Goal: Transaction & Acquisition: Obtain resource

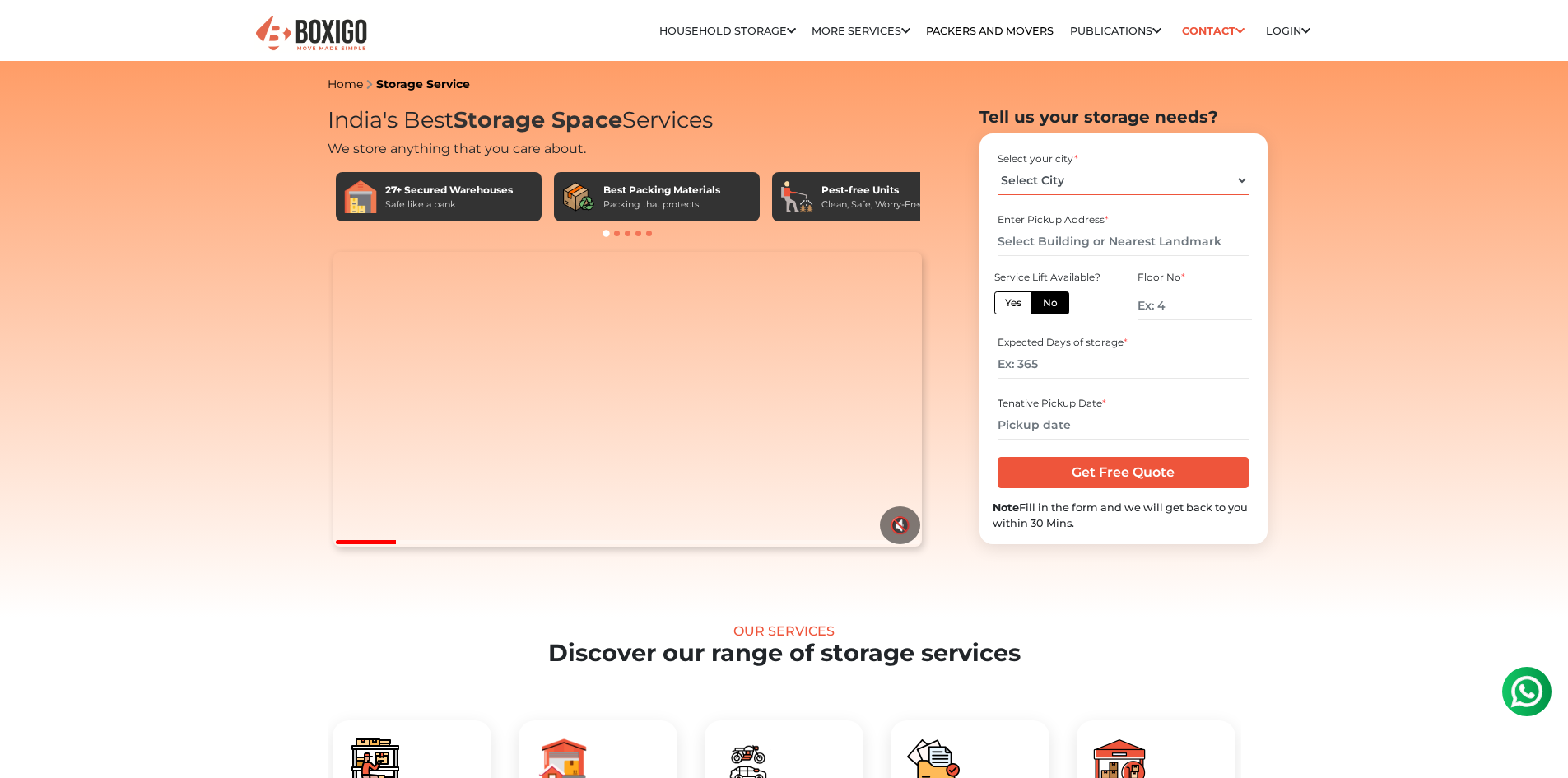
click at [1080, 191] on select "Select City [GEOGRAPHIC_DATA] [GEOGRAPHIC_DATA] [GEOGRAPHIC_DATA] [GEOGRAPHIC_D…" at bounding box center [1122, 181] width 251 height 29
select select "[GEOGRAPHIC_DATA]"
click at [997, 166] on select "Select City [GEOGRAPHIC_DATA] [GEOGRAPHIC_DATA] [GEOGRAPHIC_DATA] [GEOGRAPHIC_D…" at bounding box center [1122, 181] width 251 height 29
click at [1110, 245] on input "text" at bounding box center [1122, 242] width 251 height 29
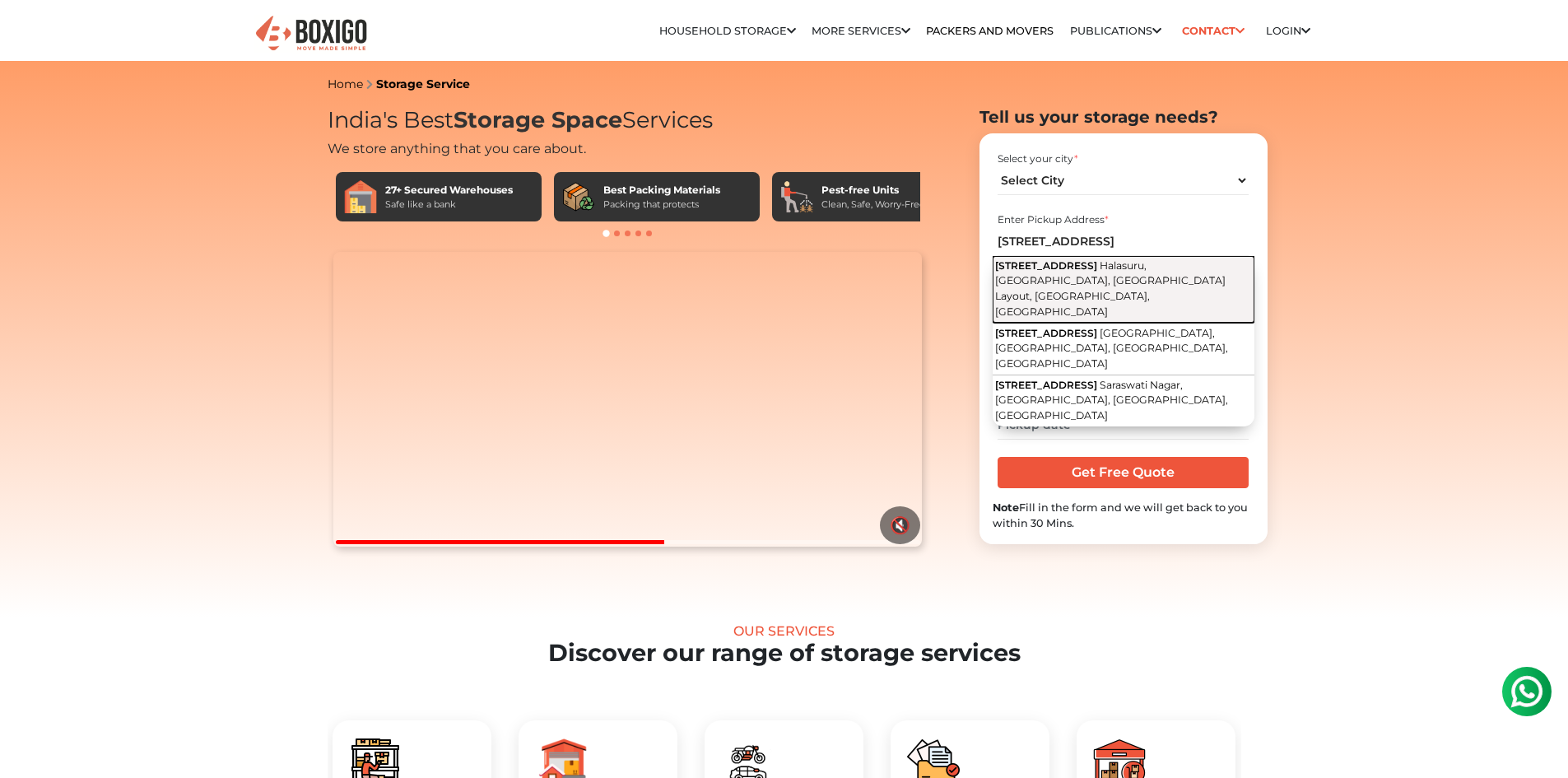
click at [1122, 276] on span "Halasuru, [GEOGRAPHIC_DATA], [GEOGRAPHIC_DATA] Layout, [GEOGRAPHIC_DATA], [GEOG…" at bounding box center [1110, 288] width 230 height 58
type input "[STREET_ADDRESS]"
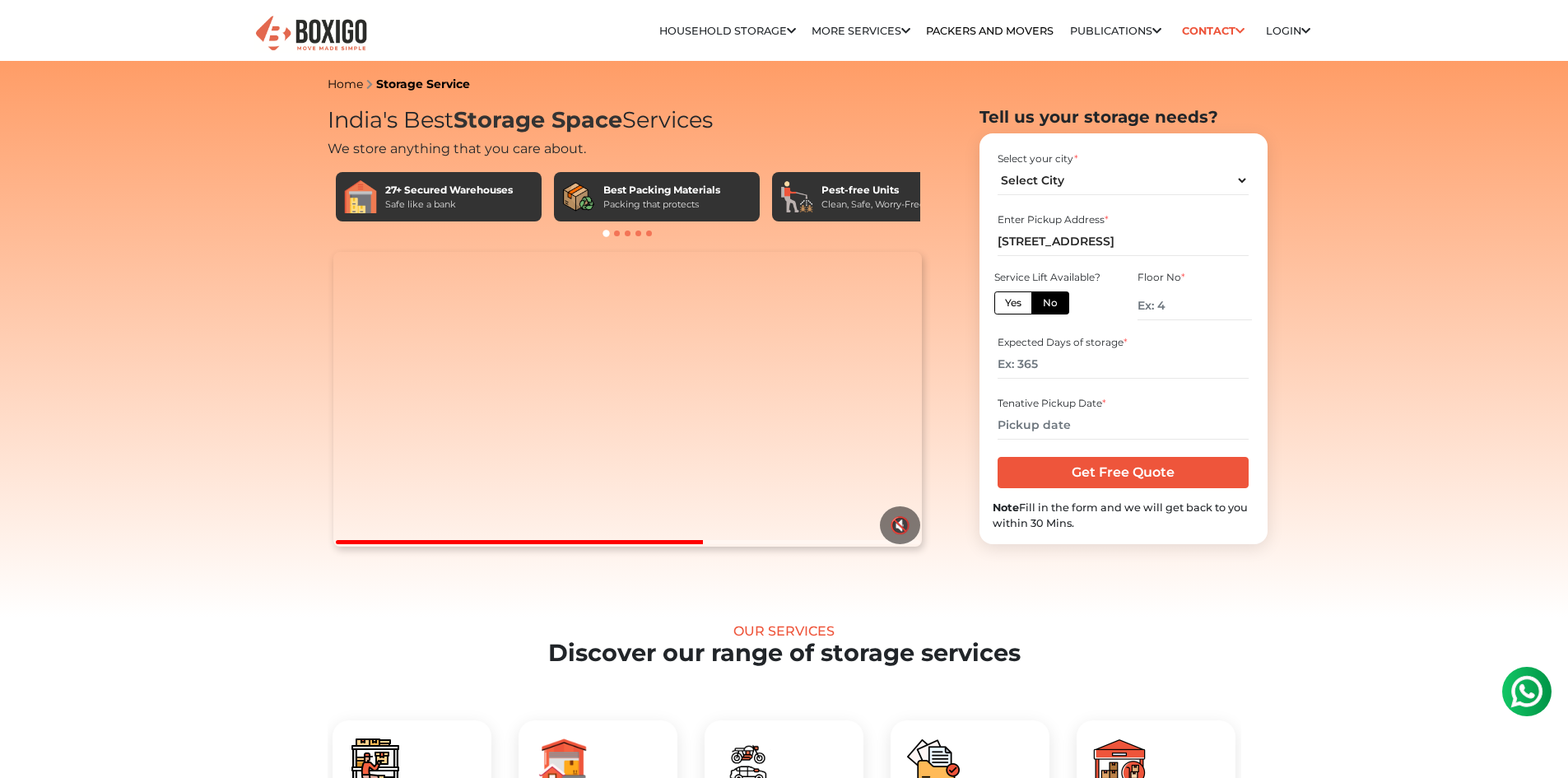
click at [1055, 301] on label "No" at bounding box center [1050, 303] width 38 height 23
click at [1053, 301] on input "No" at bounding box center [1048, 300] width 11 height 11
click at [1170, 312] on input "number" at bounding box center [1194, 306] width 113 height 29
type input "2"
click at [1142, 375] on input "number" at bounding box center [1122, 365] width 251 height 29
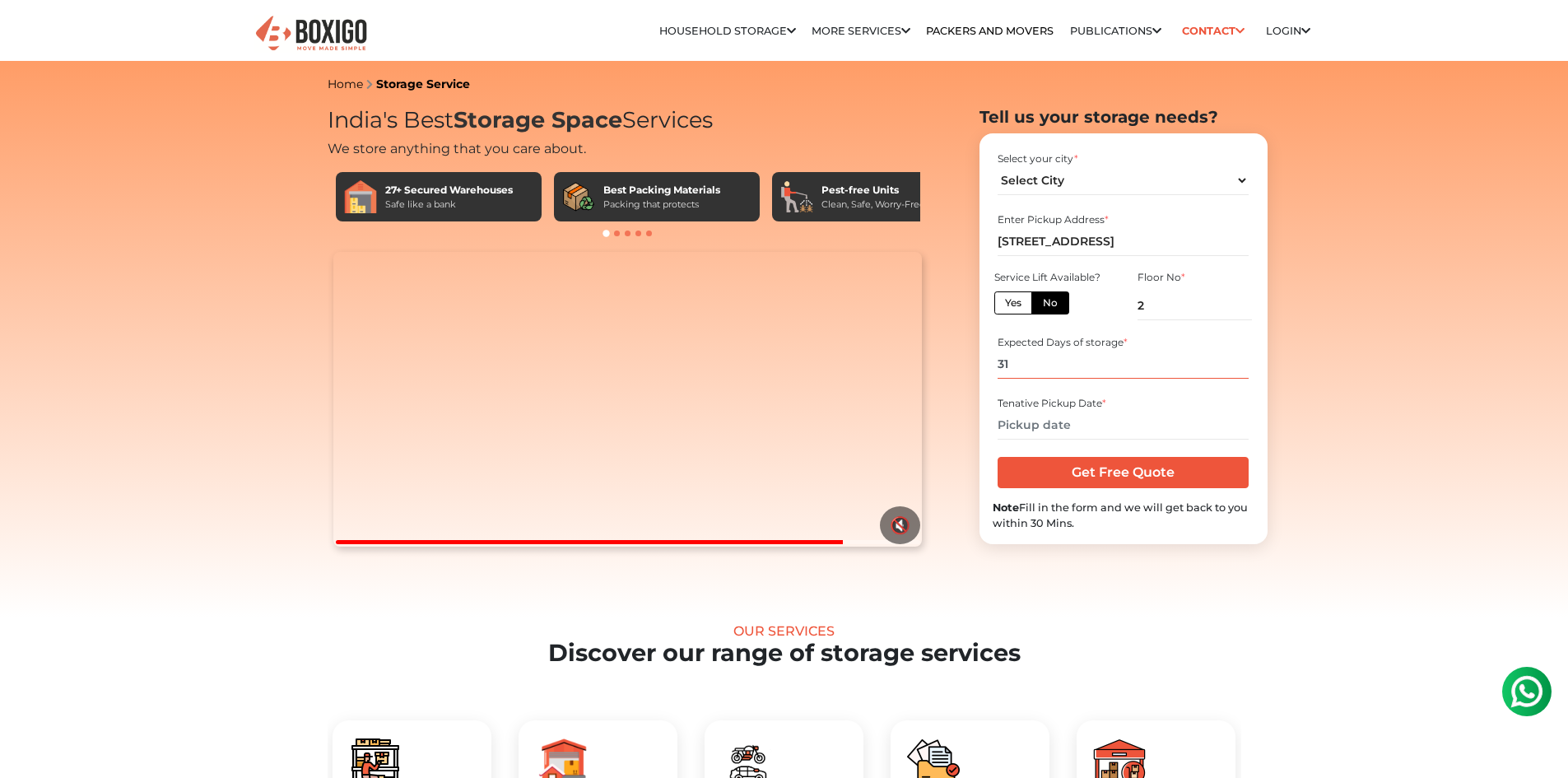
type input "31"
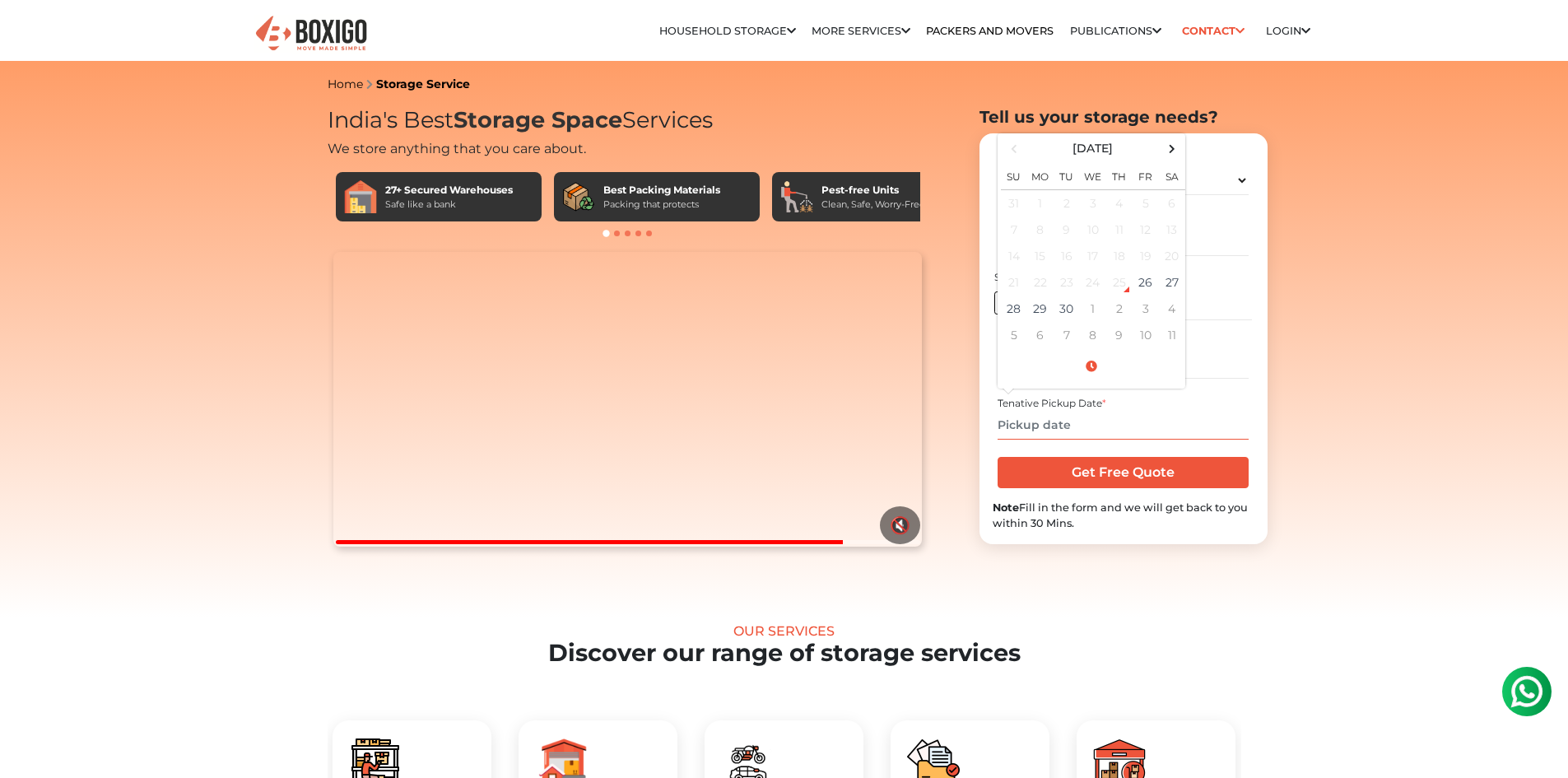
click at [1071, 417] on input "text" at bounding box center [1122, 426] width 251 height 29
click at [1044, 312] on td "29" at bounding box center [1040, 308] width 26 height 26
click at [1101, 429] on input "[DATE] 12:00 AM" at bounding box center [1122, 426] width 251 height 29
click at [1091, 370] on span at bounding box center [1091, 367] width 181 height 29
click at [1158, 316] on button "AM" at bounding box center [1158, 316] width 31 height 31
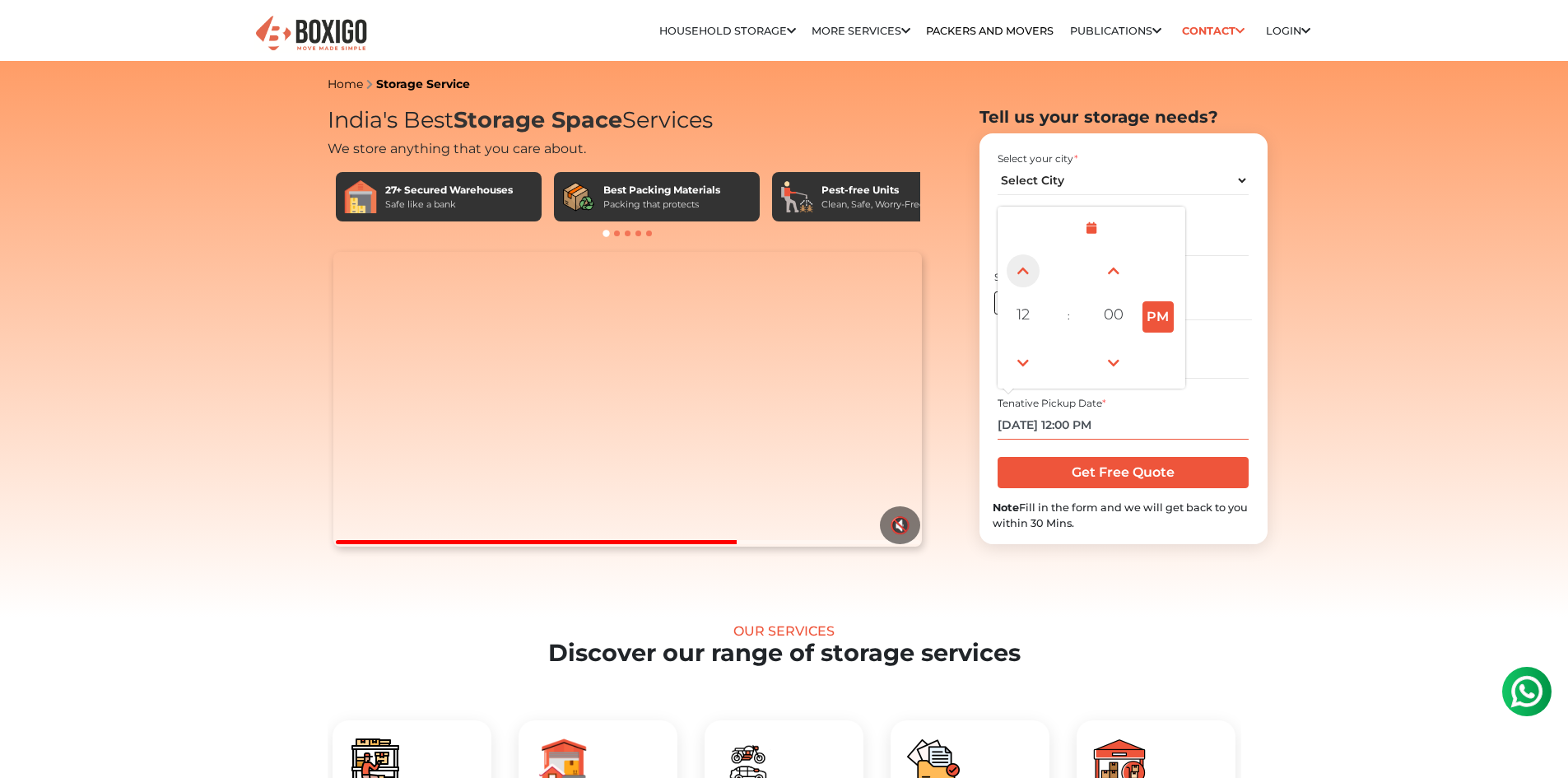
click at [1024, 278] on span at bounding box center [1022, 271] width 33 height 33
type input "[DATE] 2:00 PM"
click at [1140, 478] on input "Get Free Quote" at bounding box center [1122, 472] width 251 height 31
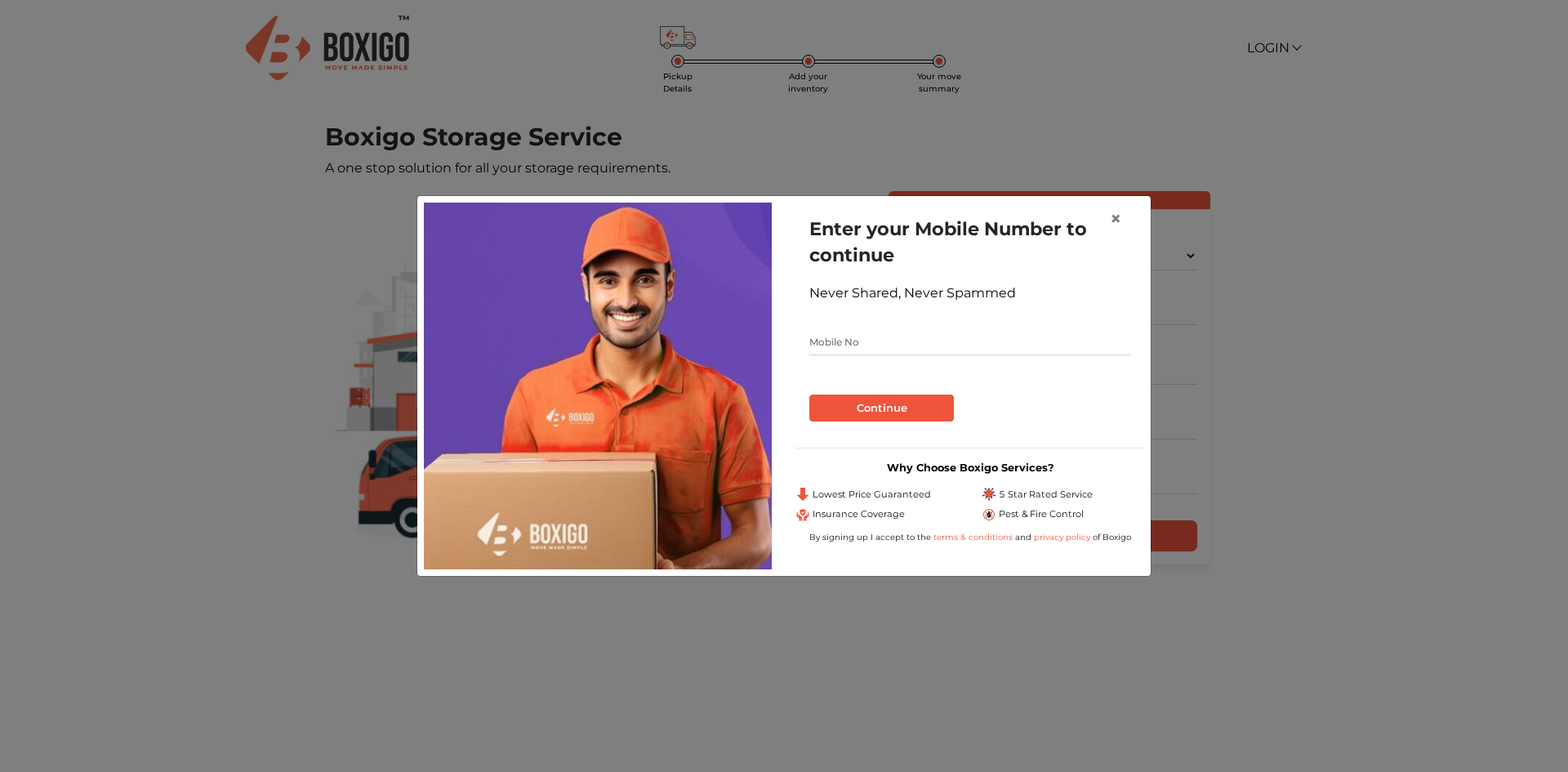
click at [873, 343] on input "text" at bounding box center [970, 342] width 322 height 26
type input "7995625556"
click at [879, 411] on button "Continue" at bounding box center [881, 408] width 145 height 28
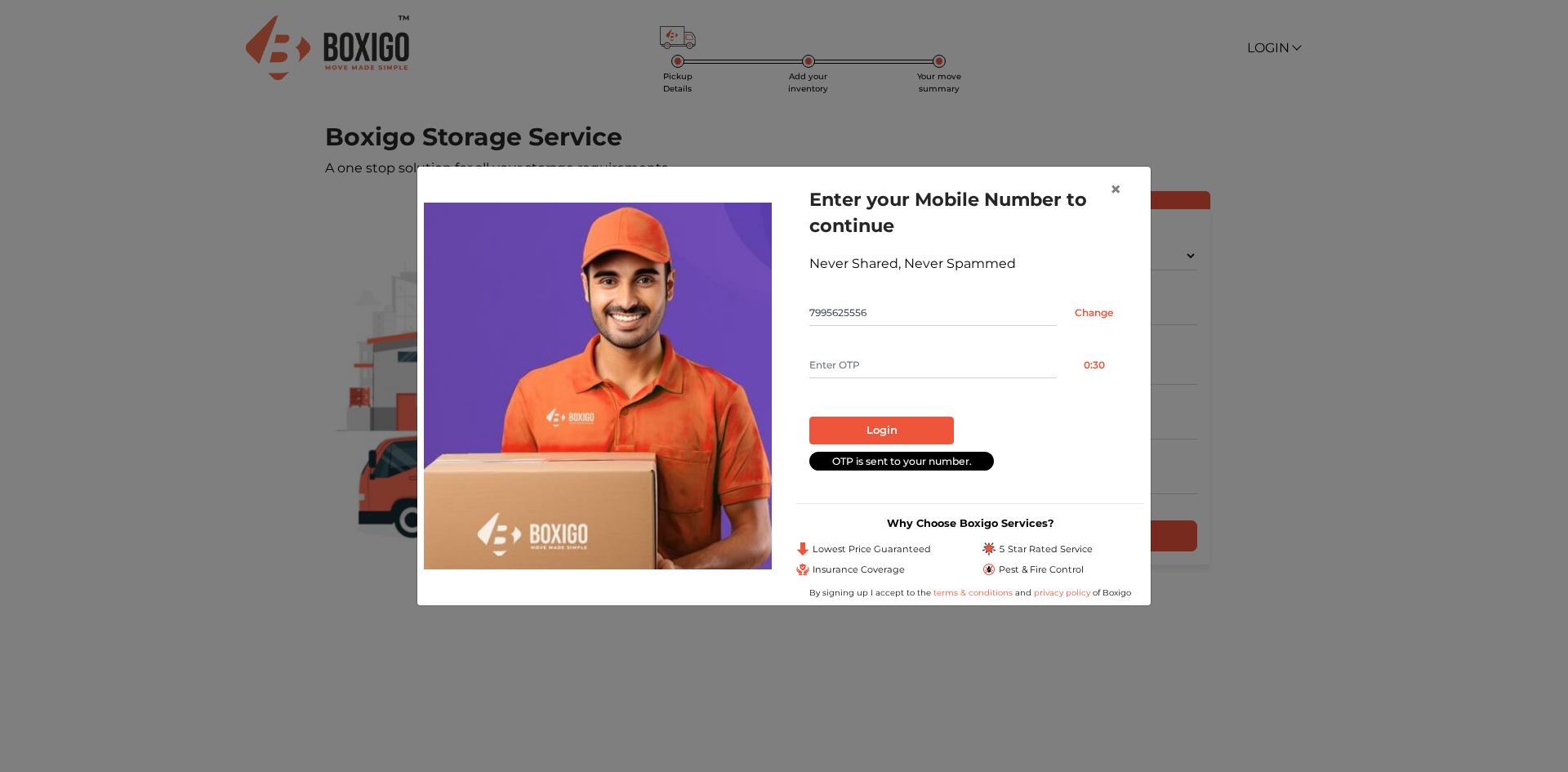
click at [889, 369] on input "text" at bounding box center [933, 365] width 248 height 26
type input "6490"
click at [910, 422] on button "Login" at bounding box center [881, 430] width 145 height 28
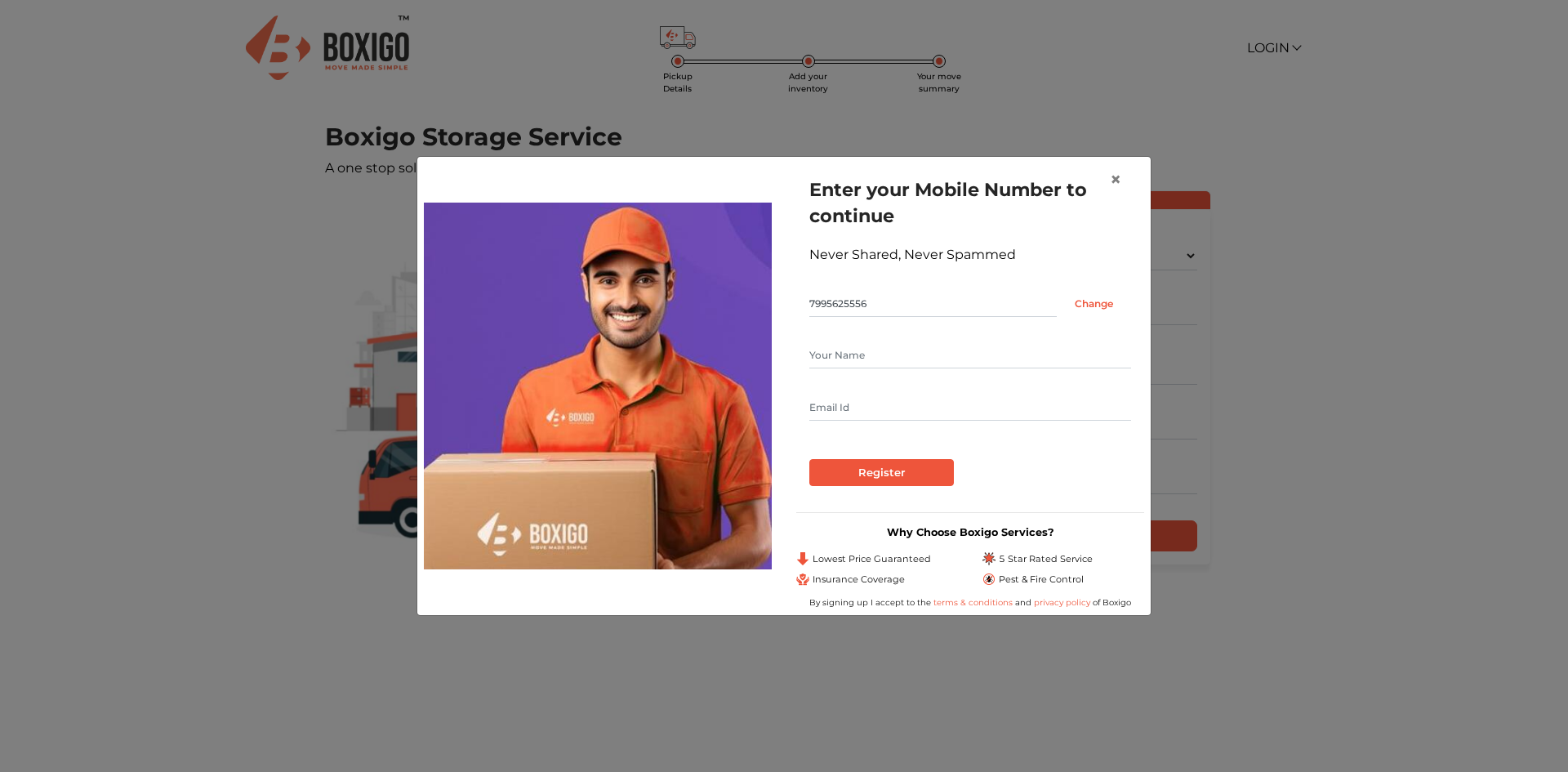
click at [884, 352] on input "text" at bounding box center [970, 354] width 322 height 26
type input "Chintan Pabari"
type input "chintan.pabari@gmail.com"
click at [906, 483] on input "Register" at bounding box center [881, 472] width 145 height 28
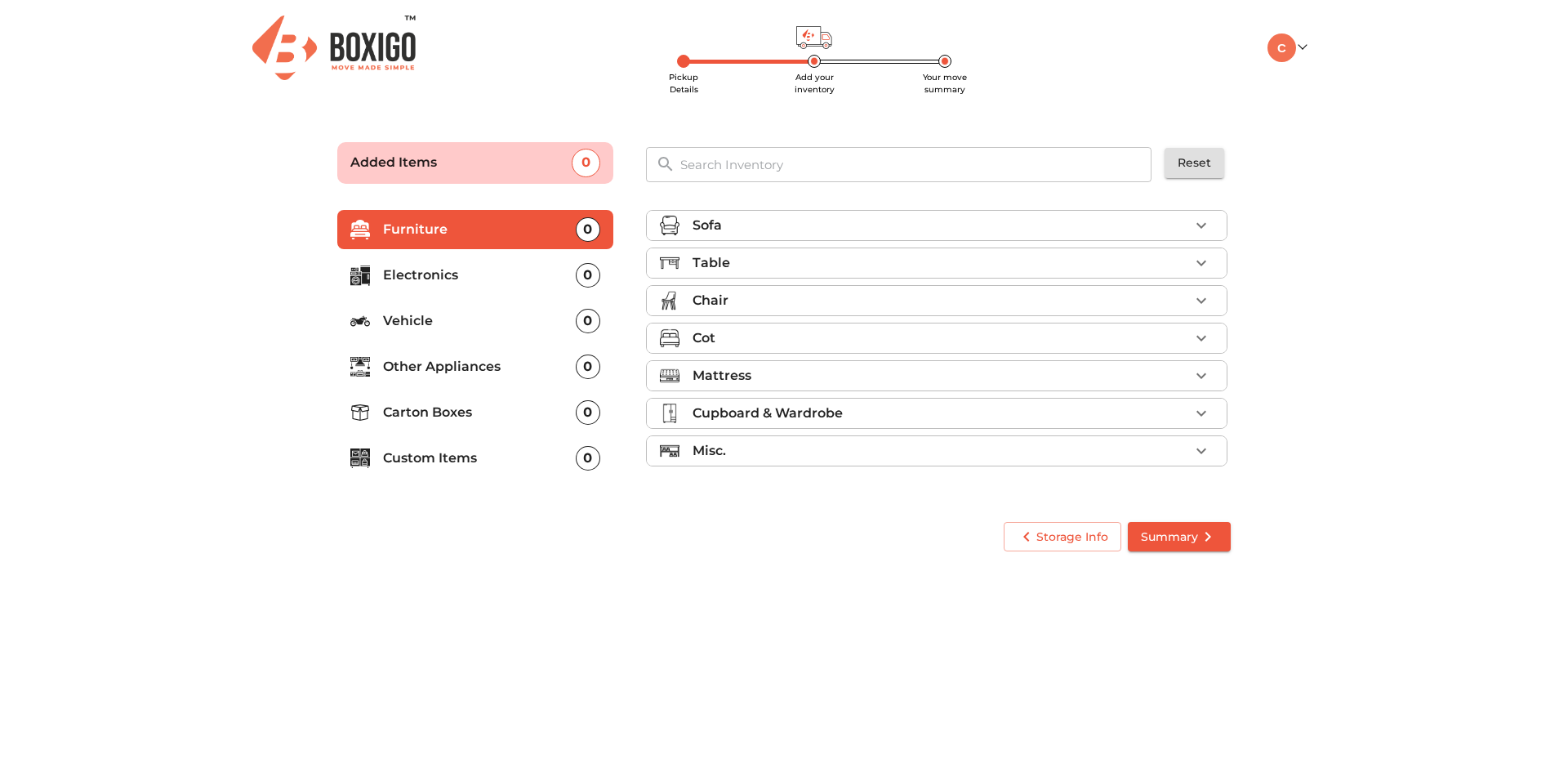
click at [1207, 260] on icon "button" at bounding box center [1201, 263] width 19 height 19
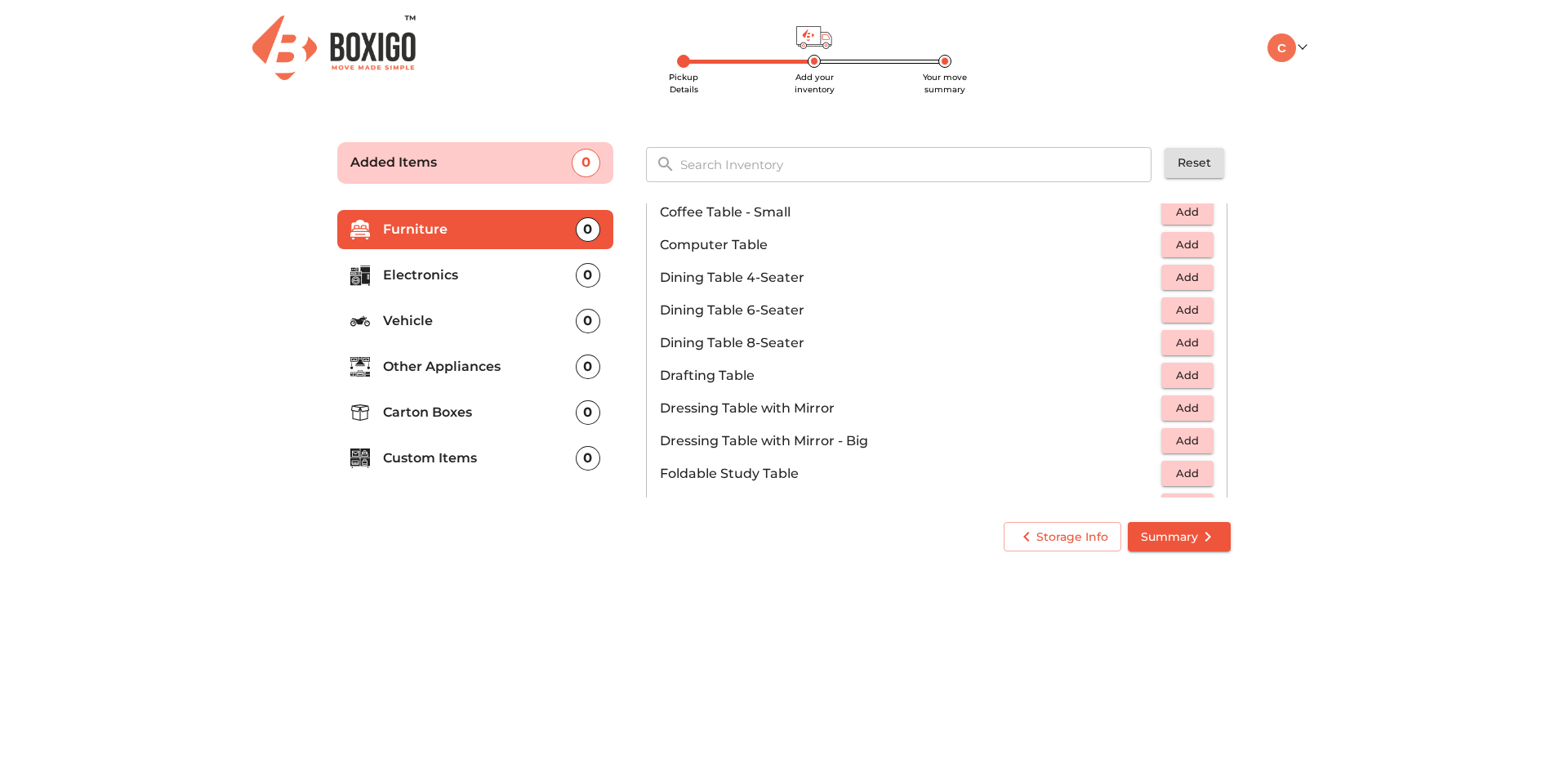
scroll to position [245, 0]
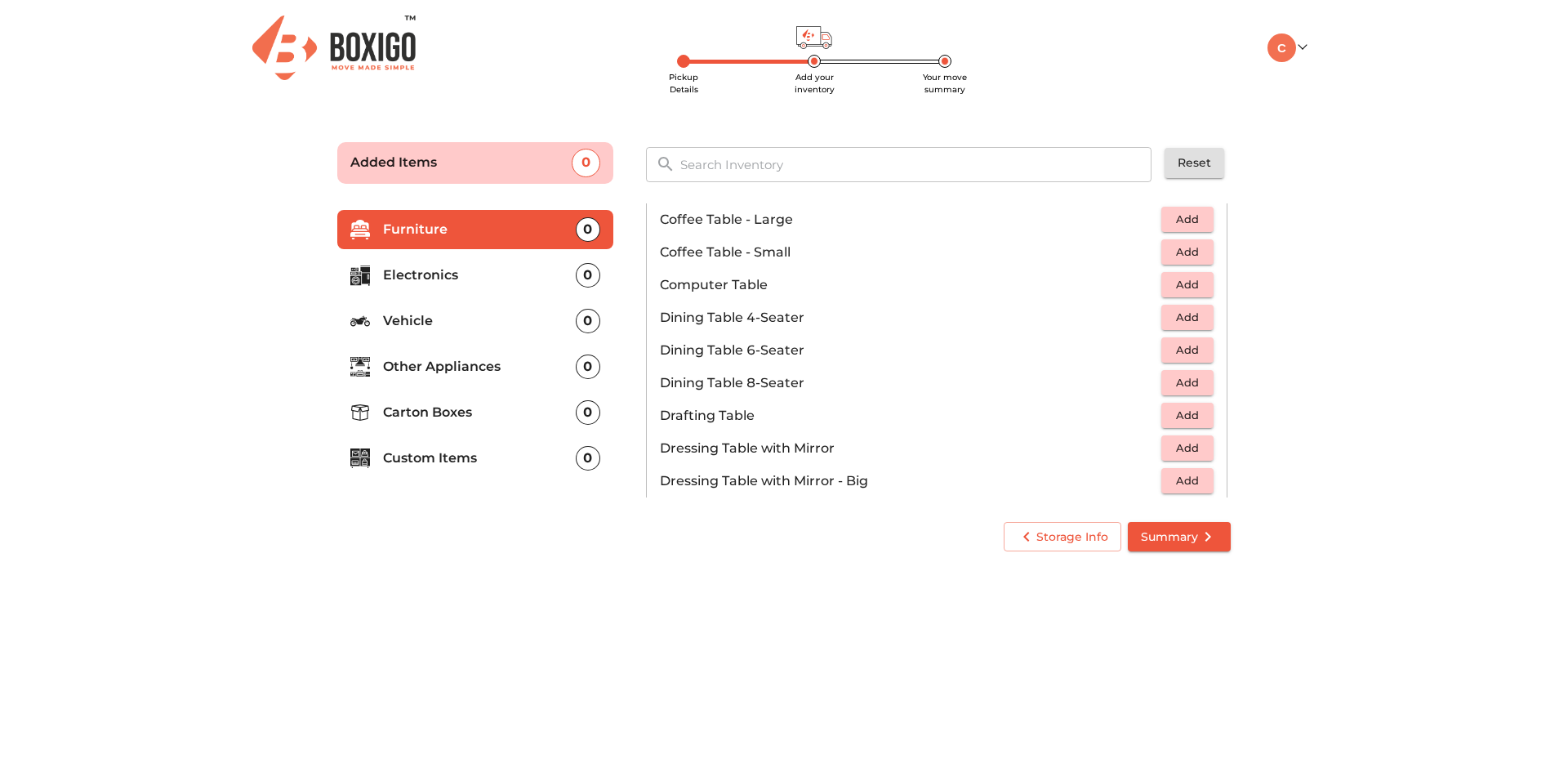
click at [1184, 286] on span "Add" at bounding box center [1187, 285] width 36 height 19
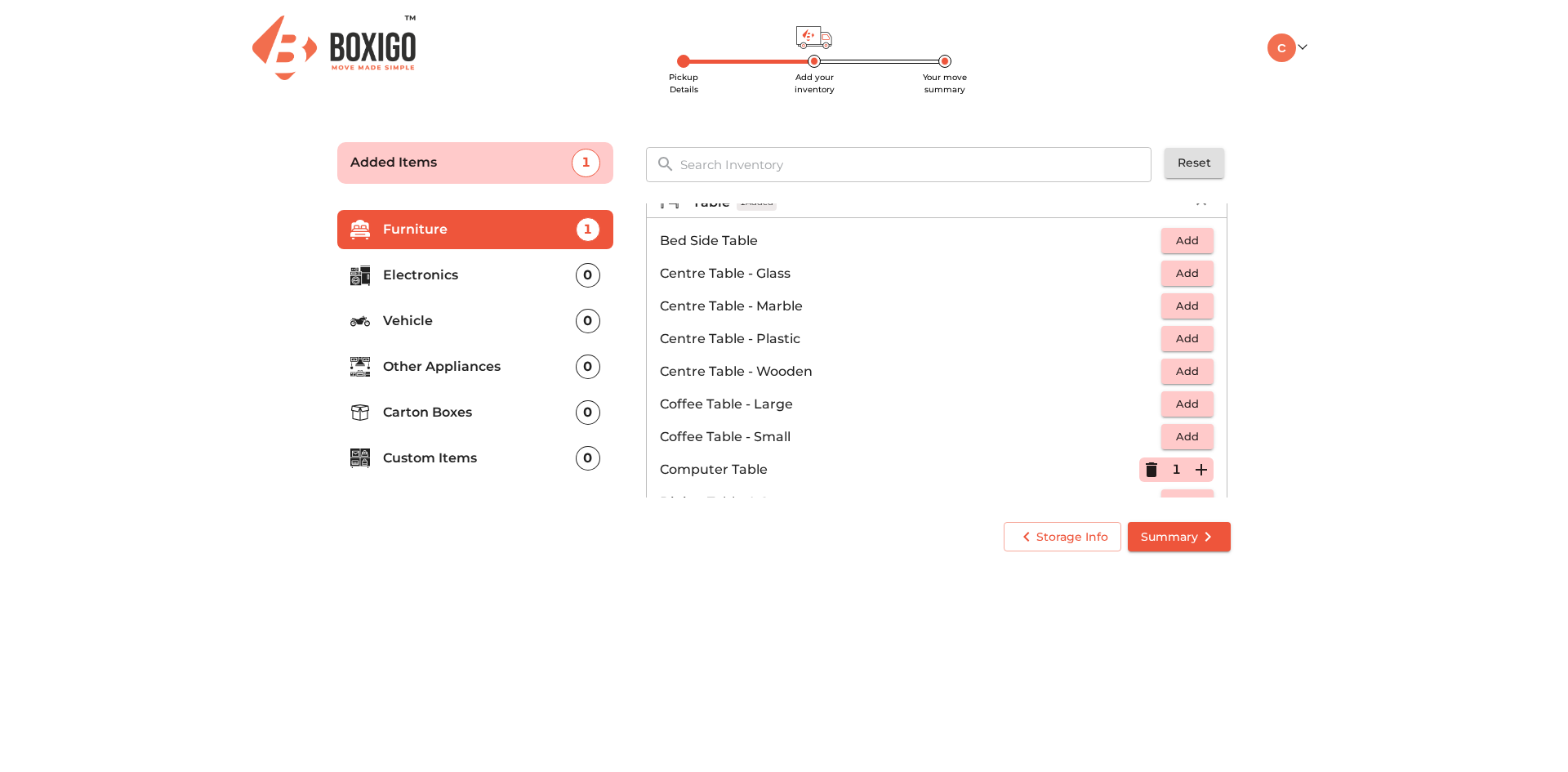
scroll to position [0, 0]
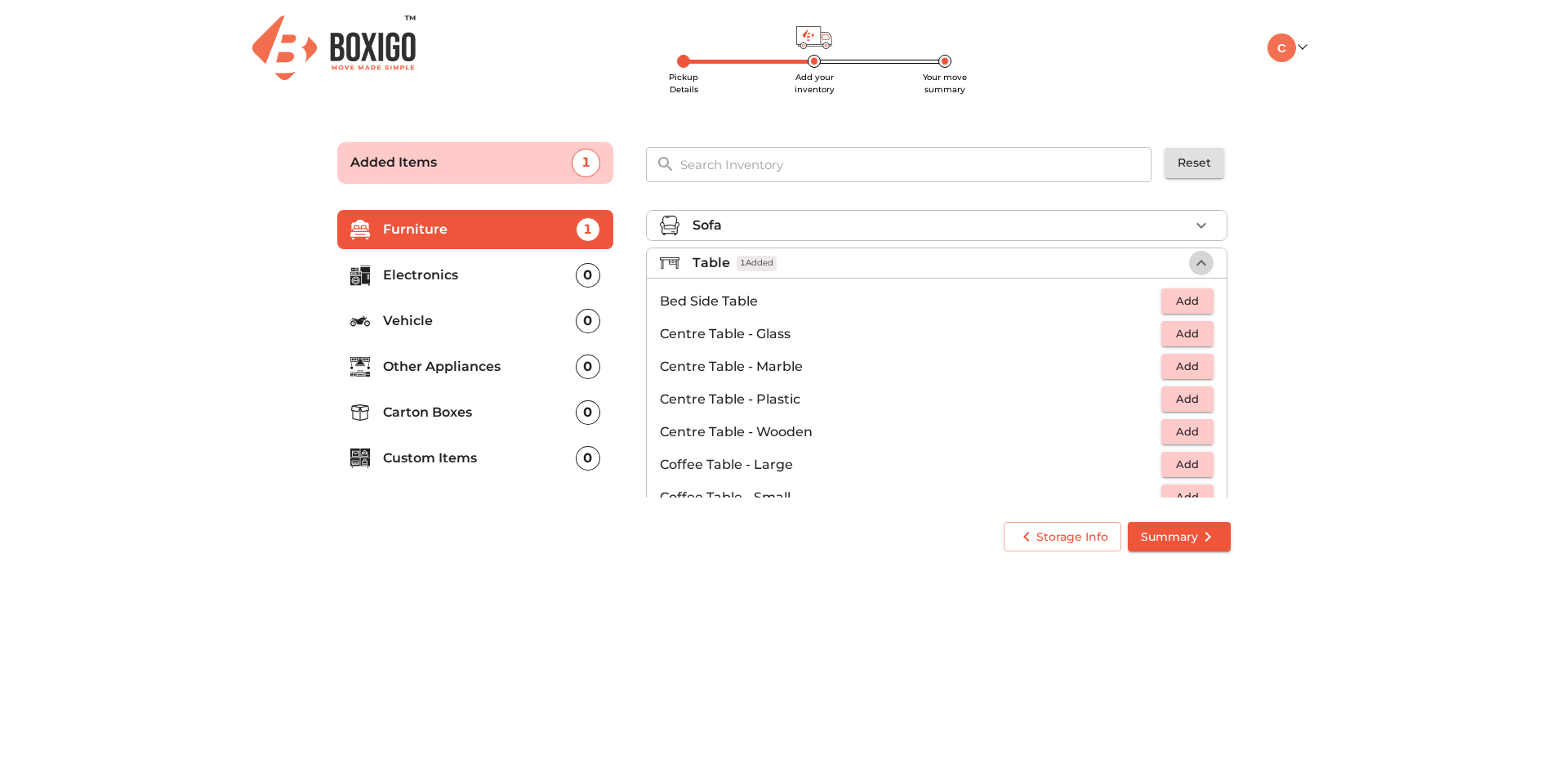
click at [1192, 260] on icon "button" at bounding box center [1201, 263] width 19 height 19
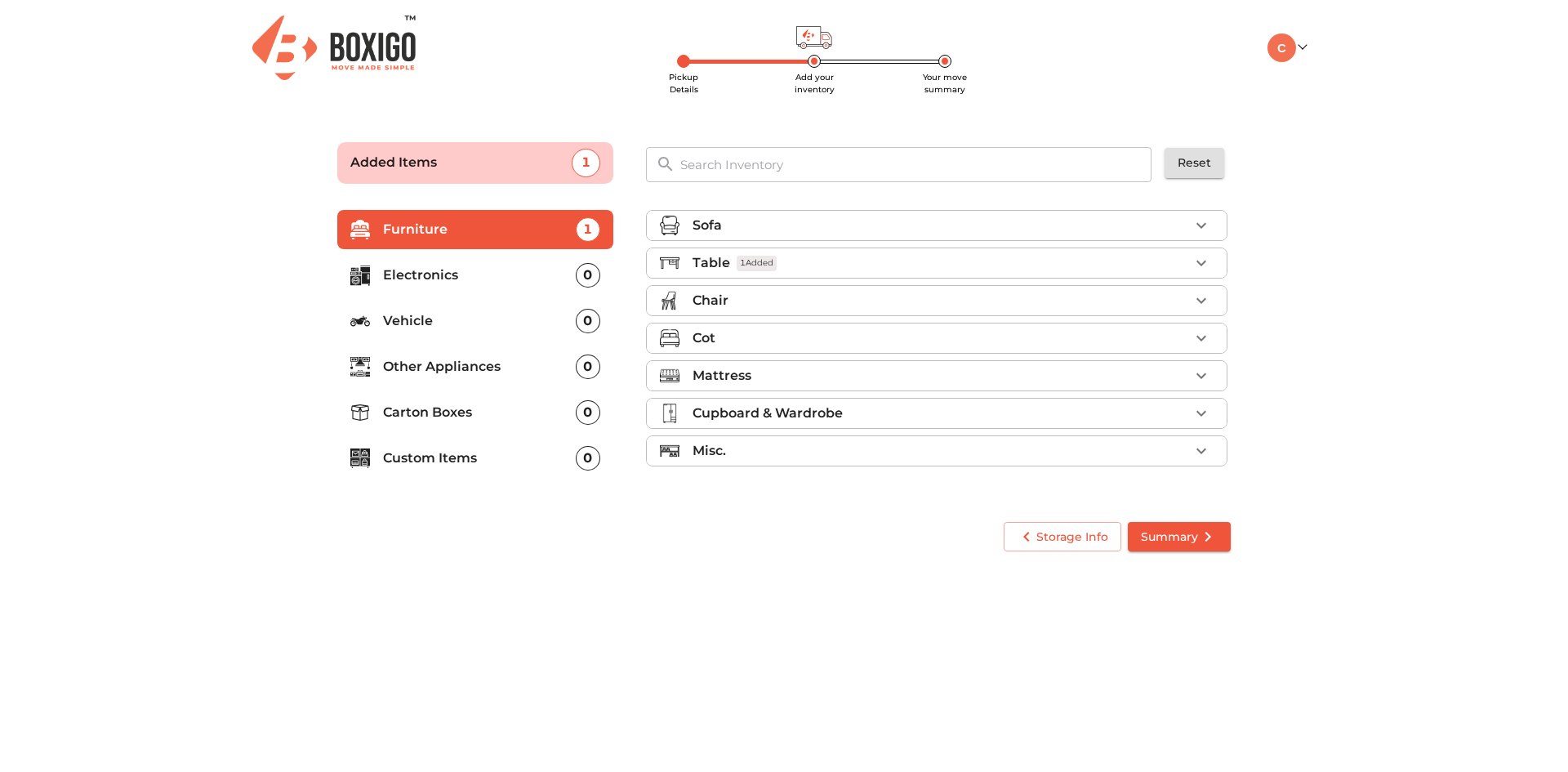
click at [1193, 302] on icon "button" at bounding box center [1201, 301] width 19 height 19
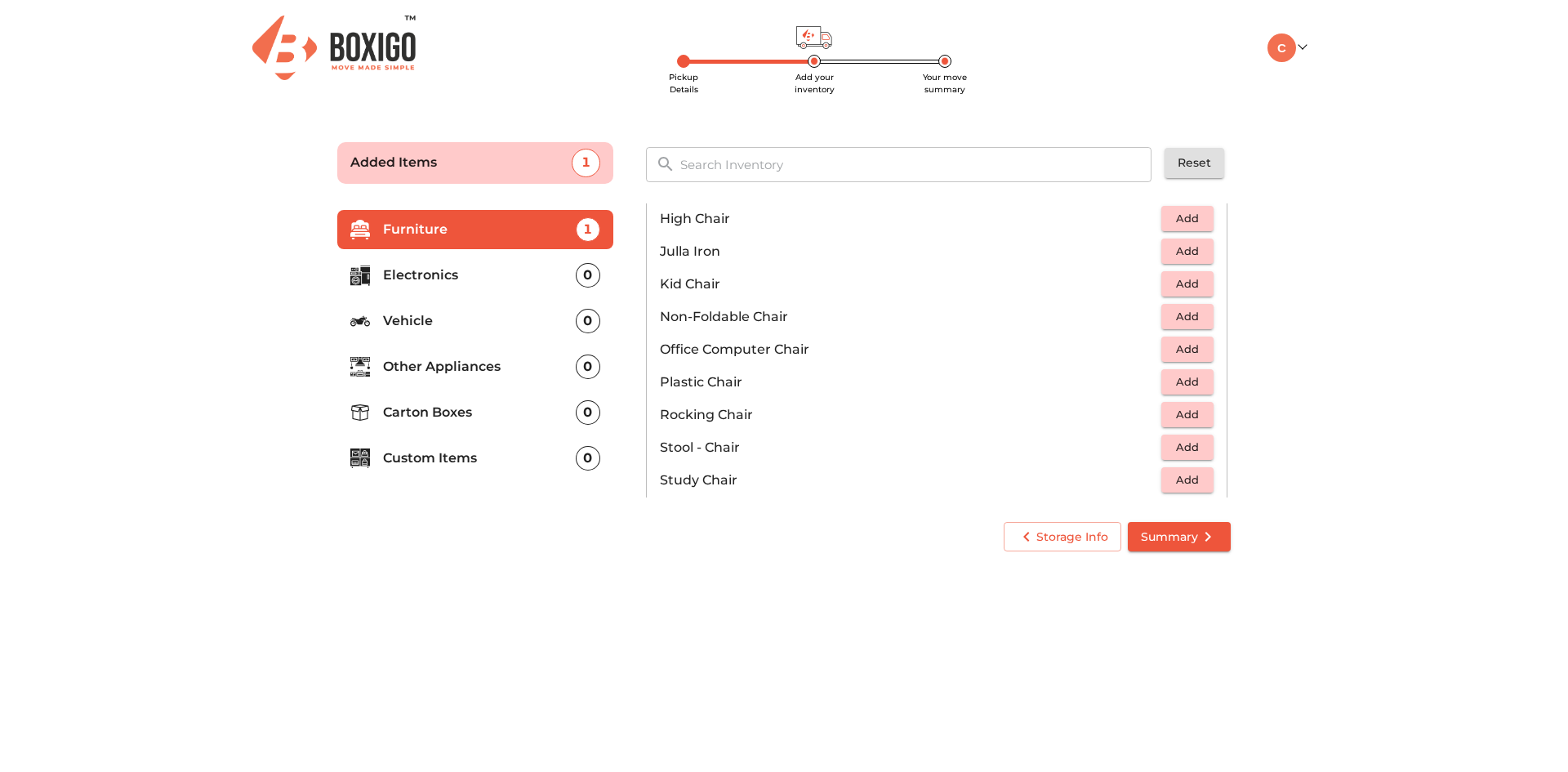
scroll to position [408, 0]
click at [1181, 388] on span "Add" at bounding box center [1187, 388] width 36 height 19
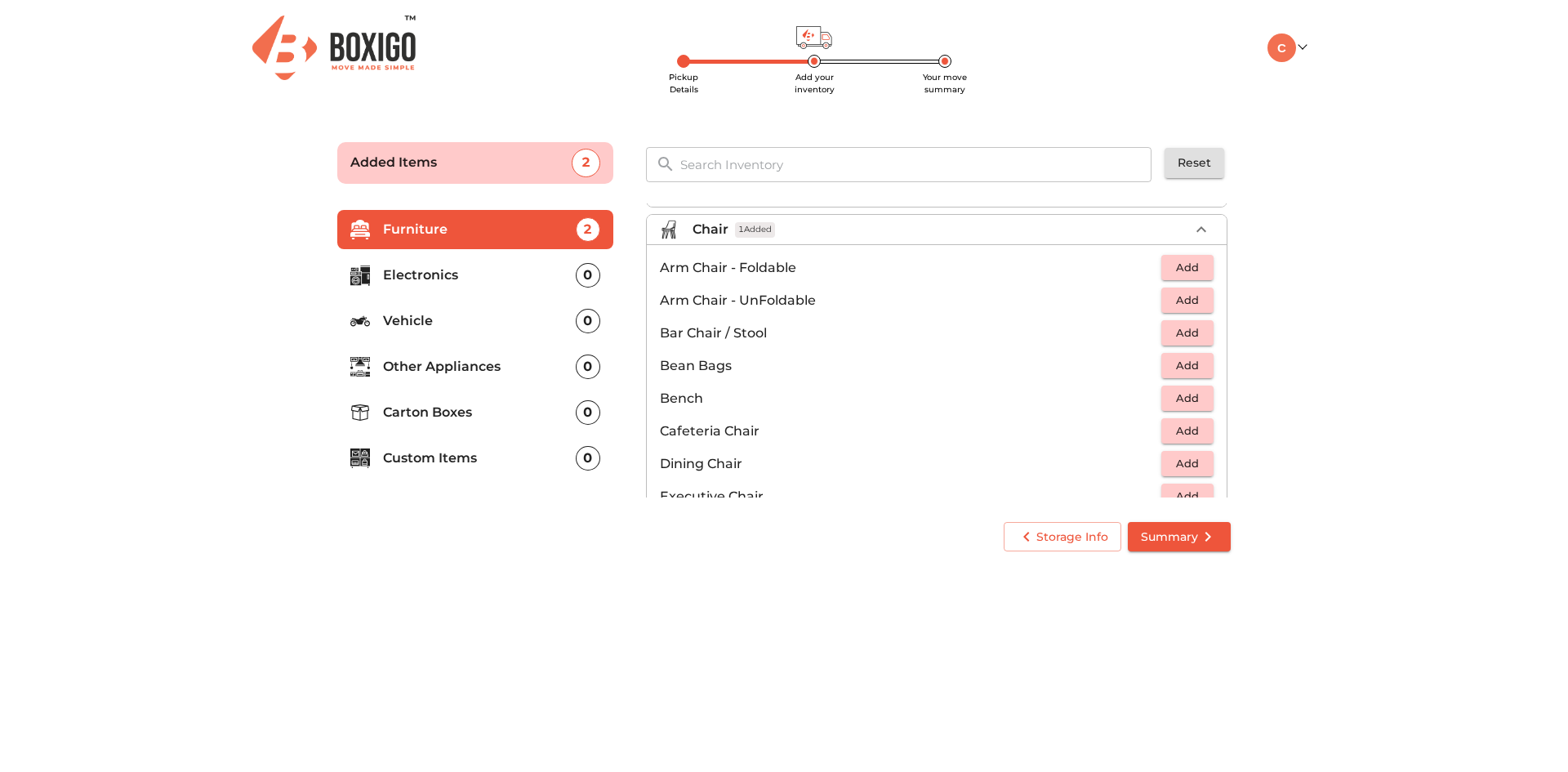
scroll to position [0, 0]
click at [1192, 296] on icon "button" at bounding box center [1201, 301] width 19 height 19
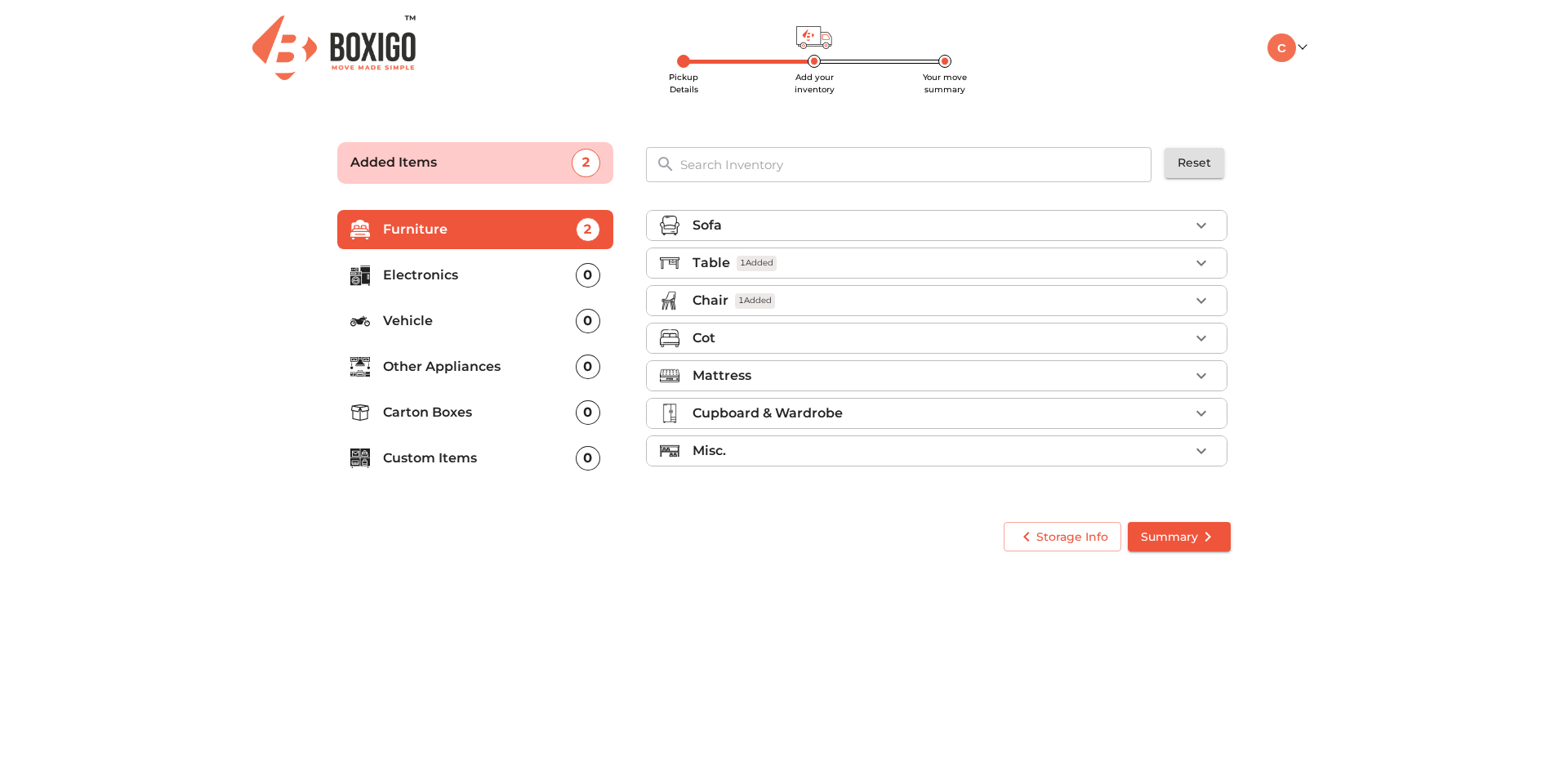
click at [1188, 380] on div "Mattress" at bounding box center [940, 375] width 496 height 19
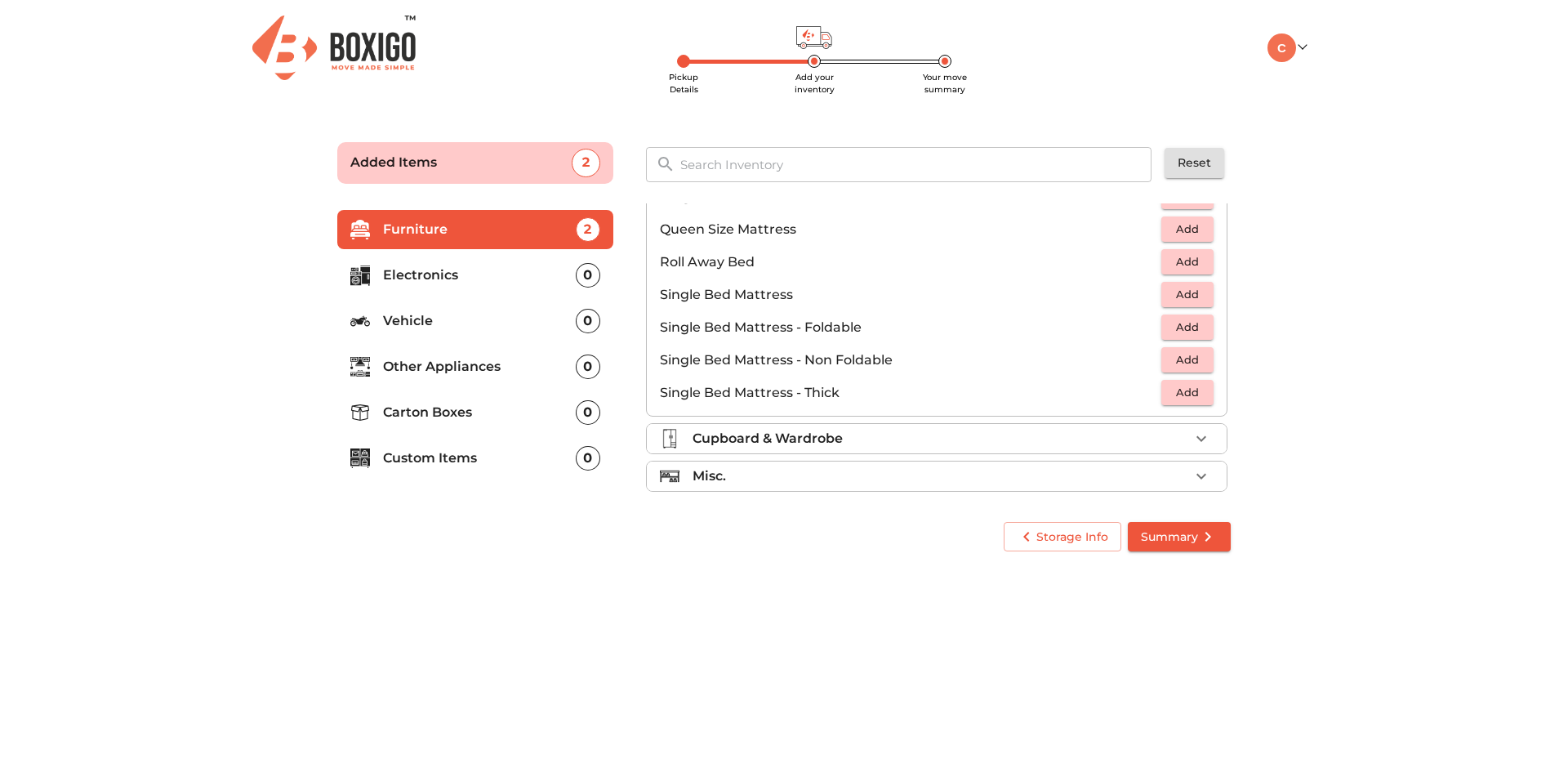
scroll to position [323, 0]
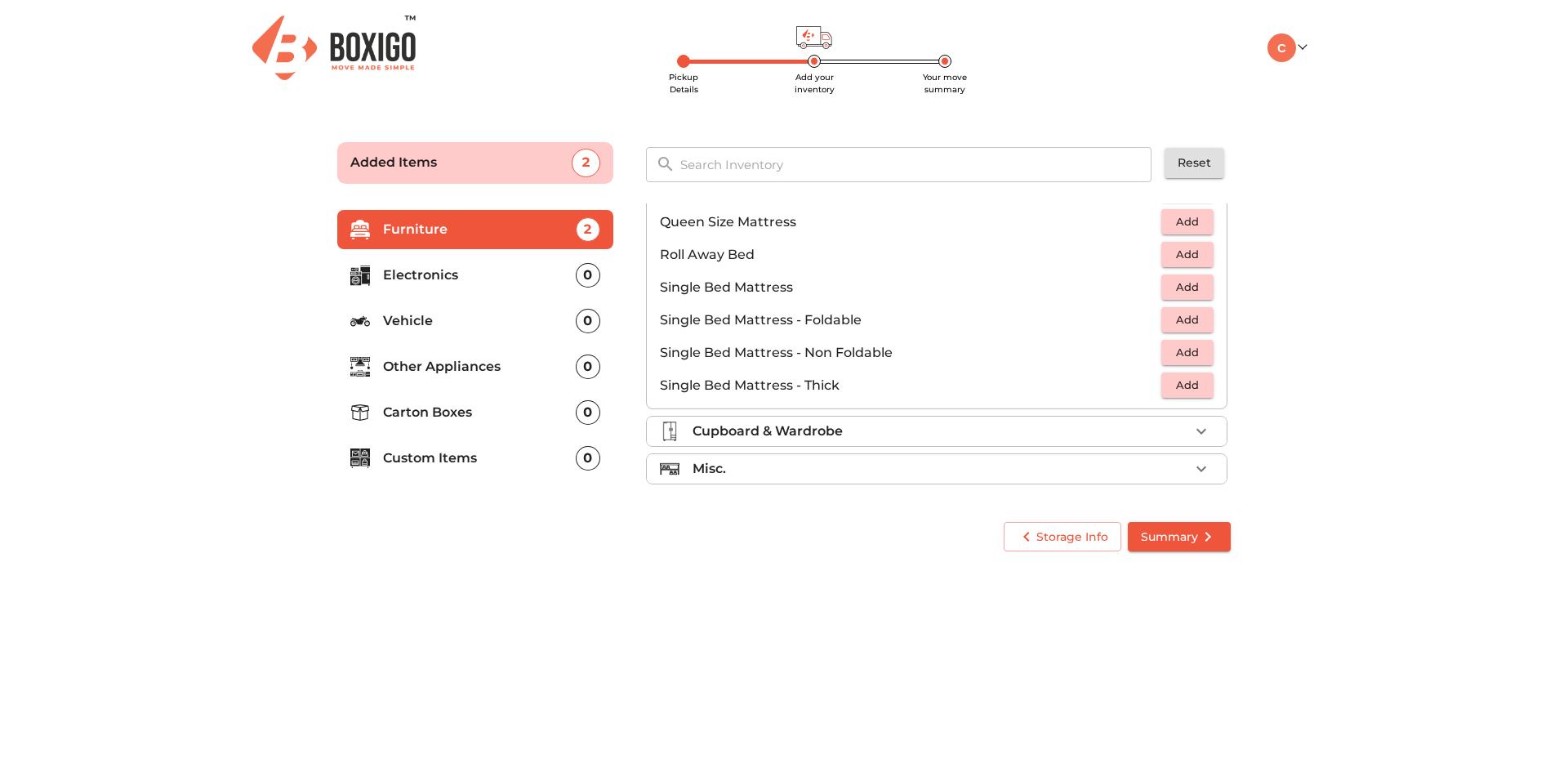
click at [1180, 323] on span "Add" at bounding box center [1187, 320] width 36 height 19
click at [927, 424] on div "Cupboard & Wardrobe" at bounding box center [940, 431] width 496 height 19
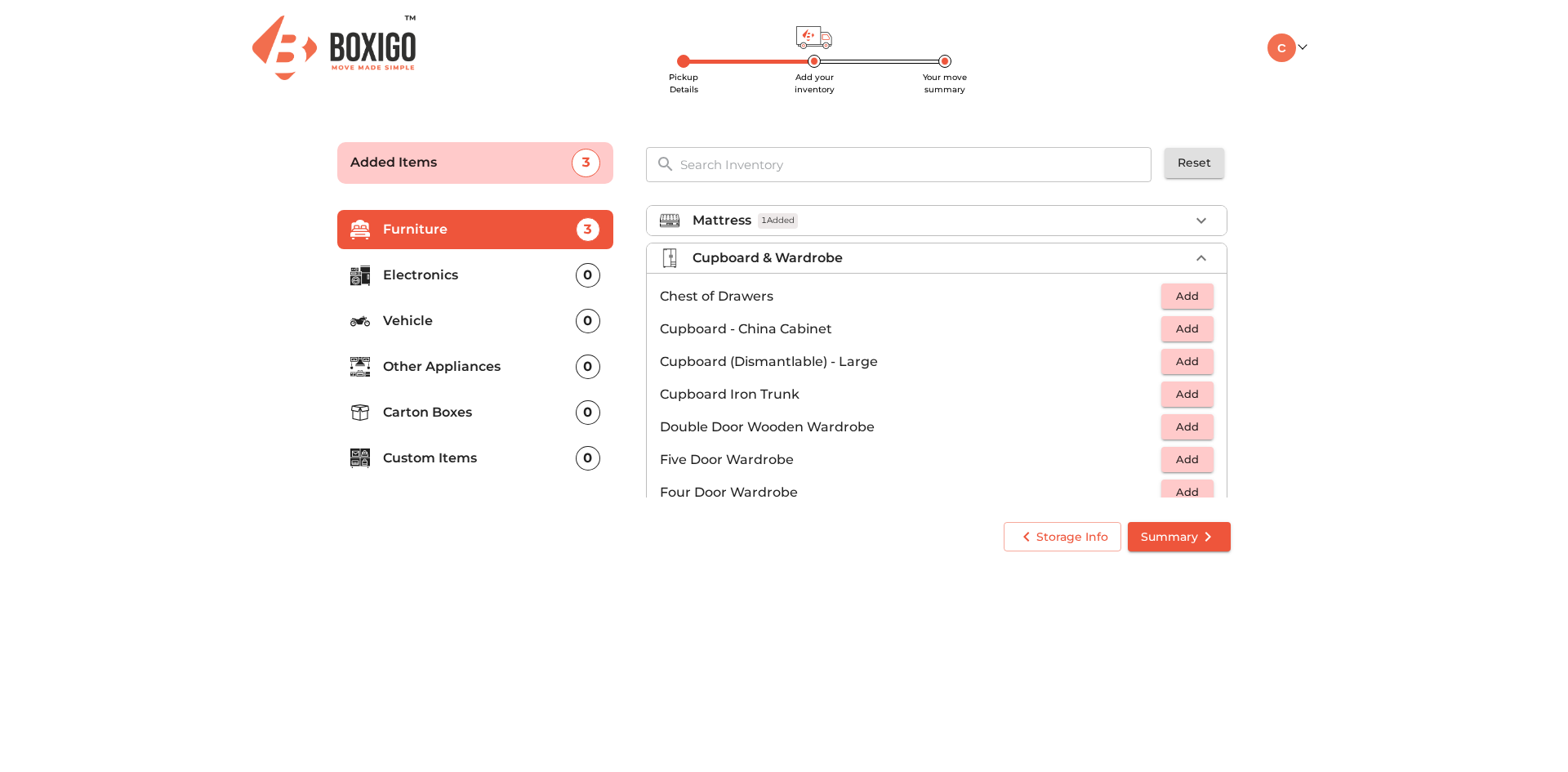
scroll to position [143, 0]
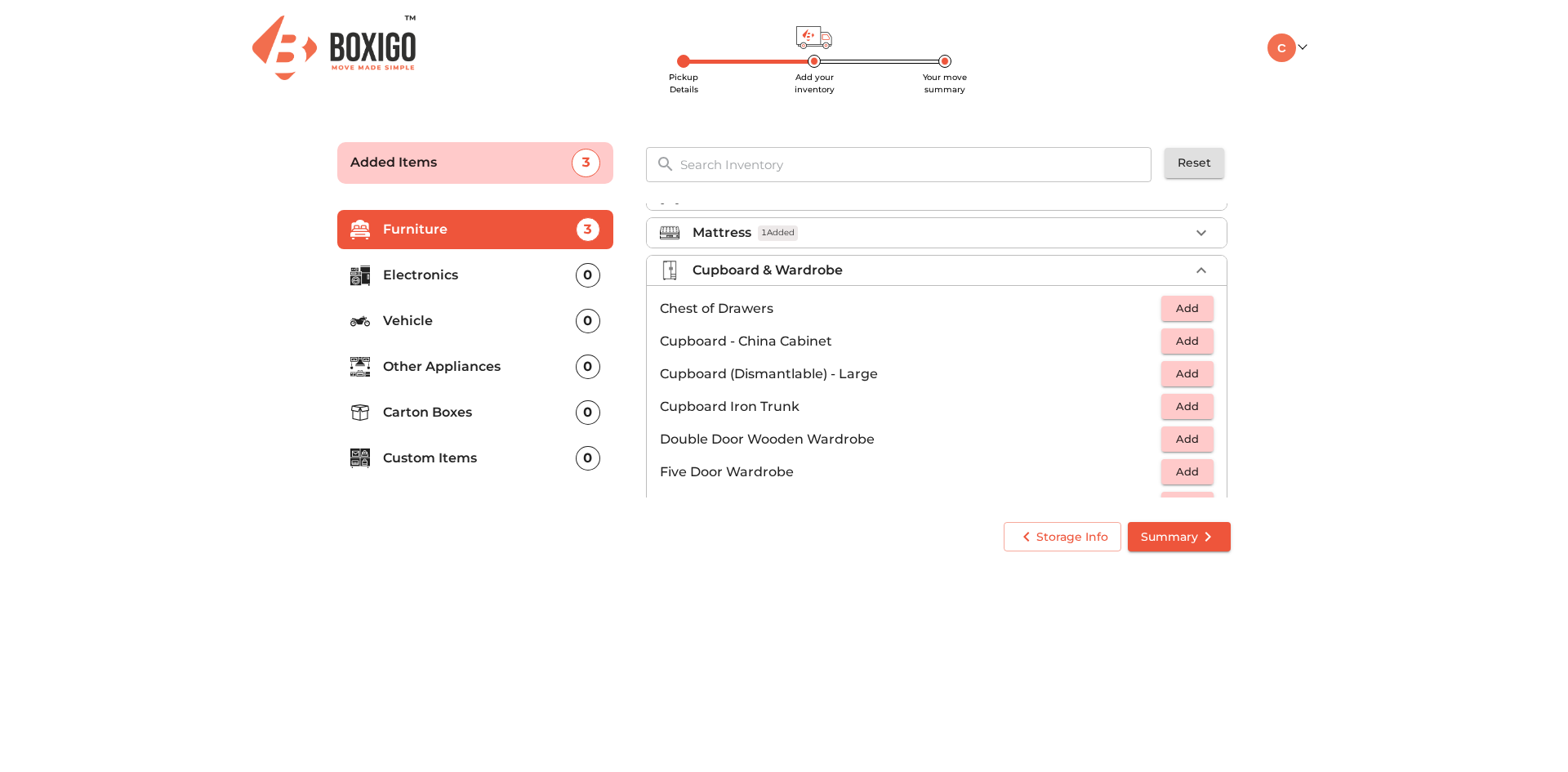
click at [1192, 271] on icon "button" at bounding box center [1201, 270] width 19 height 19
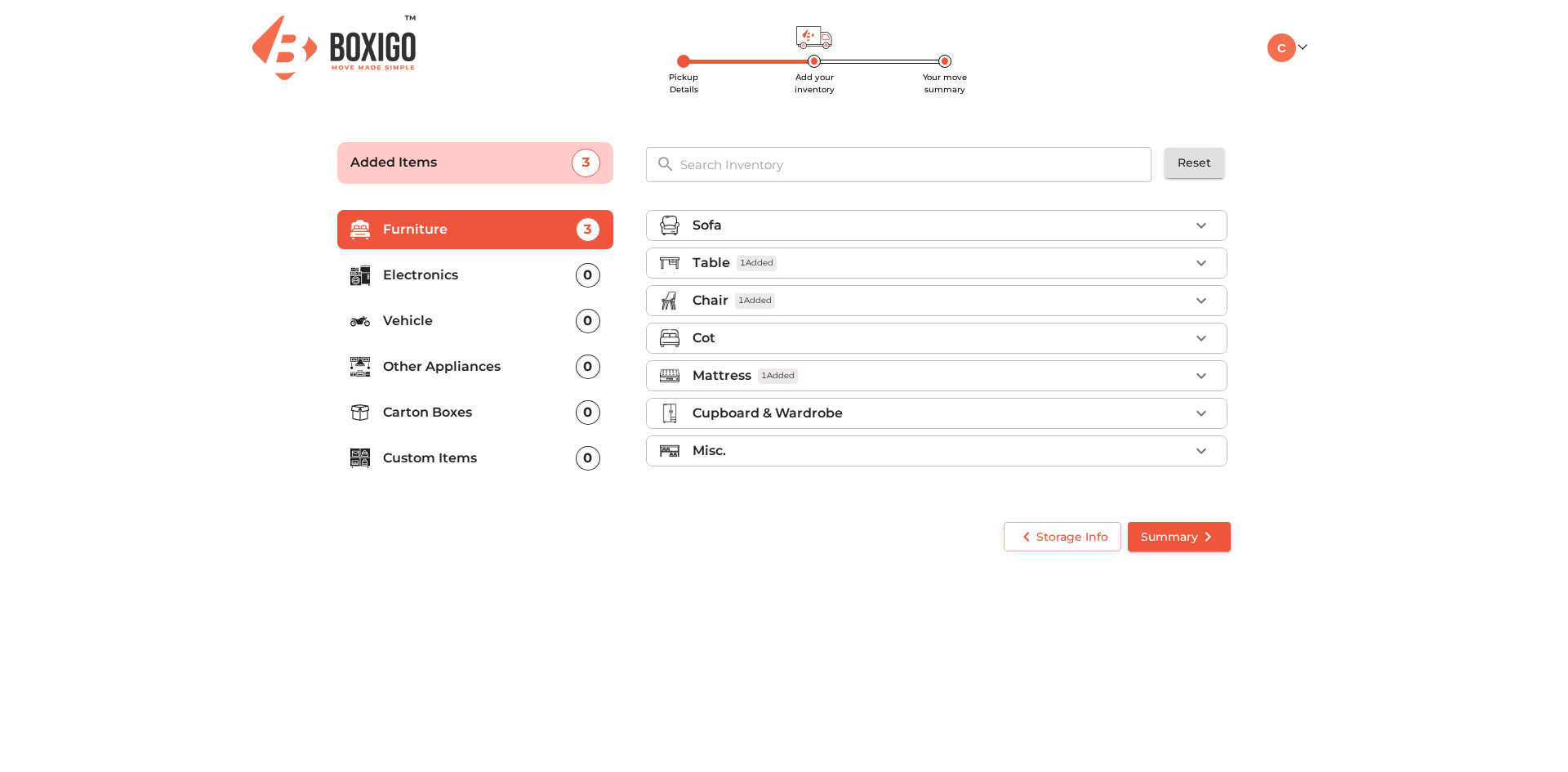
scroll to position [0, 0]
click at [1205, 448] on icon "button" at bounding box center [1201, 450] width 19 height 19
click at [949, 448] on div "Misc." at bounding box center [940, 450] width 496 height 19
click at [1066, 228] on div "Sofa" at bounding box center [940, 226] width 496 height 19
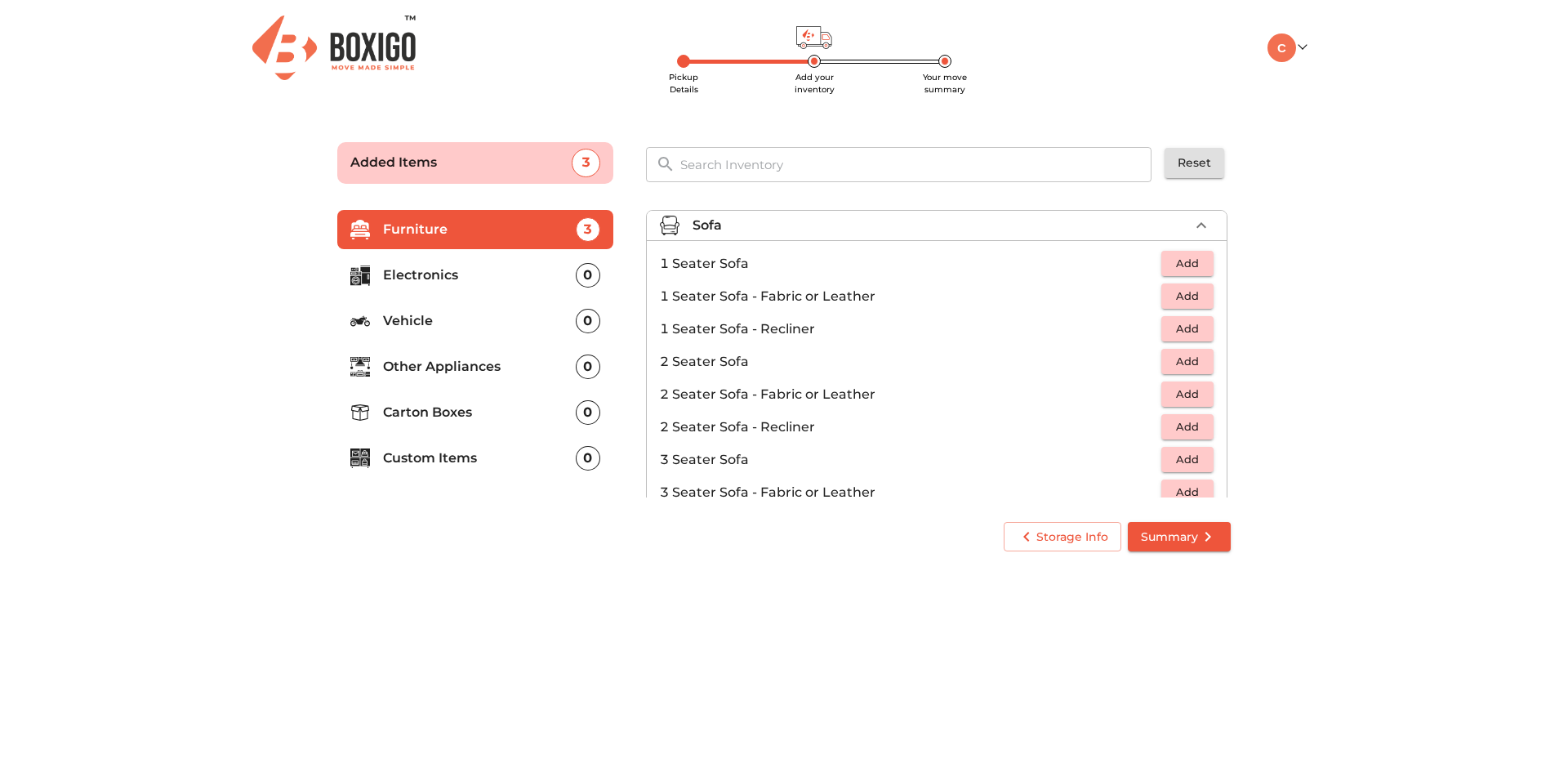
click at [934, 229] on div "Sofa" at bounding box center [940, 226] width 496 height 19
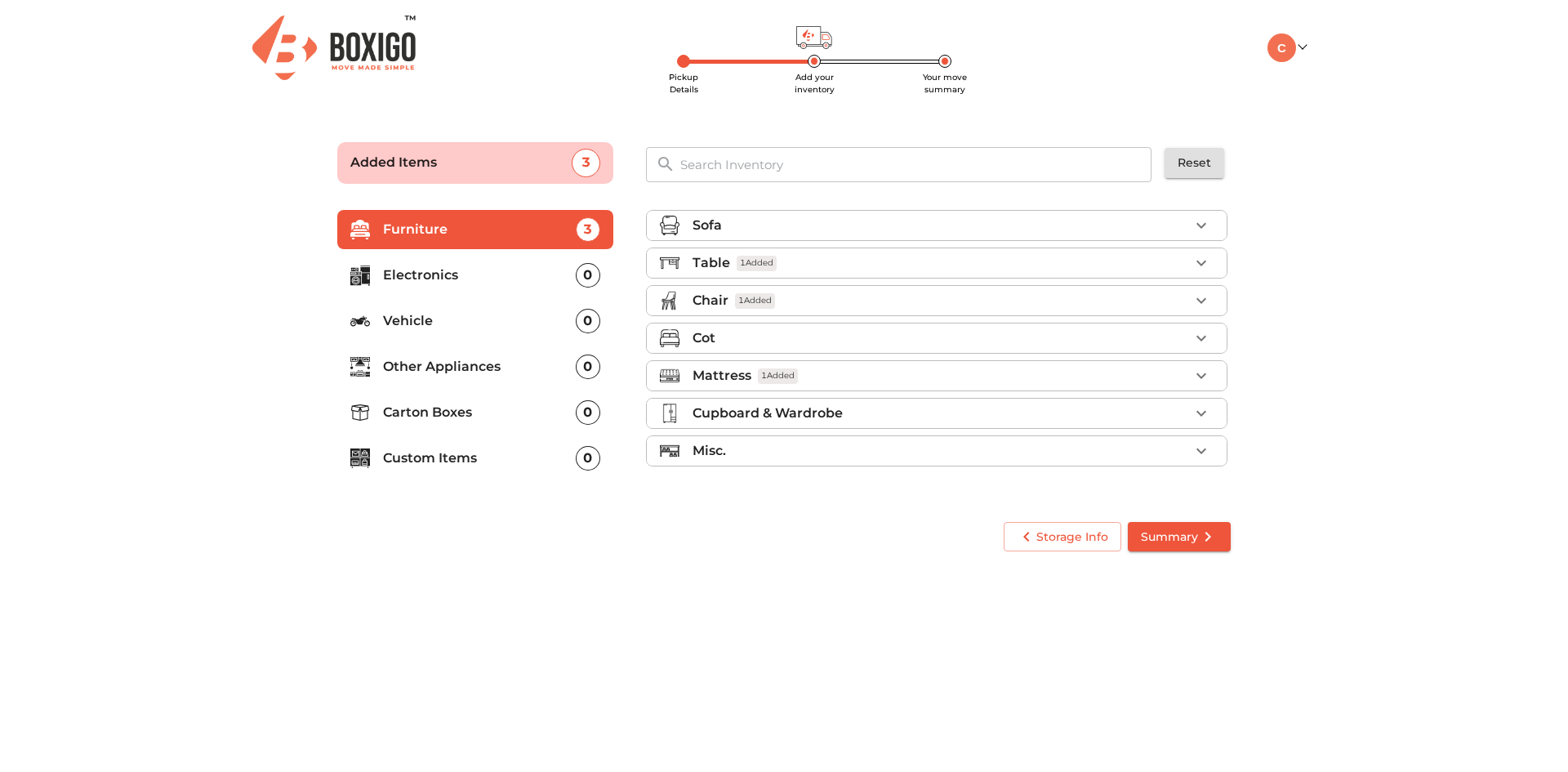
click at [868, 266] on div "Table 1 Added" at bounding box center [940, 263] width 496 height 19
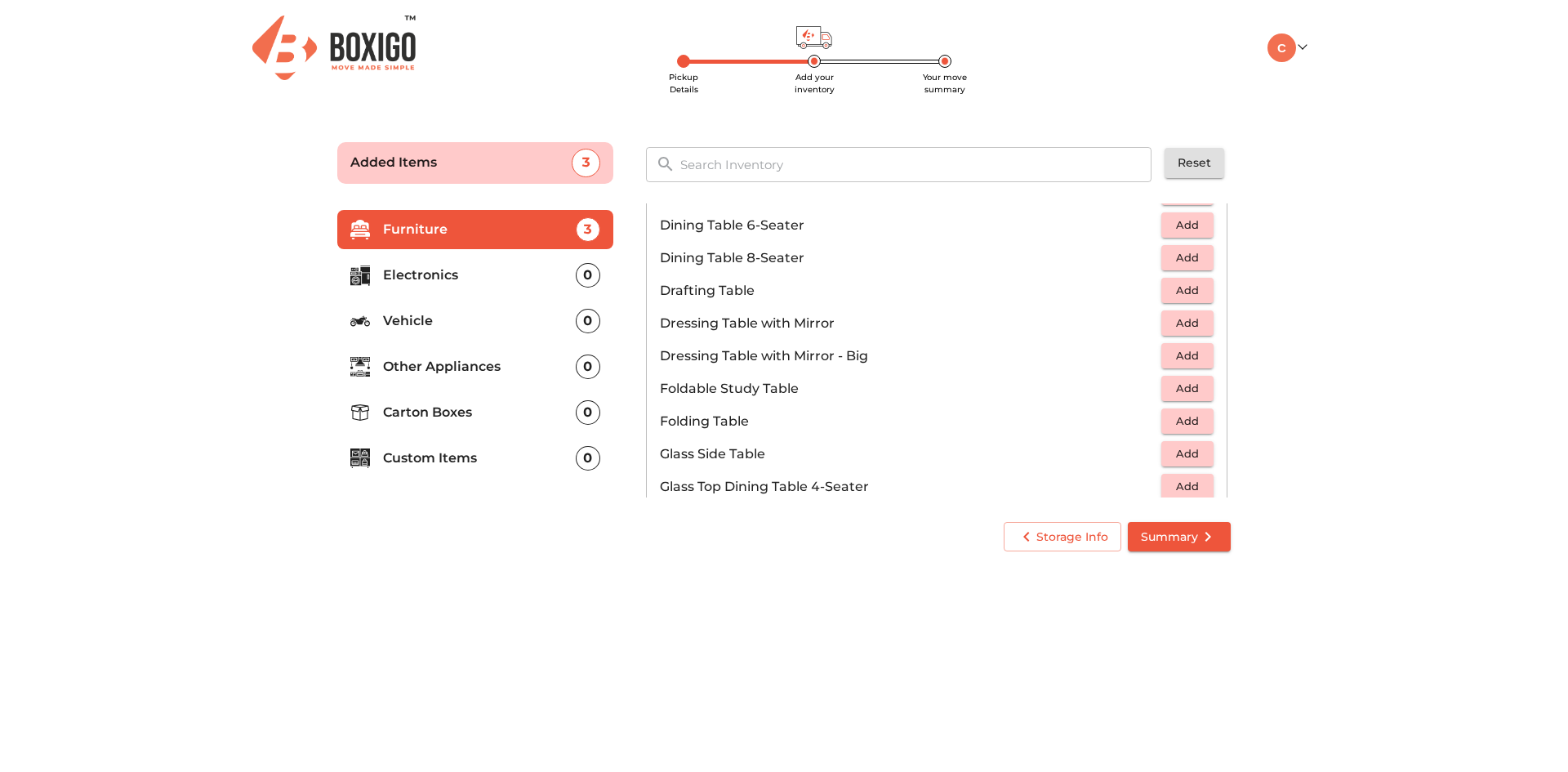
scroll to position [408, 0]
click at [1170, 392] on span "Add" at bounding box center [1187, 383] width 36 height 19
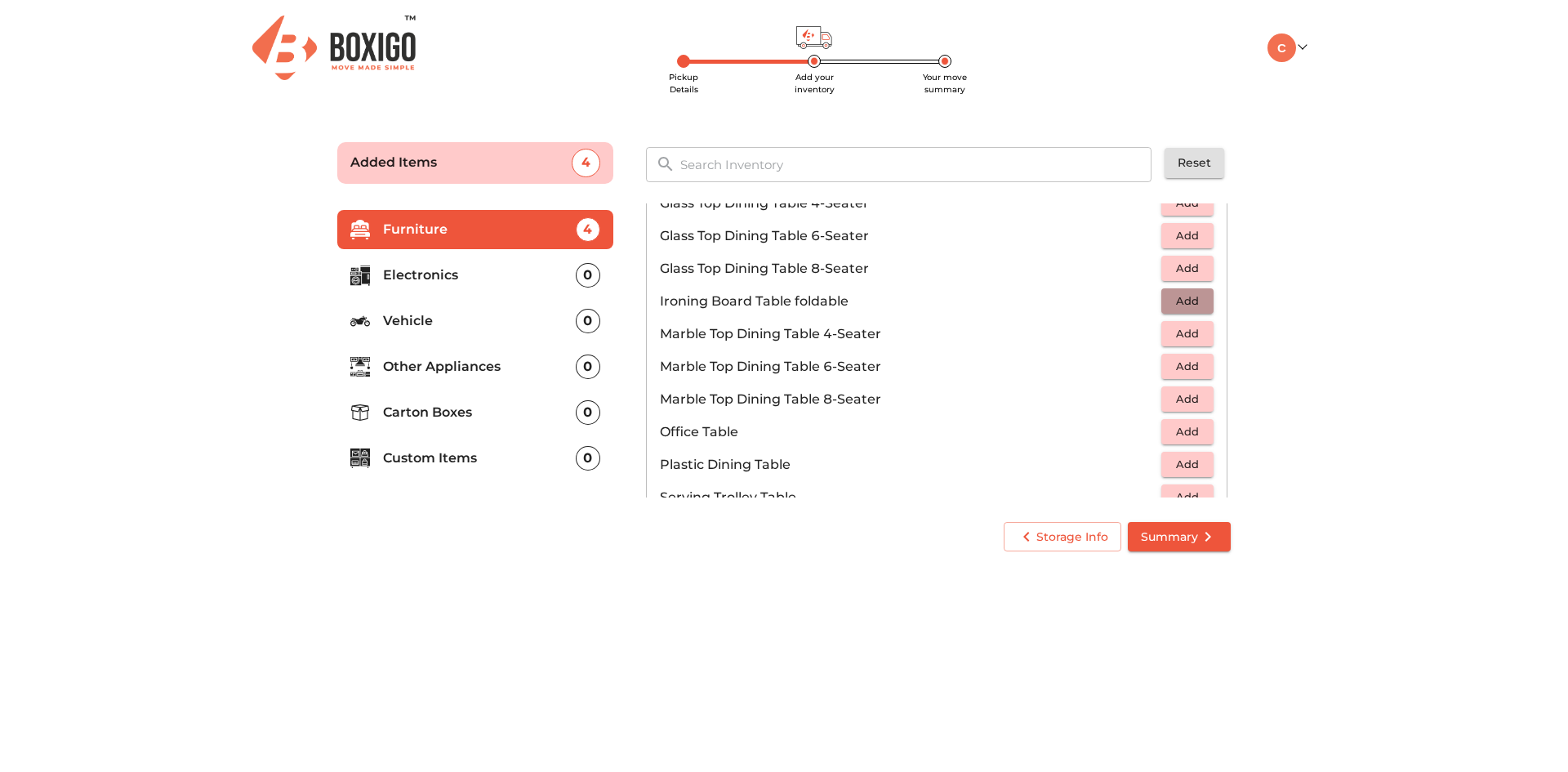
click at [1173, 304] on span "Add" at bounding box center [1187, 302] width 36 height 19
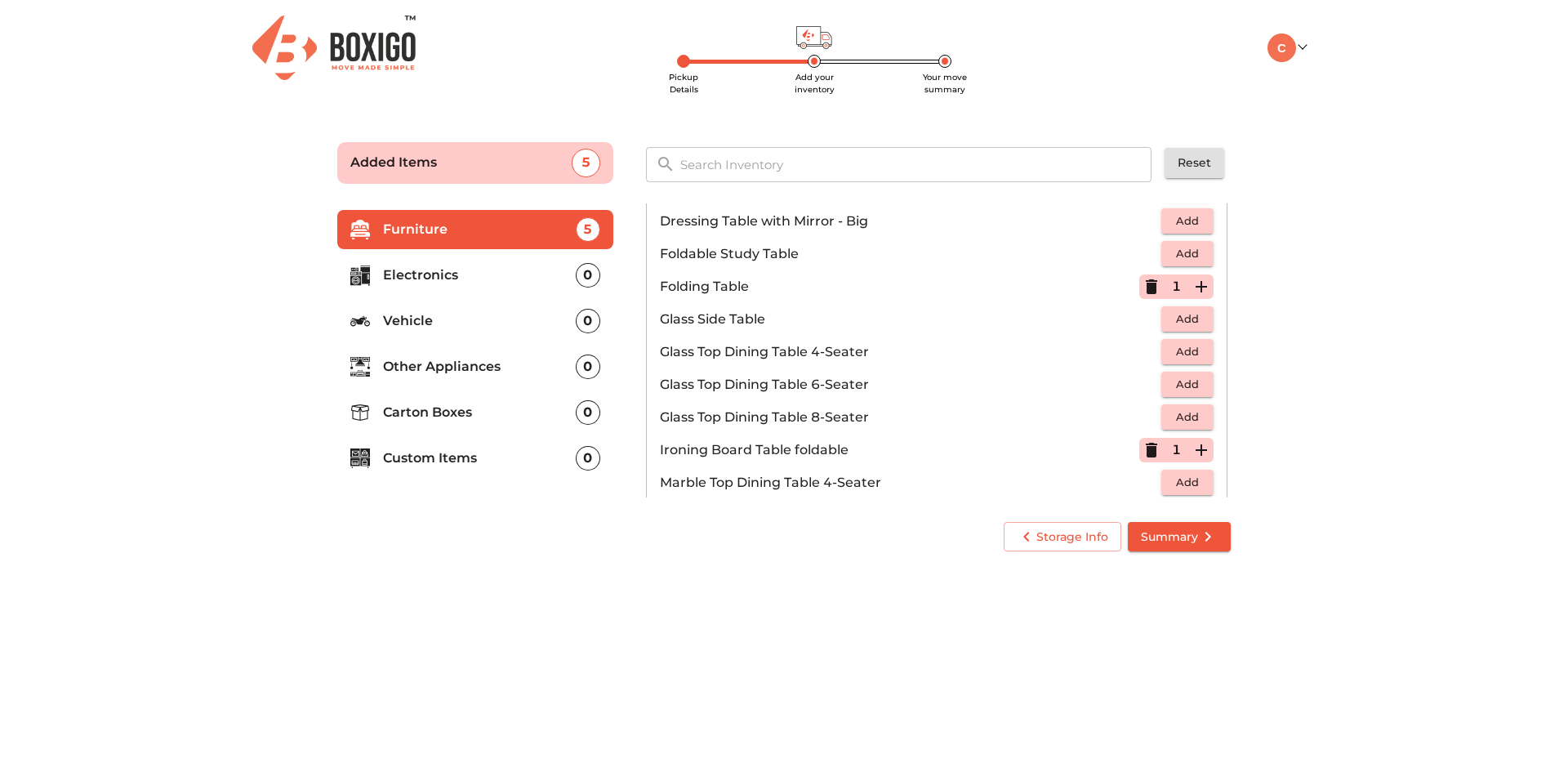
scroll to position [490, 0]
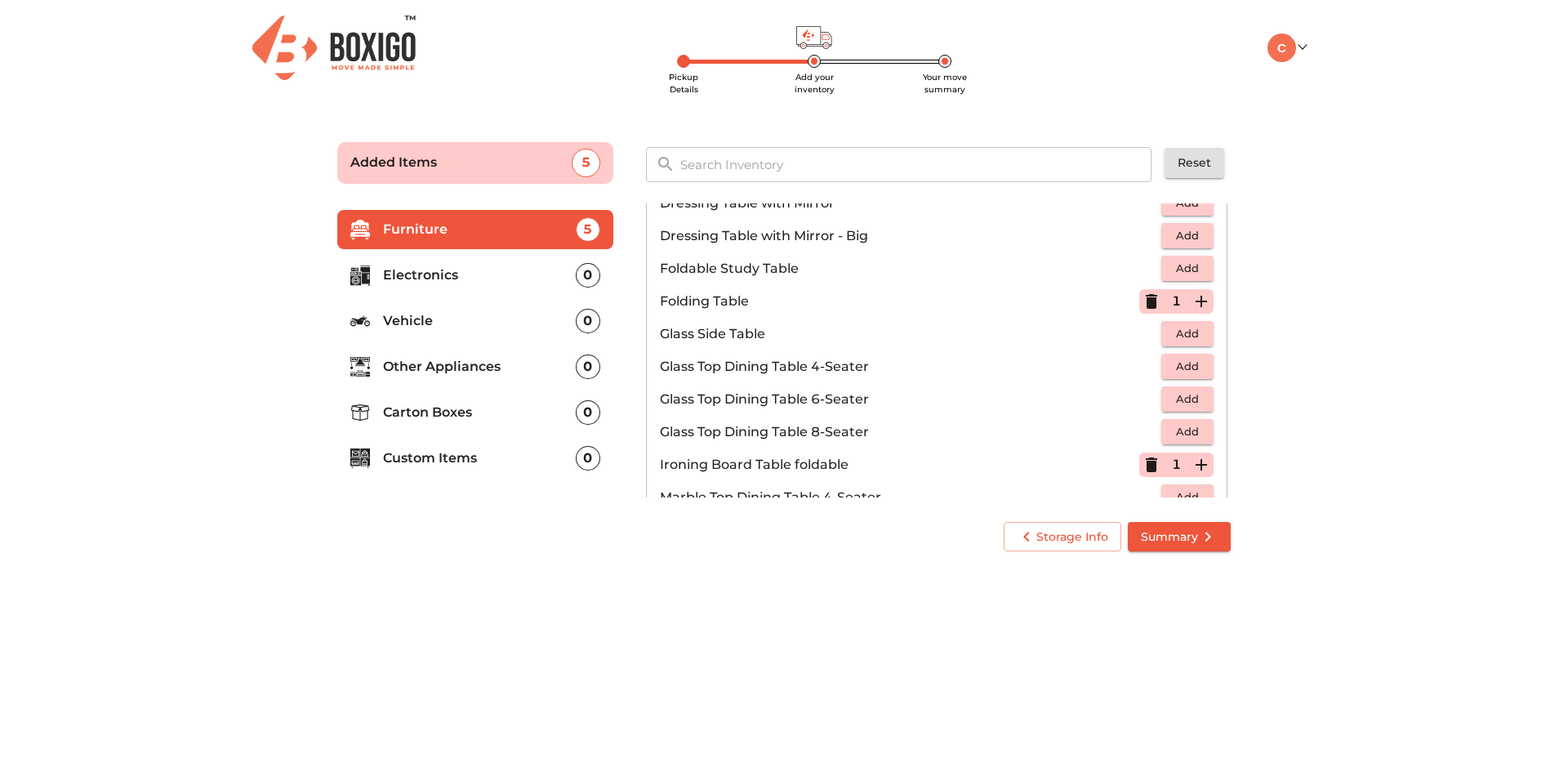
click at [1142, 306] on icon "button" at bounding box center [1151, 302] width 19 height 19
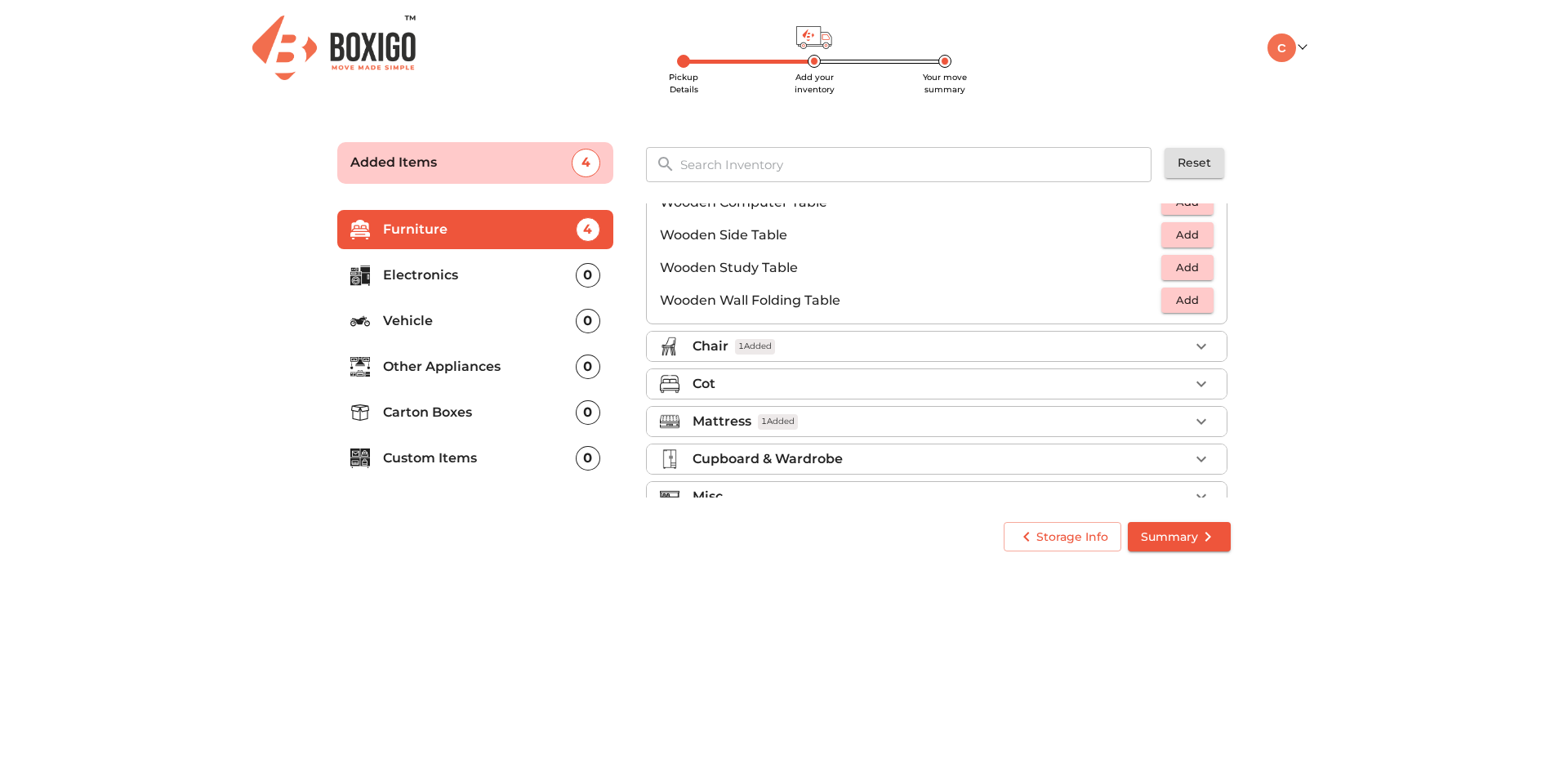
scroll to position [1140, 0]
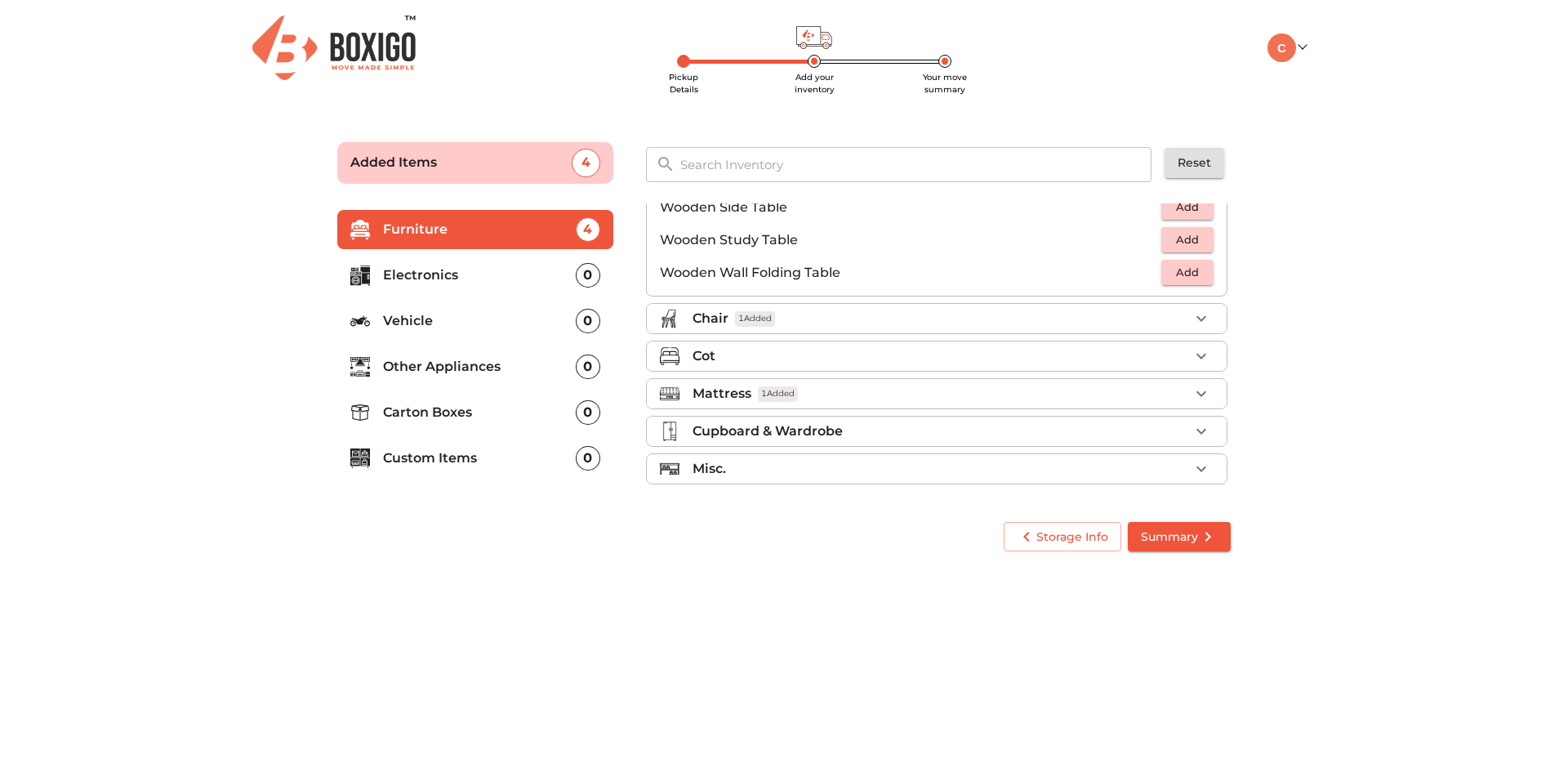
click at [870, 426] on div "Cupboard & Wardrobe" at bounding box center [940, 431] width 496 height 19
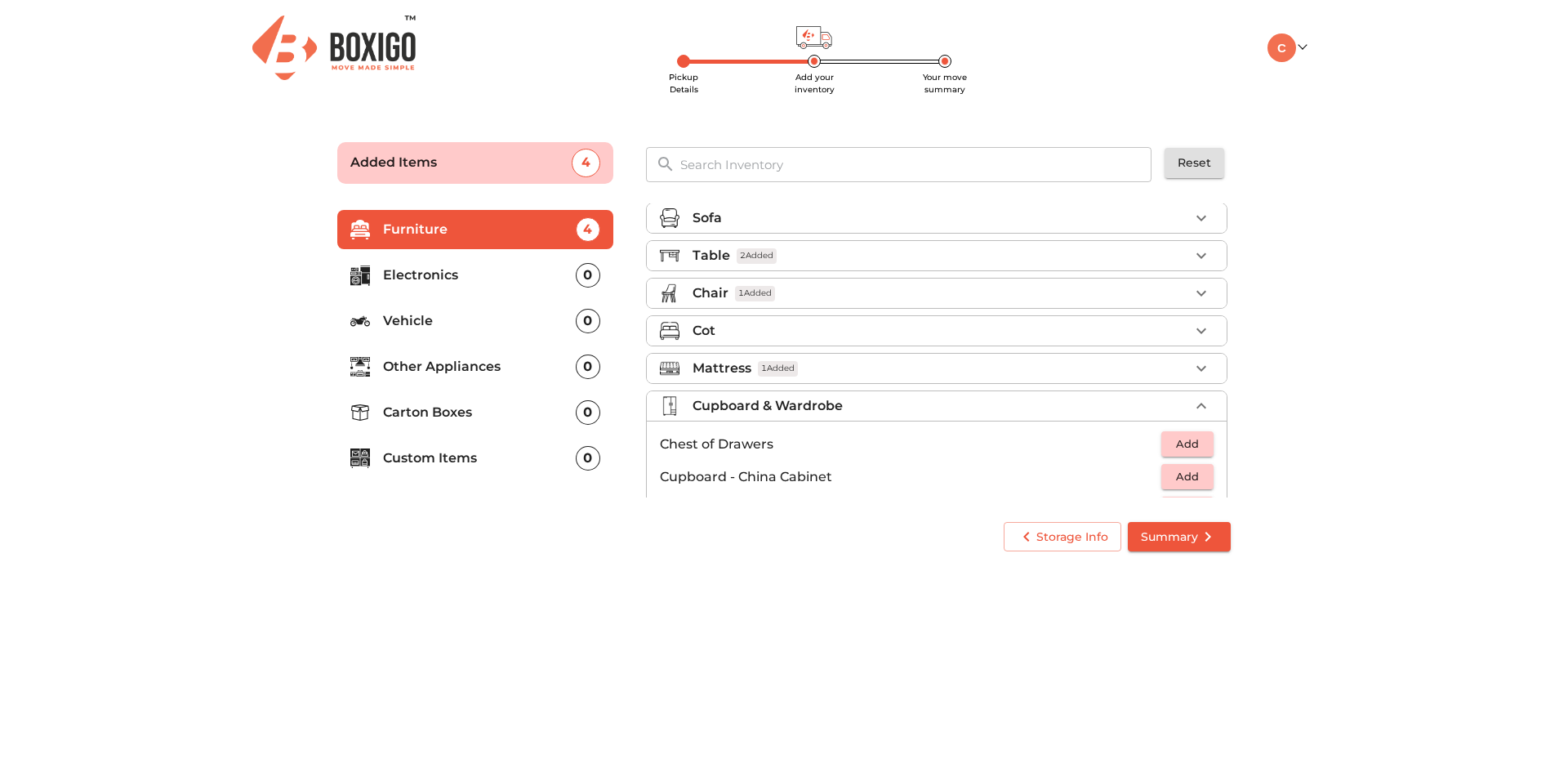
scroll to position [0, 0]
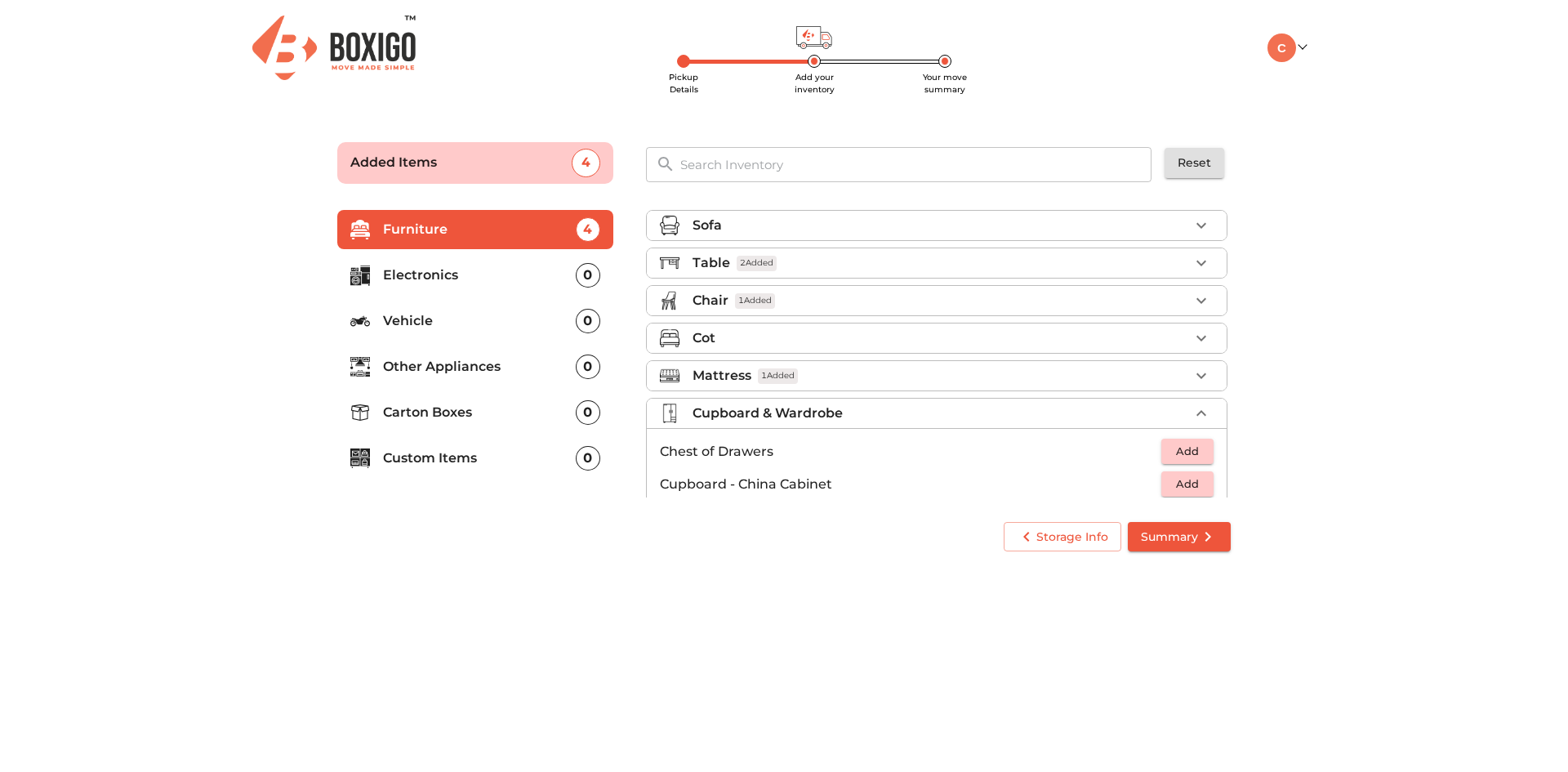
click at [1164, 409] on div "Cupboard & Wardrobe" at bounding box center [940, 413] width 496 height 19
click at [925, 449] on div "Misc." at bounding box center [940, 450] width 496 height 19
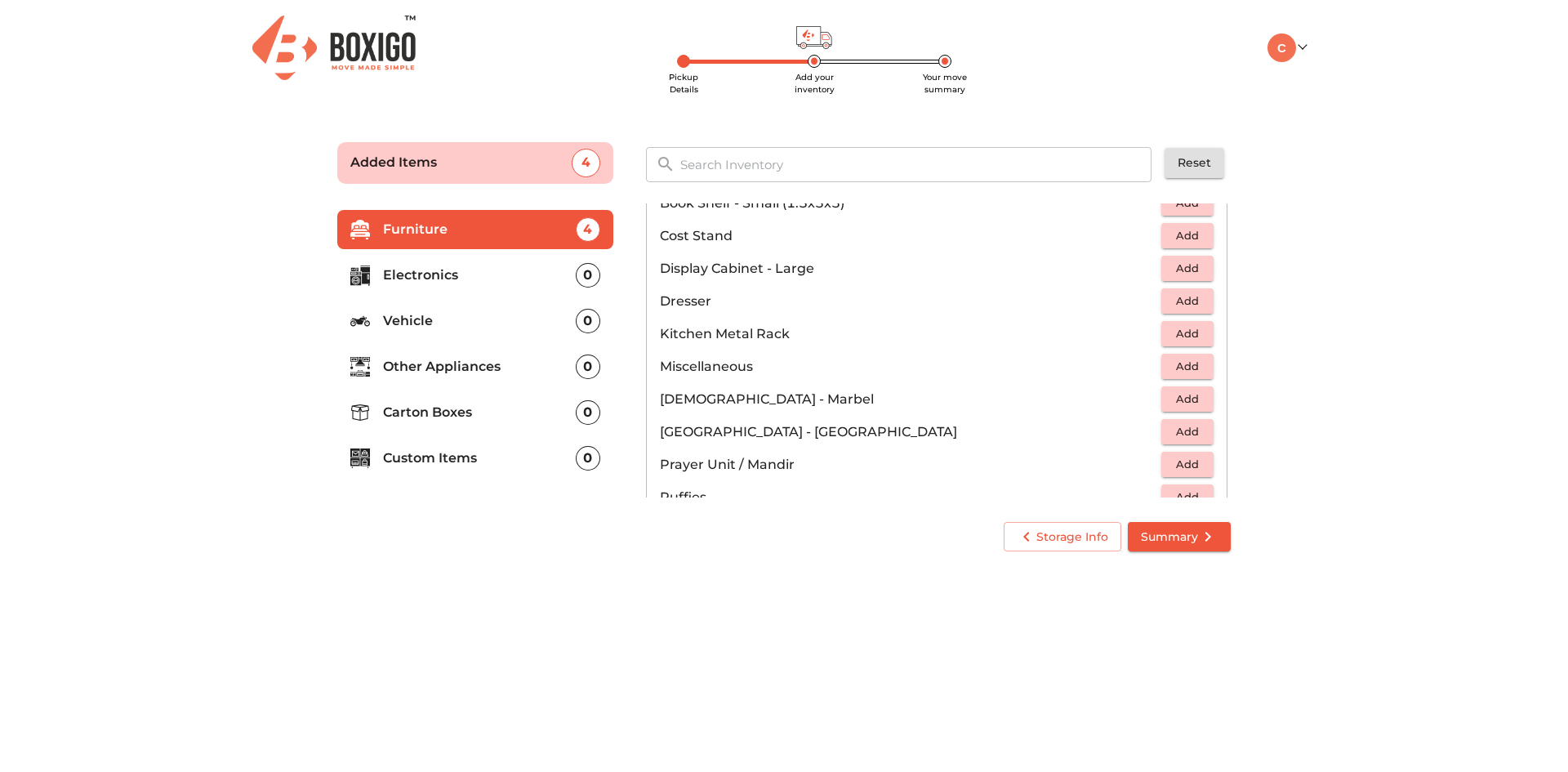
scroll to position [470, 0]
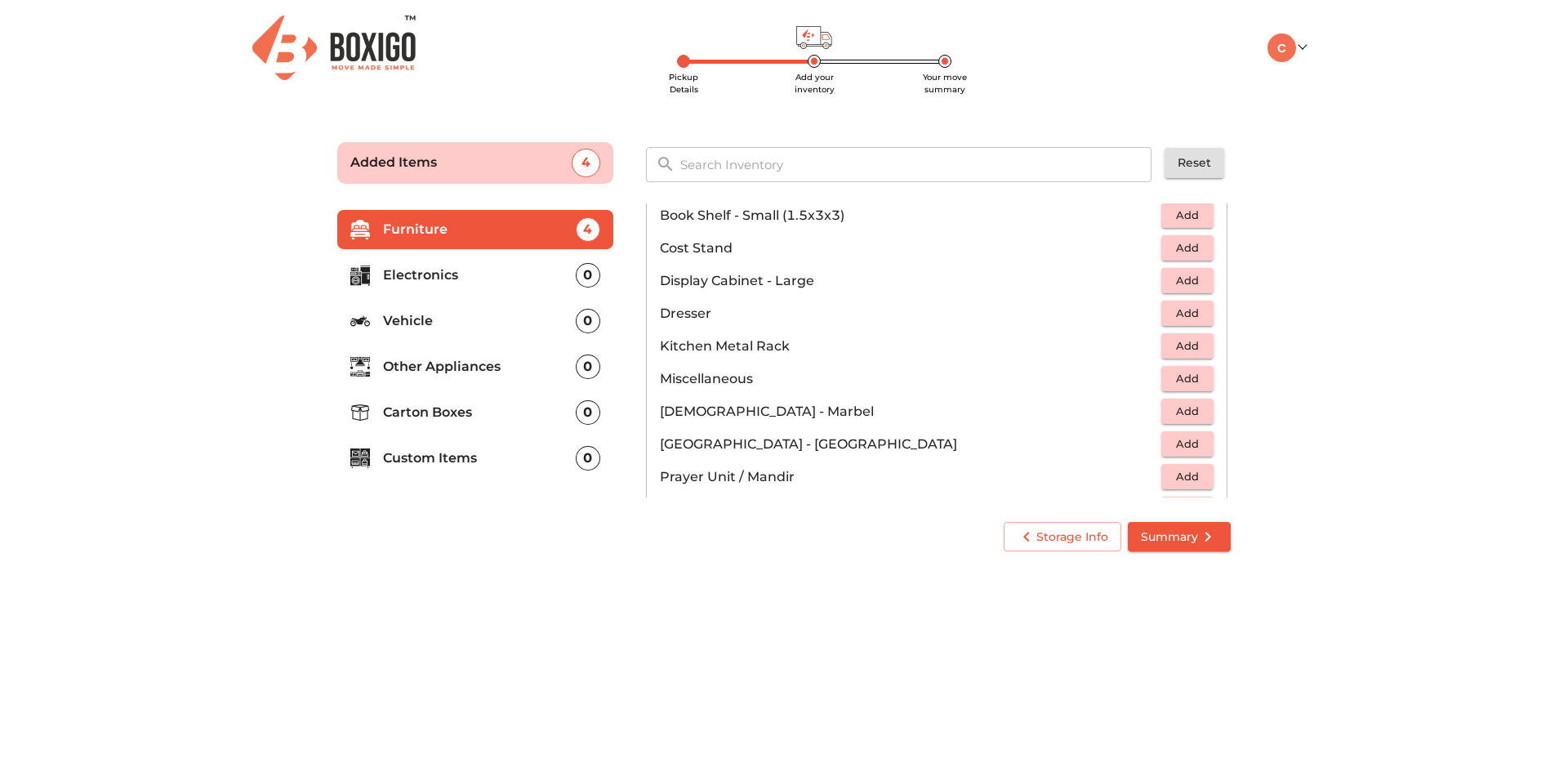
click at [1183, 375] on span "Add" at bounding box center [1187, 379] width 36 height 19
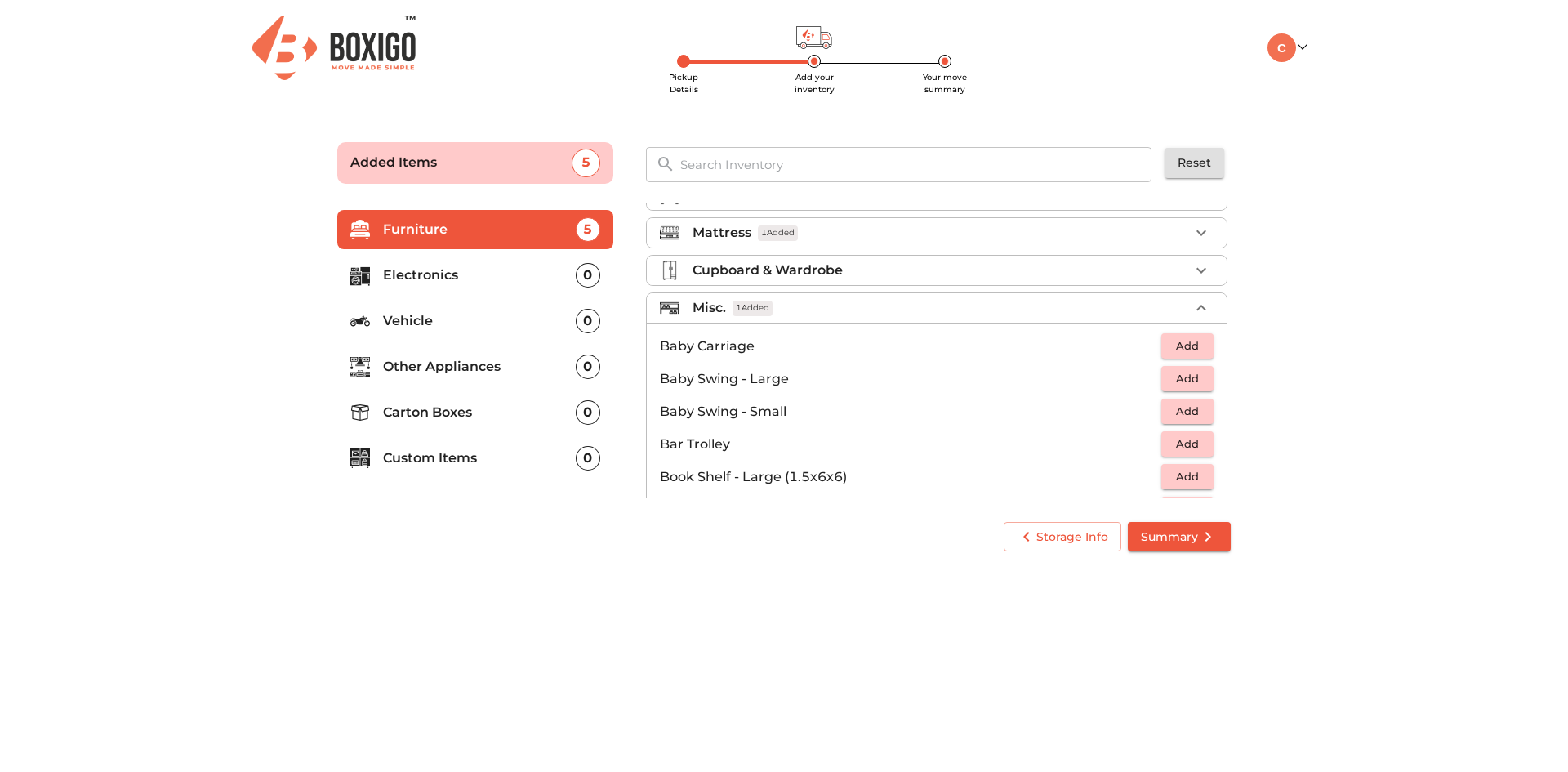
scroll to position [0, 0]
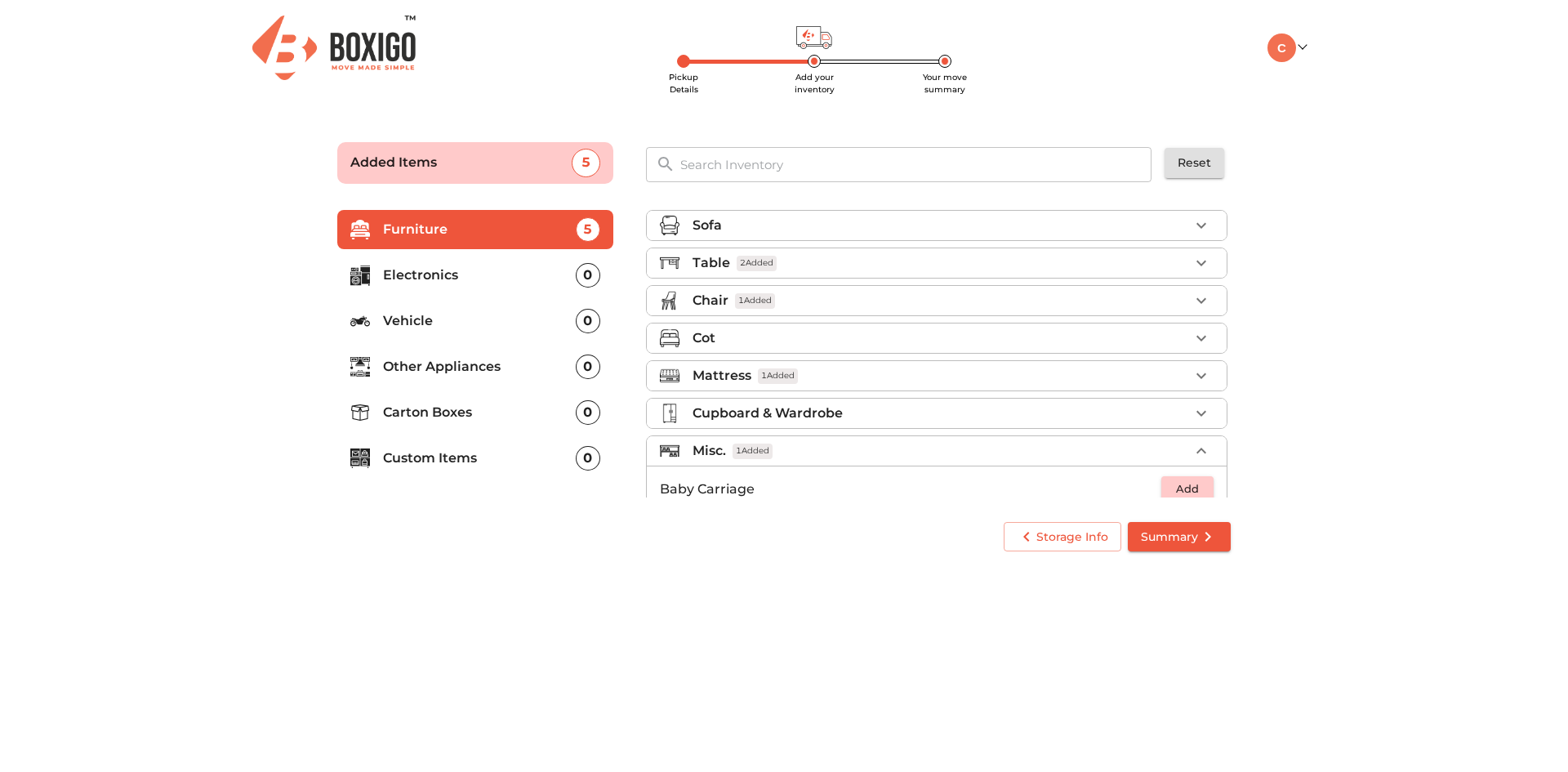
click at [1125, 452] on div "Misc. 1 Added" at bounding box center [940, 450] width 496 height 19
click at [537, 277] on p "Electronics" at bounding box center [479, 275] width 193 height 19
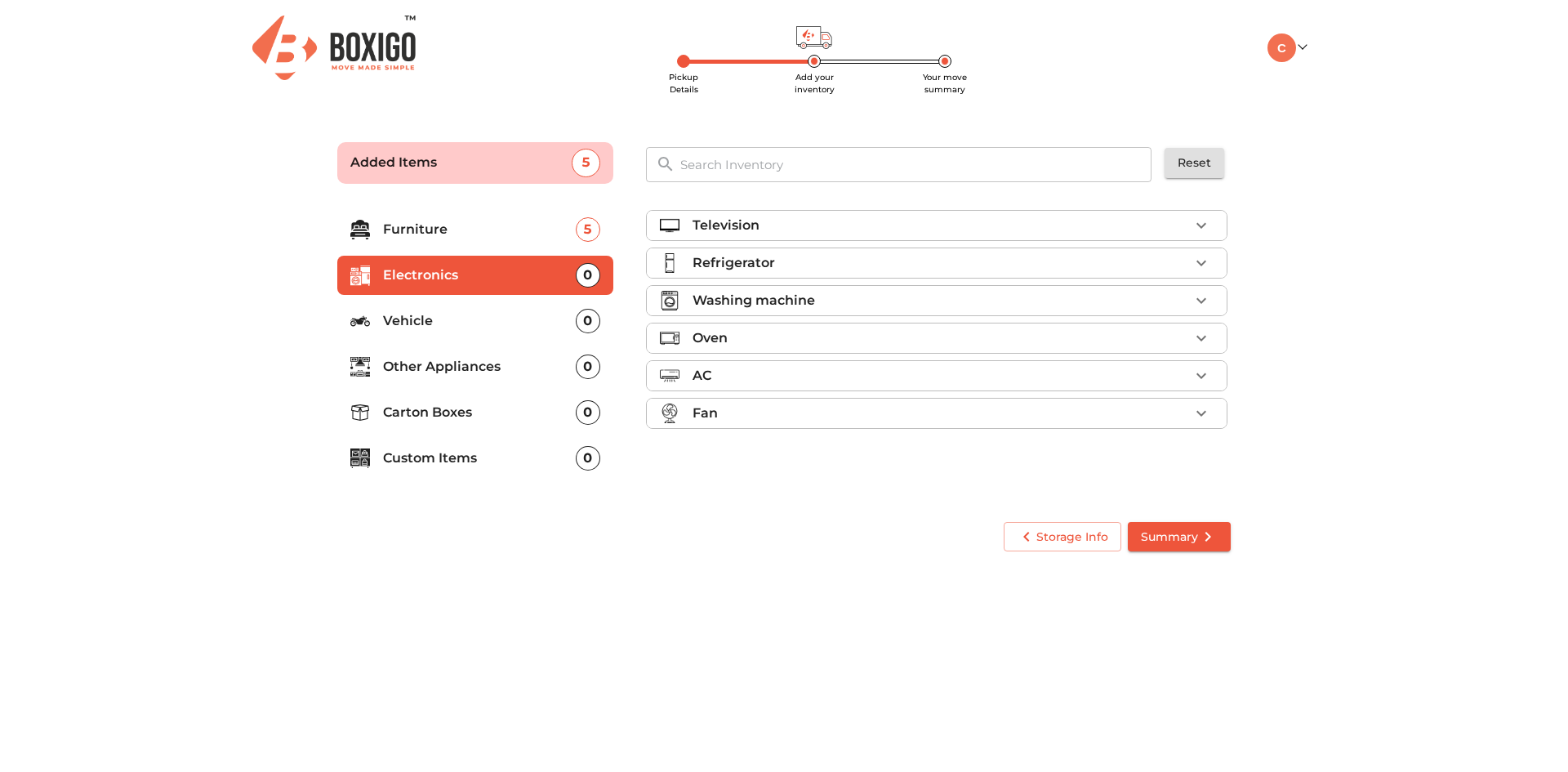
click at [1013, 223] on div "Television" at bounding box center [940, 226] width 496 height 19
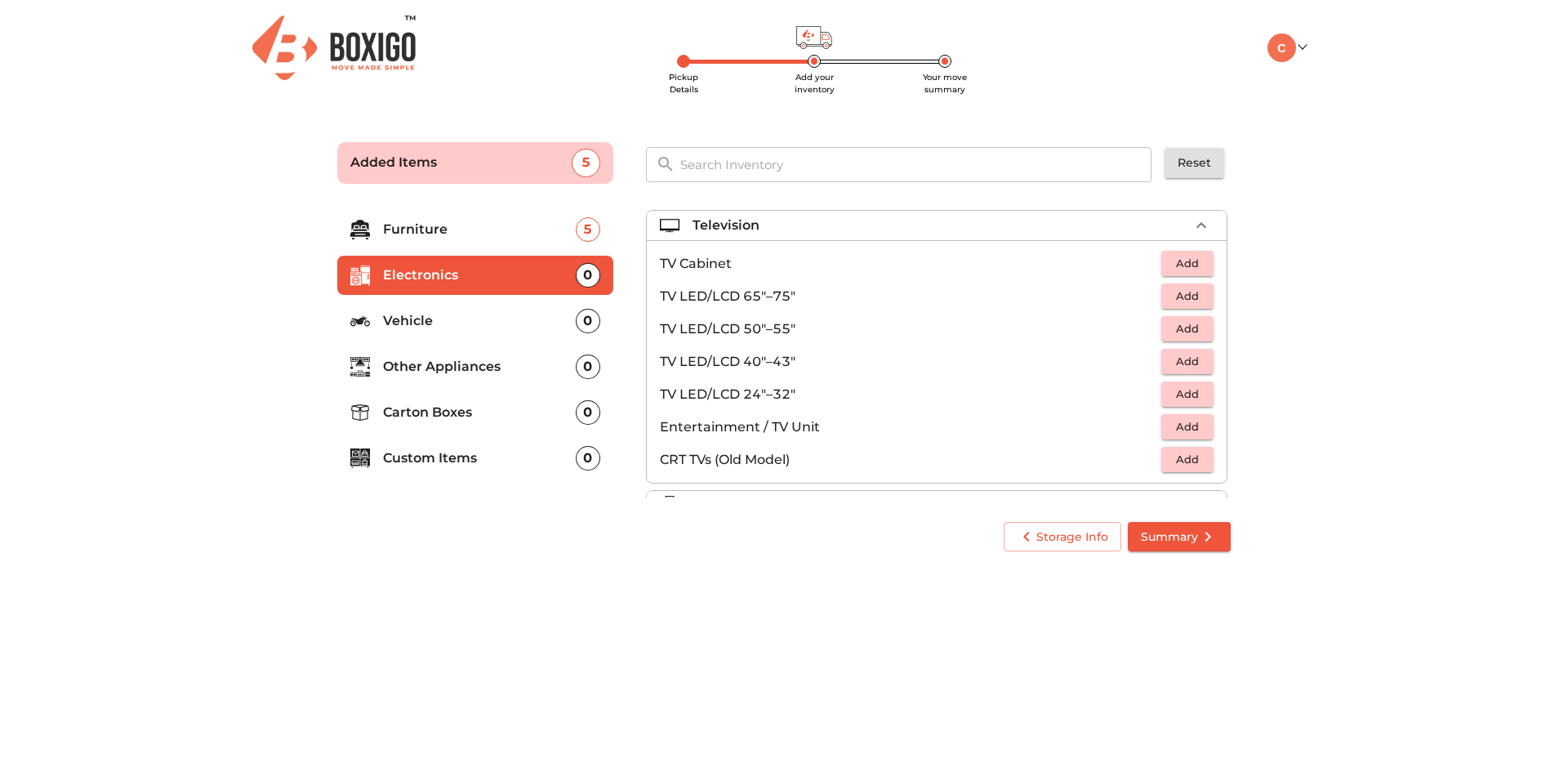
click at [1174, 324] on span "Add" at bounding box center [1187, 329] width 36 height 19
click at [1192, 221] on icon "button" at bounding box center [1201, 226] width 19 height 19
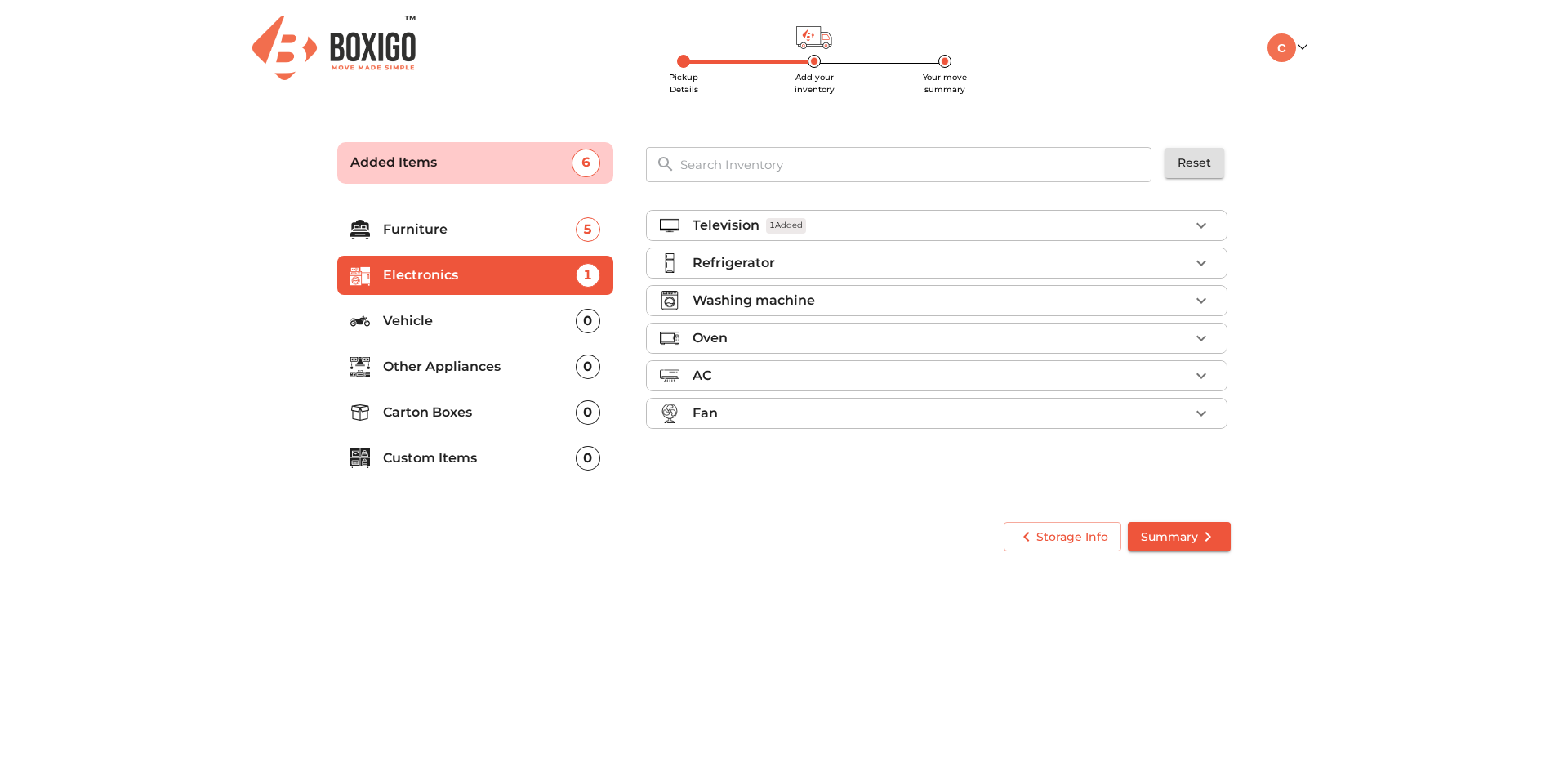
click at [519, 371] on p "Other Appliances" at bounding box center [479, 367] width 193 height 19
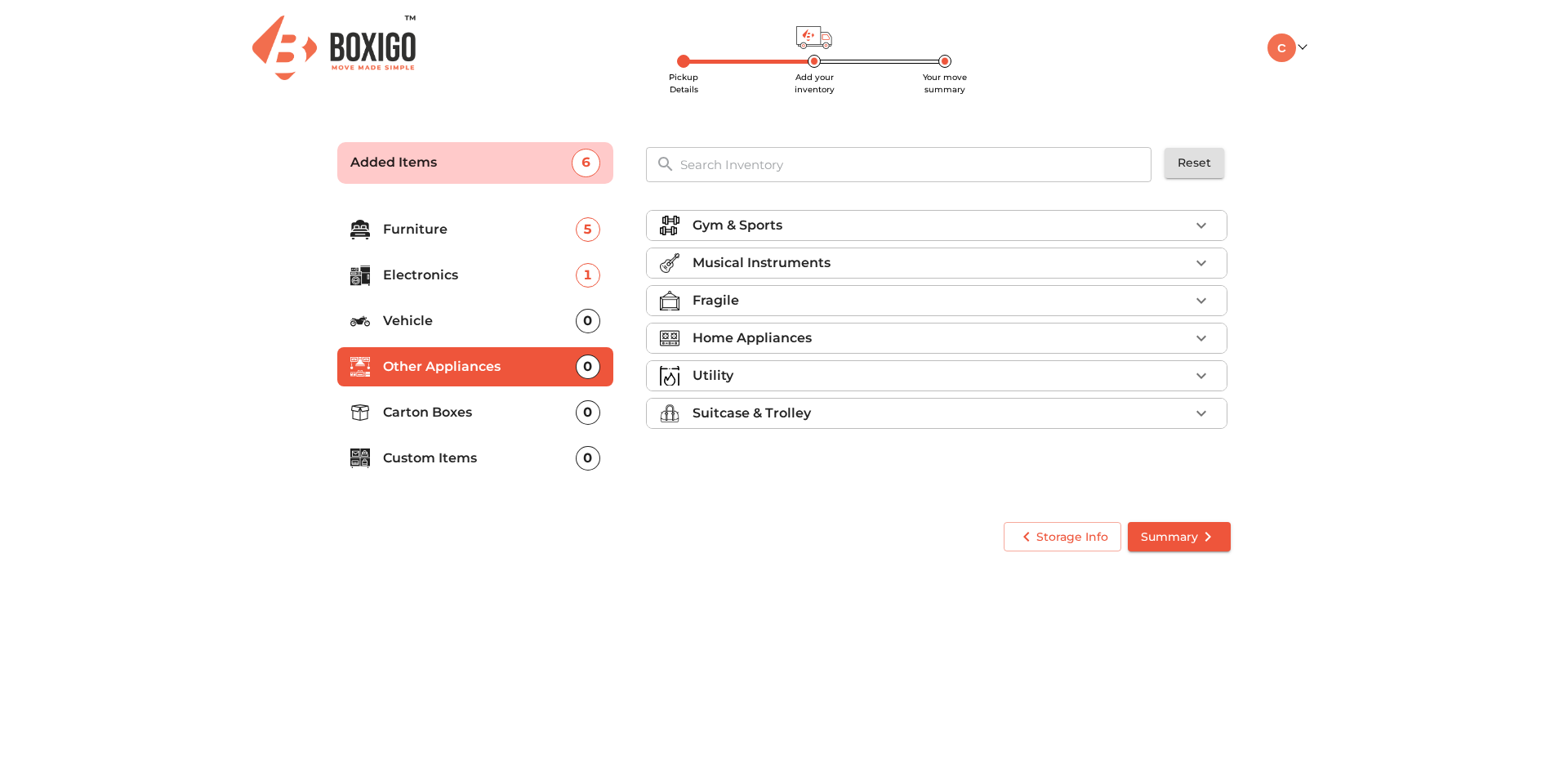
click at [872, 298] on div "Fragile" at bounding box center [940, 301] width 496 height 19
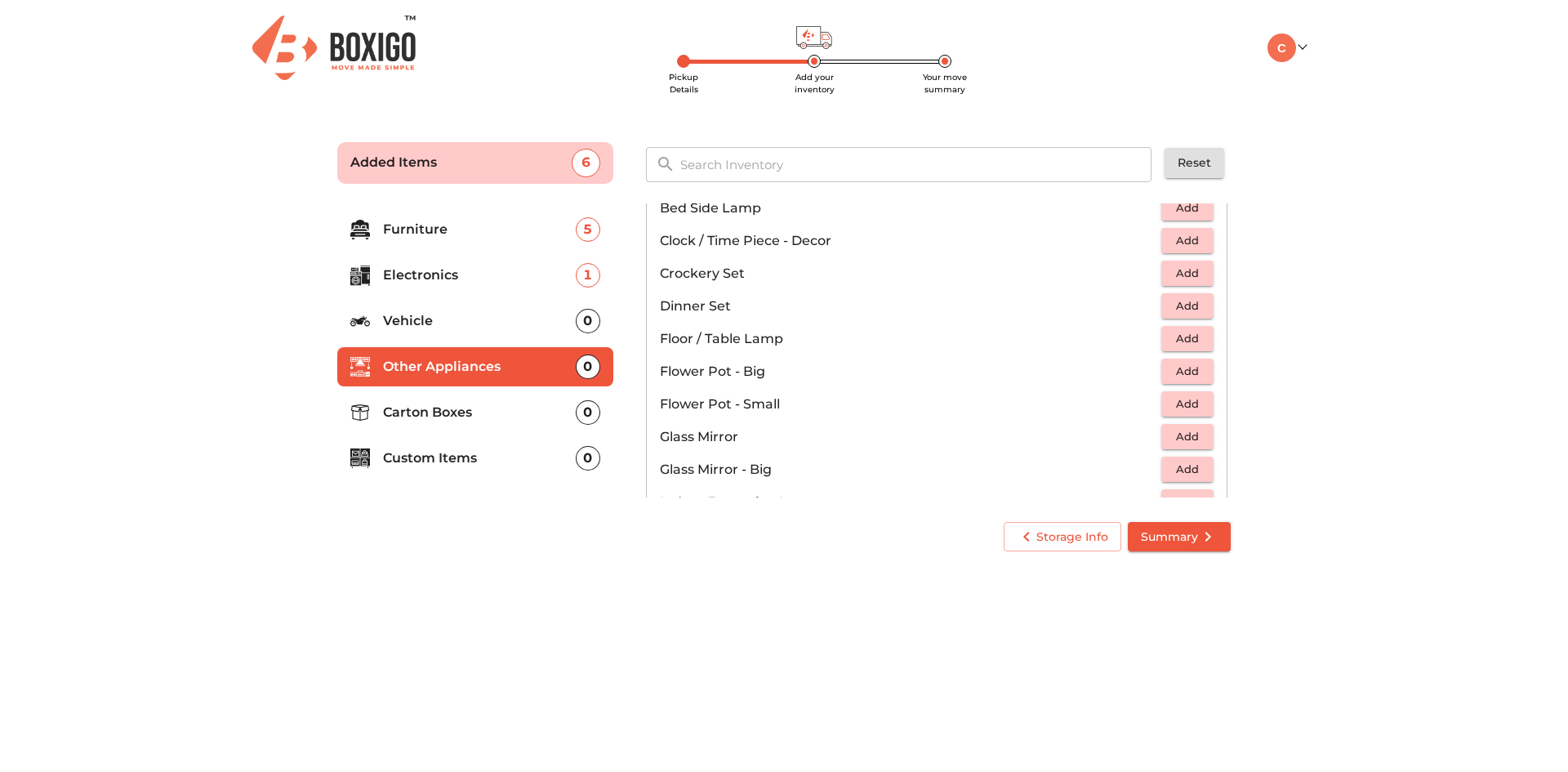
scroll to position [408, 0]
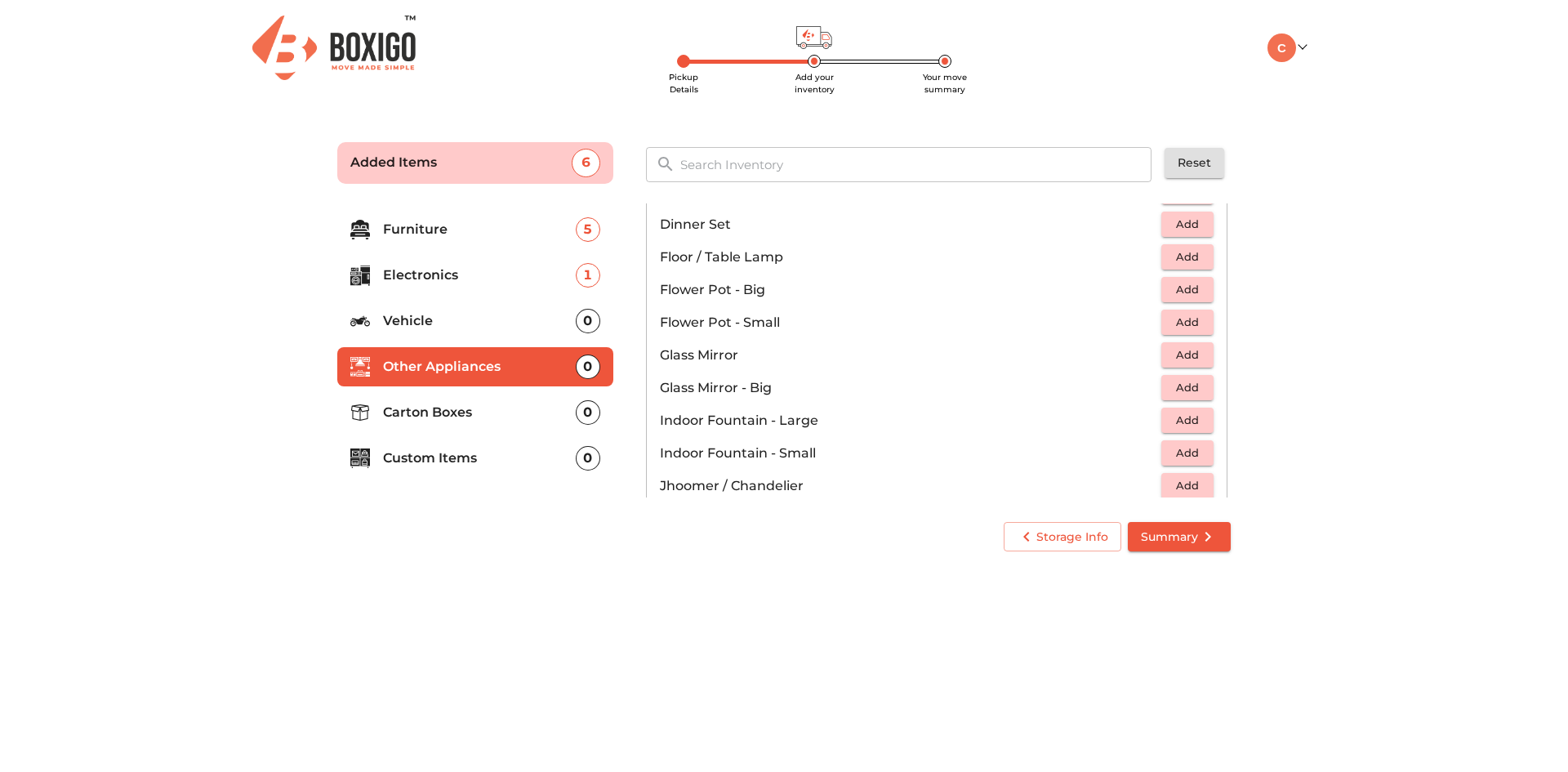
click at [1184, 392] on span "Add" at bounding box center [1187, 388] width 36 height 19
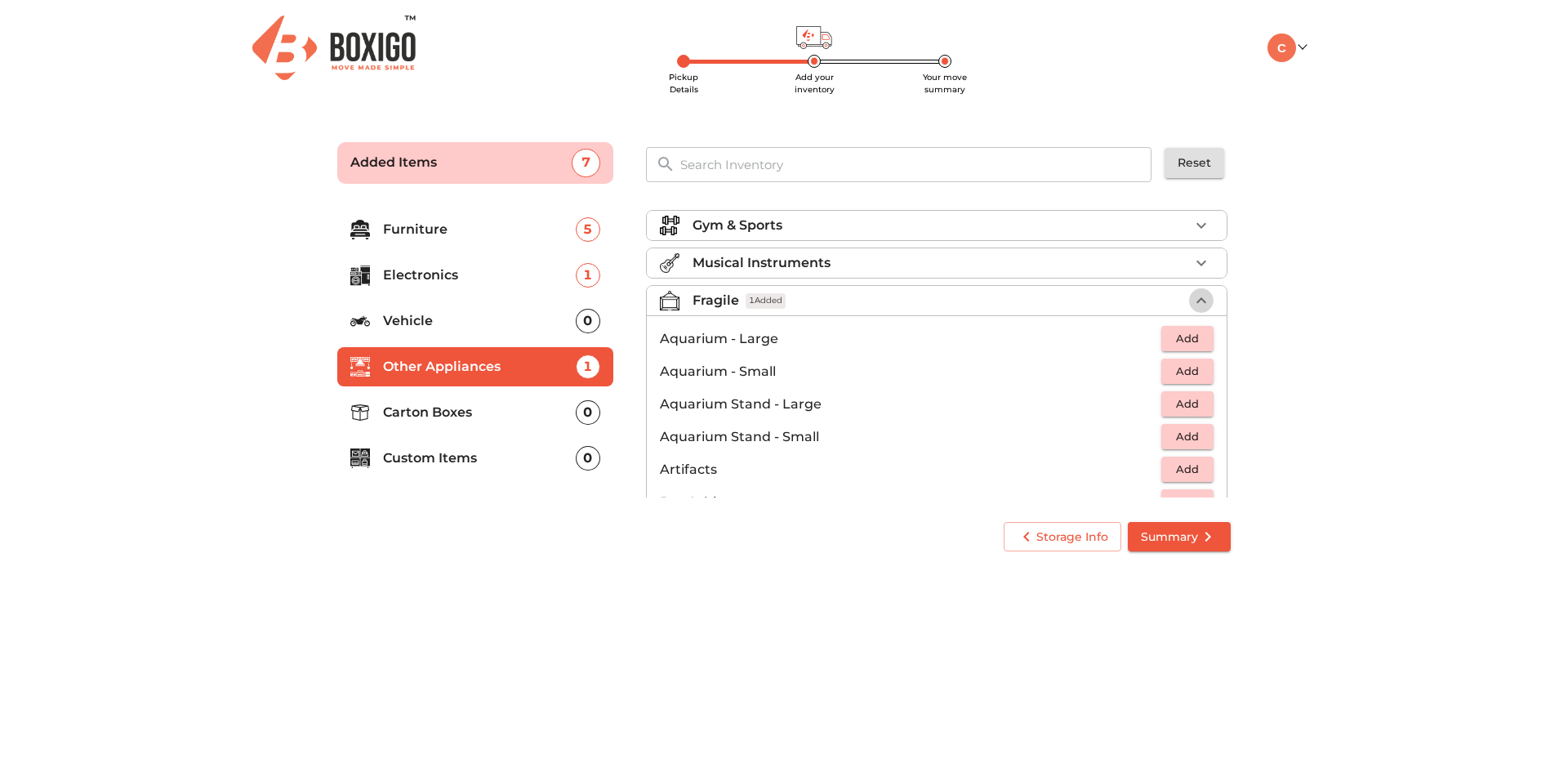
click at [1192, 302] on icon "button" at bounding box center [1201, 301] width 19 height 19
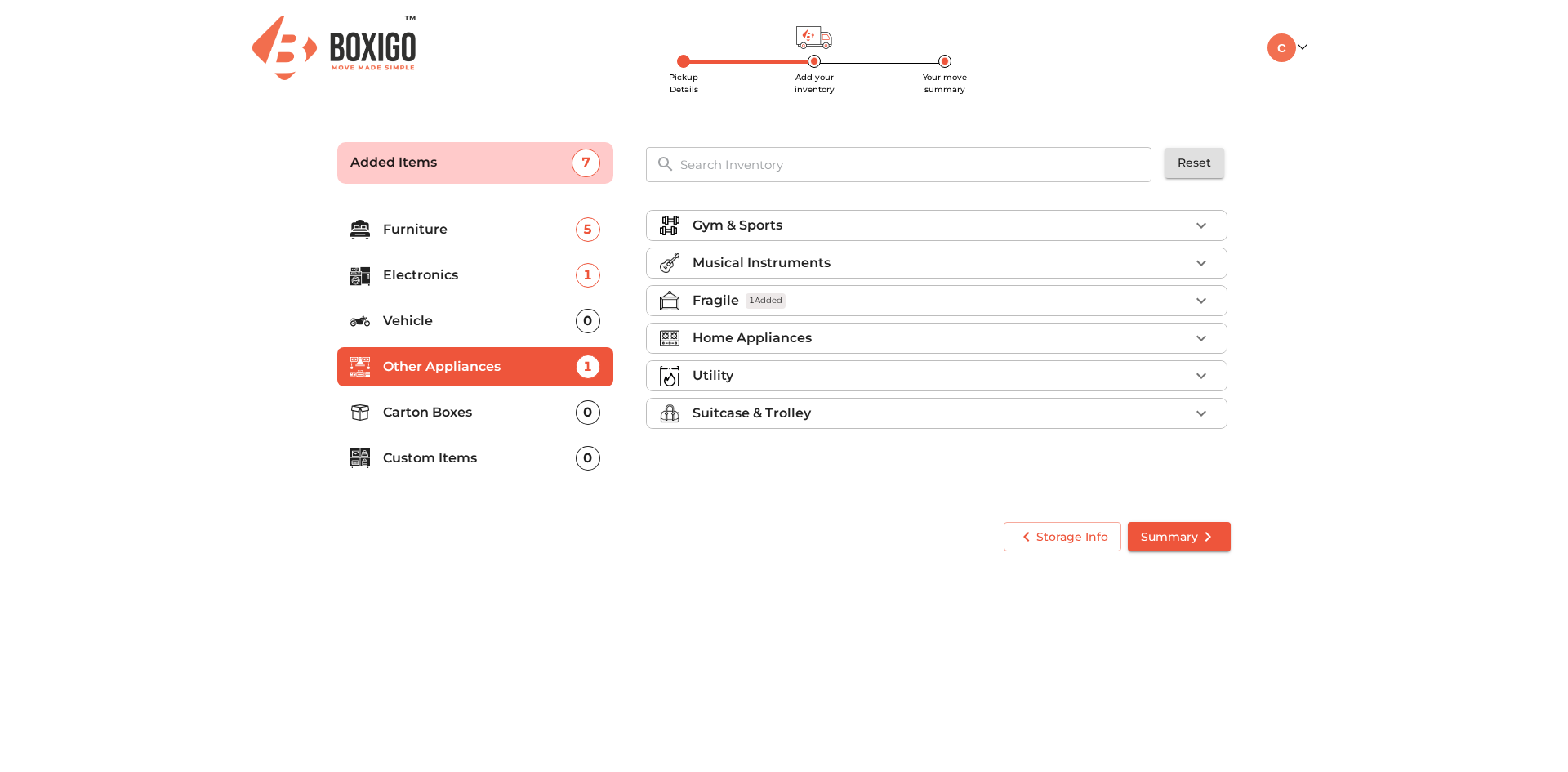
click at [1188, 339] on div "Home Appliances" at bounding box center [940, 338] width 496 height 19
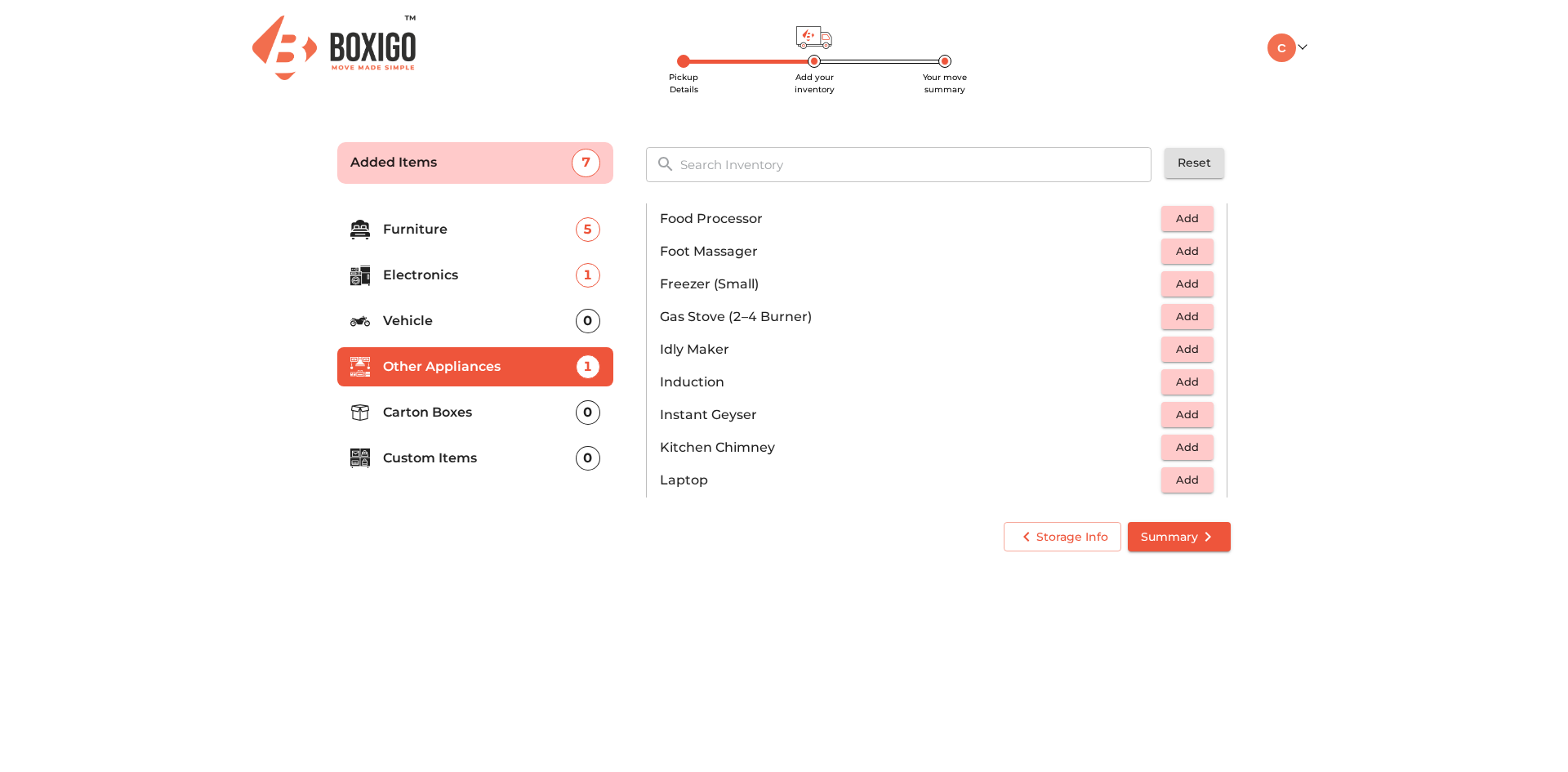
scroll to position [654, 0]
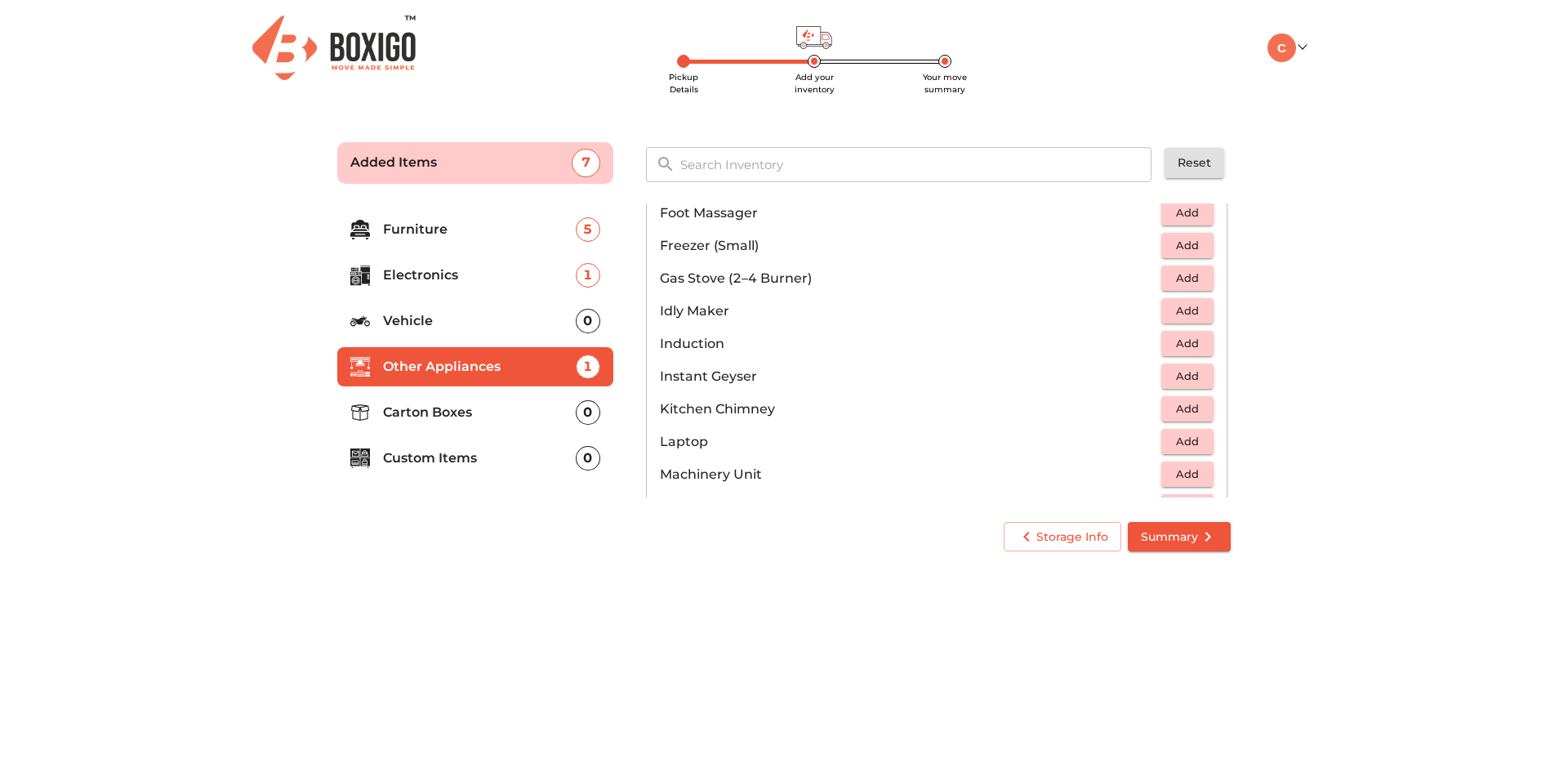
click at [1170, 277] on span "Add" at bounding box center [1187, 278] width 36 height 19
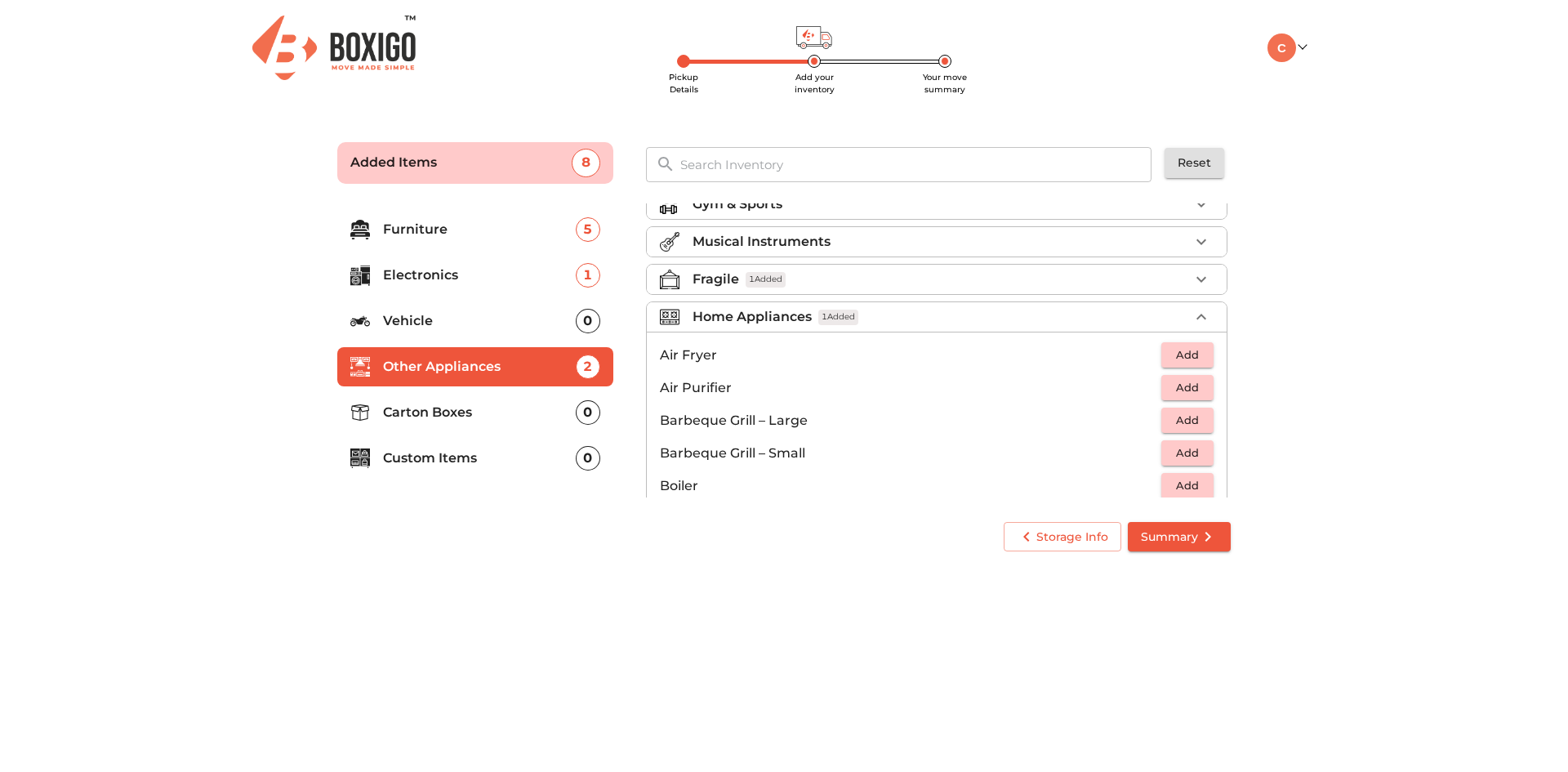
scroll to position [0, 0]
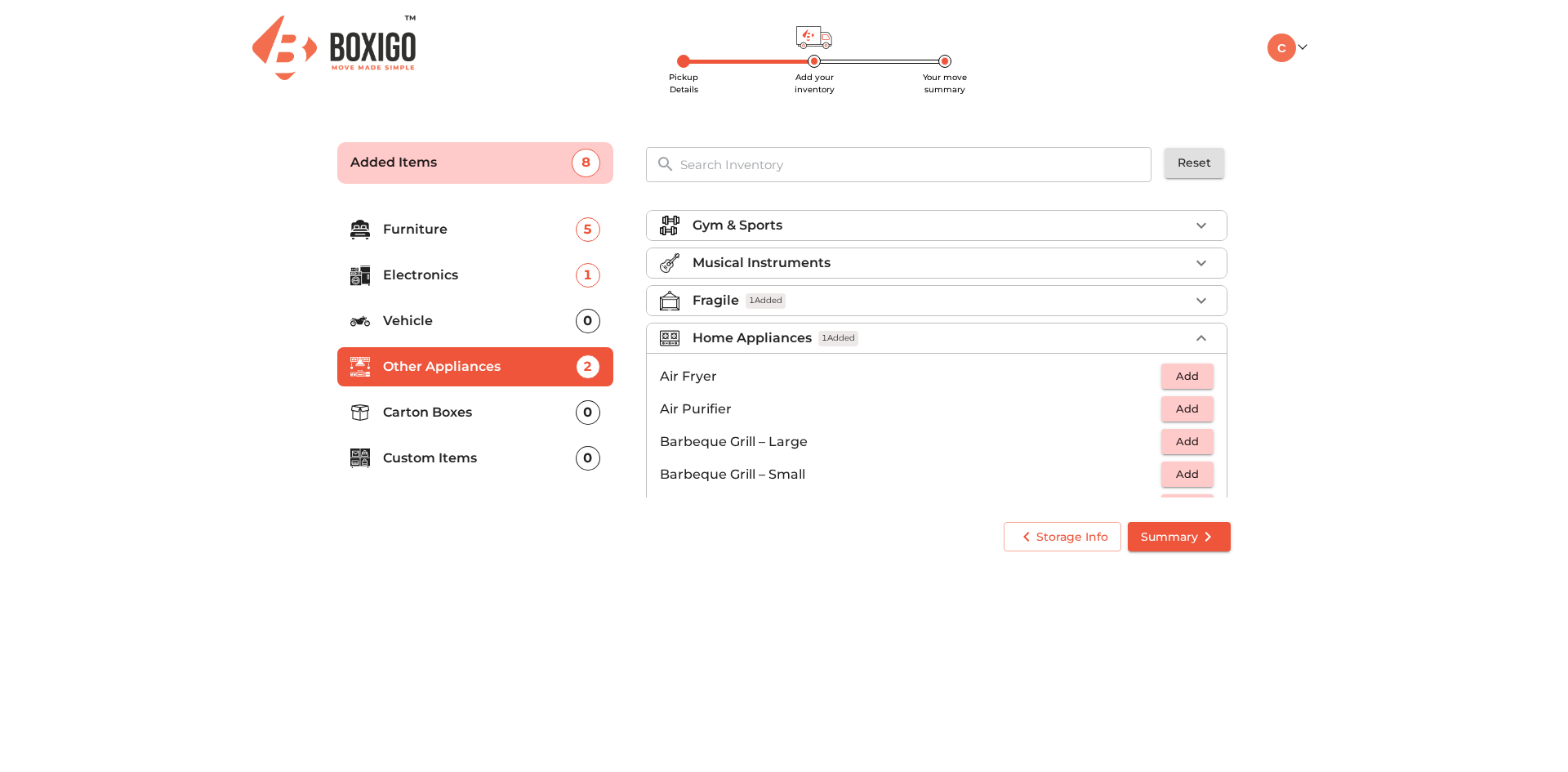
click at [933, 347] on div "Home Appliances 1 Added" at bounding box center [940, 338] width 496 height 19
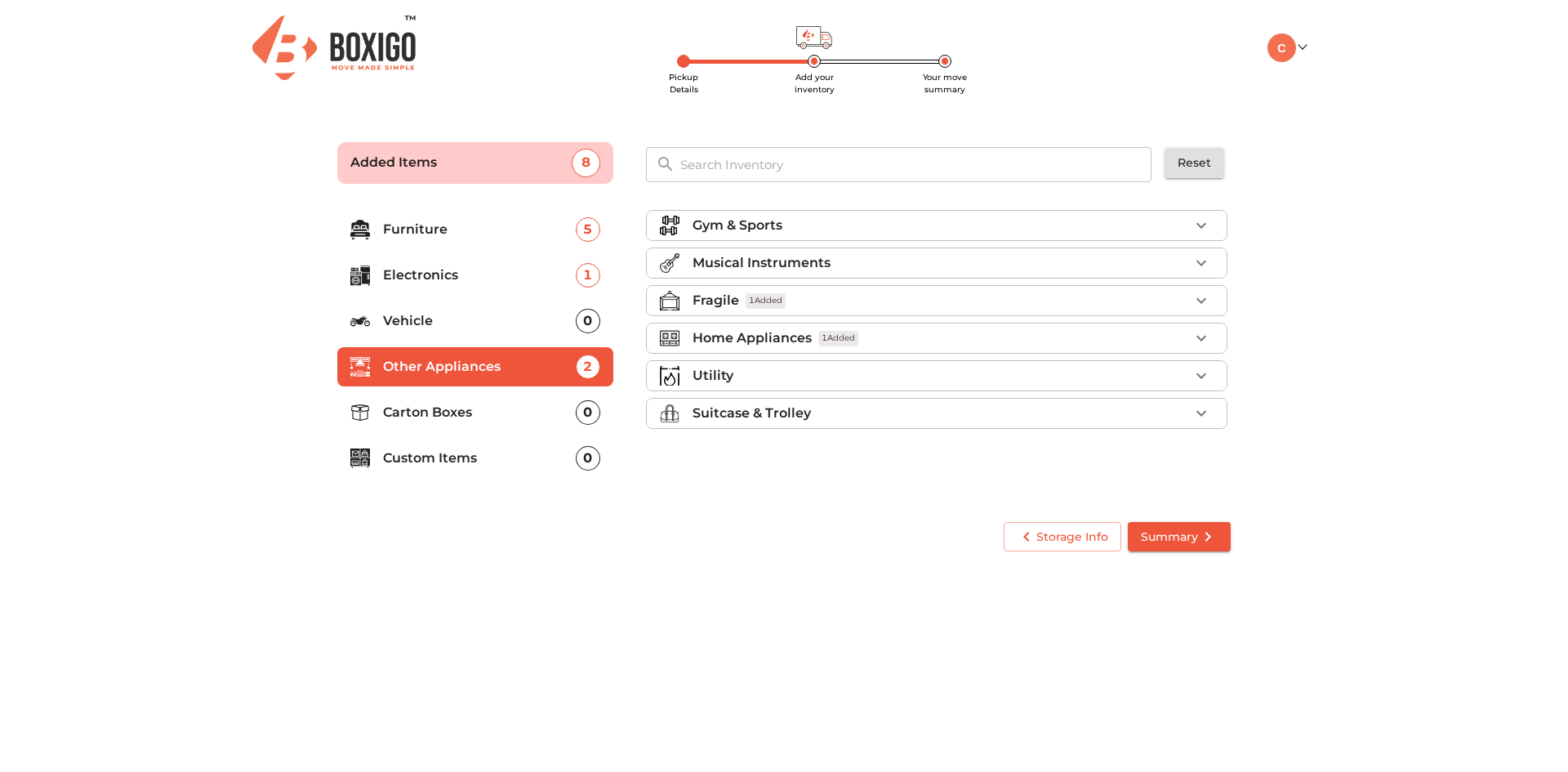
click at [840, 384] on div "Utility" at bounding box center [940, 375] width 496 height 19
click at [1150, 373] on div "Utility" at bounding box center [940, 375] width 496 height 19
click at [759, 417] on p "Suitcase & Trolley" at bounding box center [751, 413] width 118 height 19
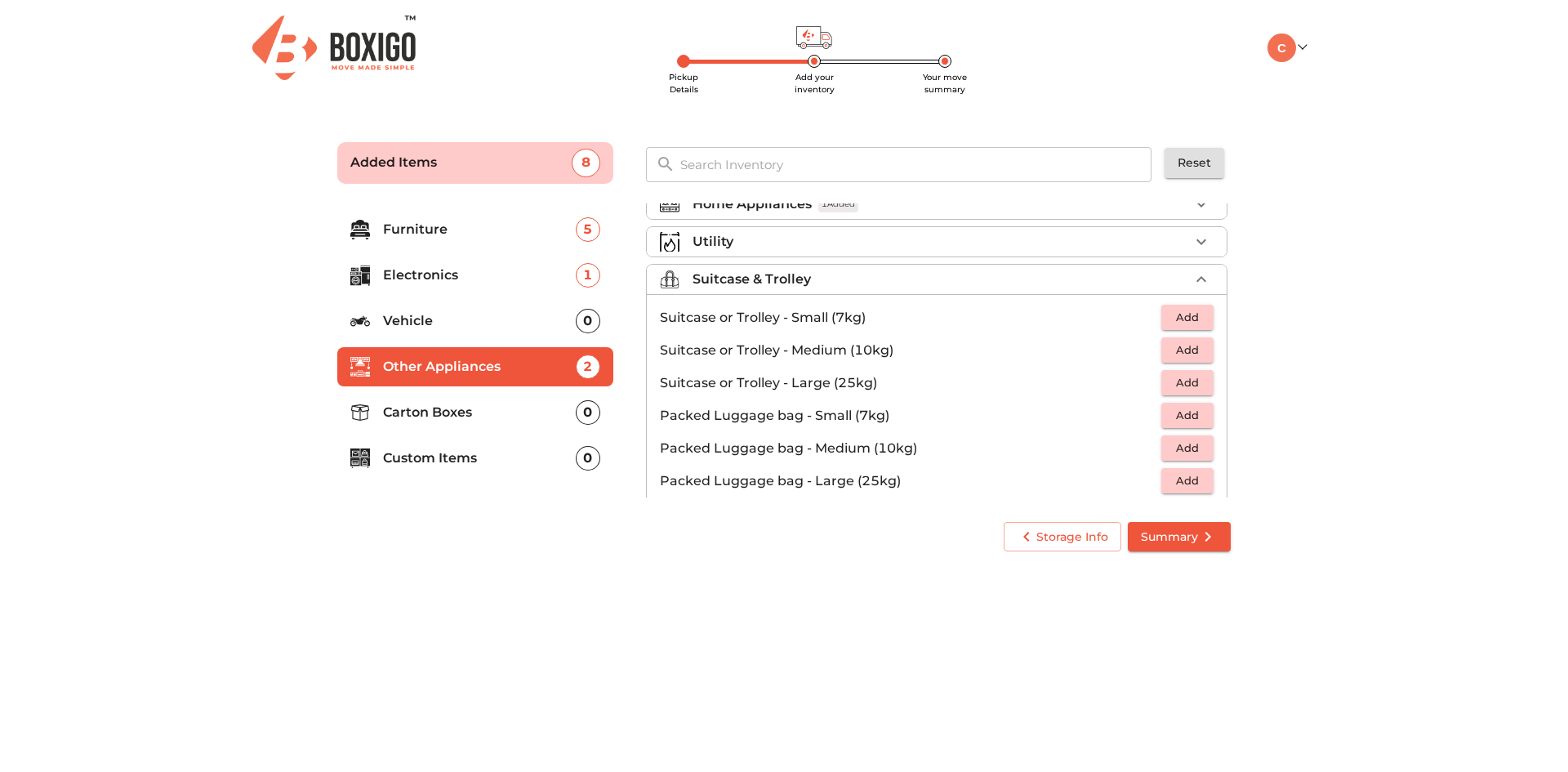
scroll to position [163, 0]
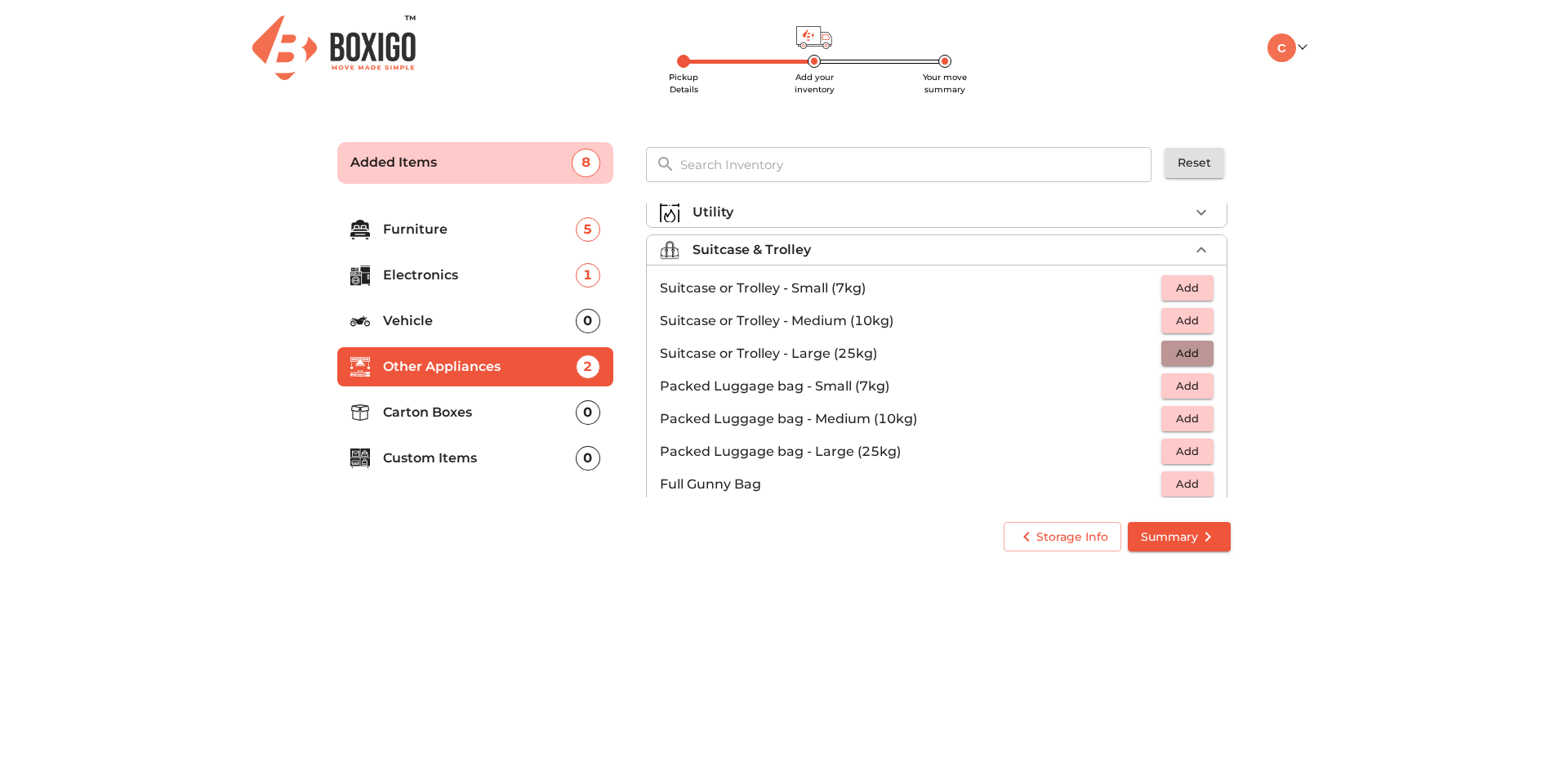
click at [1180, 353] on span "Add" at bounding box center [1187, 353] width 36 height 19
click at [1196, 354] on icon "button" at bounding box center [1202, 353] width 12 height 12
click at [1191, 315] on span "Add" at bounding box center [1187, 321] width 36 height 19
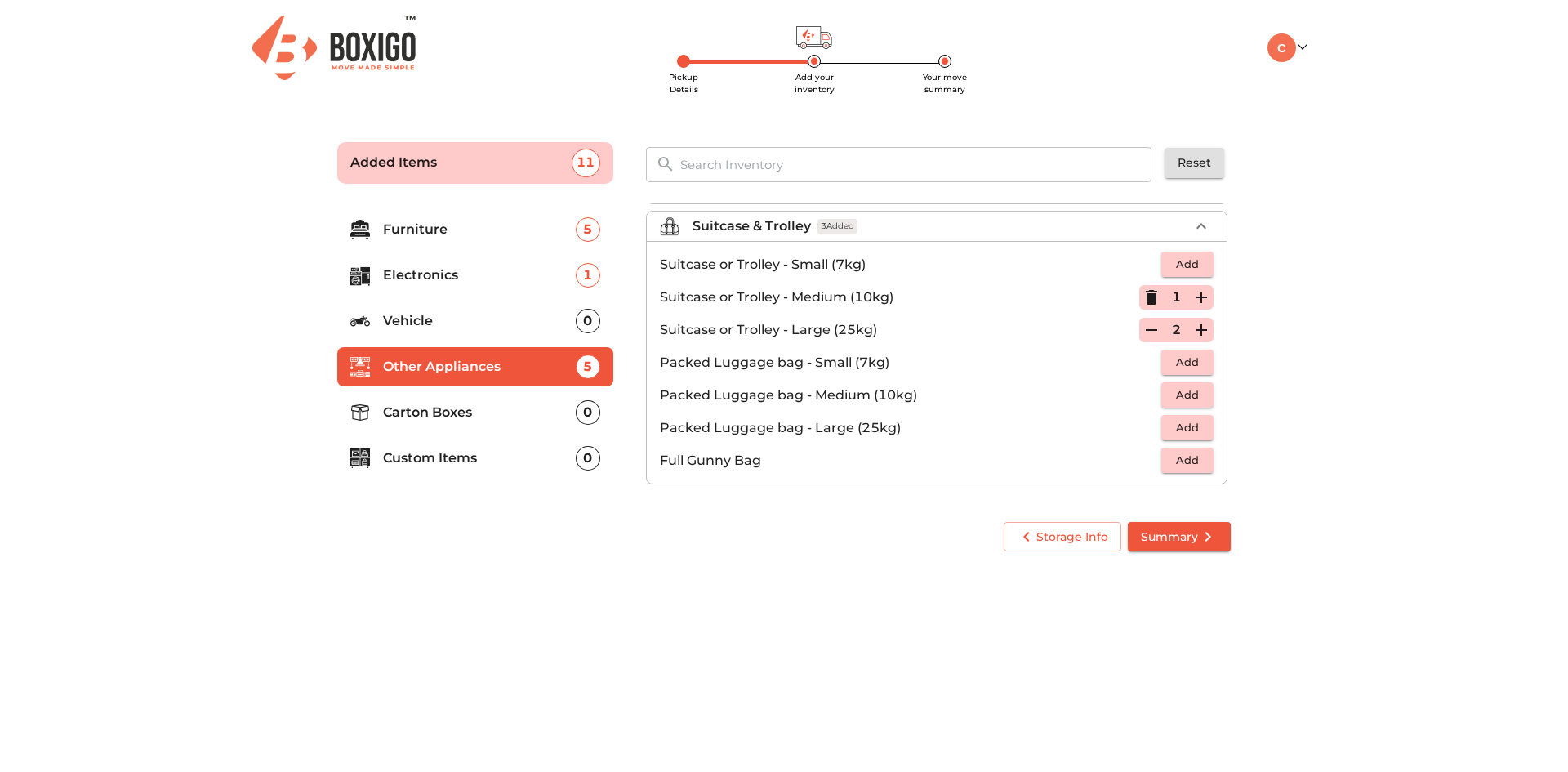
click at [1180, 396] on span "Add" at bounding box center [1187, 396] width 36 height 19
drag, startPoint x: 1194, startPoint y: 395, endPoint x: 1146, endPoint y: 413, distance: 51.3
click at [1196, 395] on icon "button" at bounding box center [1202, 396] width 12 height 12
click at [522, 415] on p "Carton Boxes" at bounding box center [479, 412] width 193 height 19
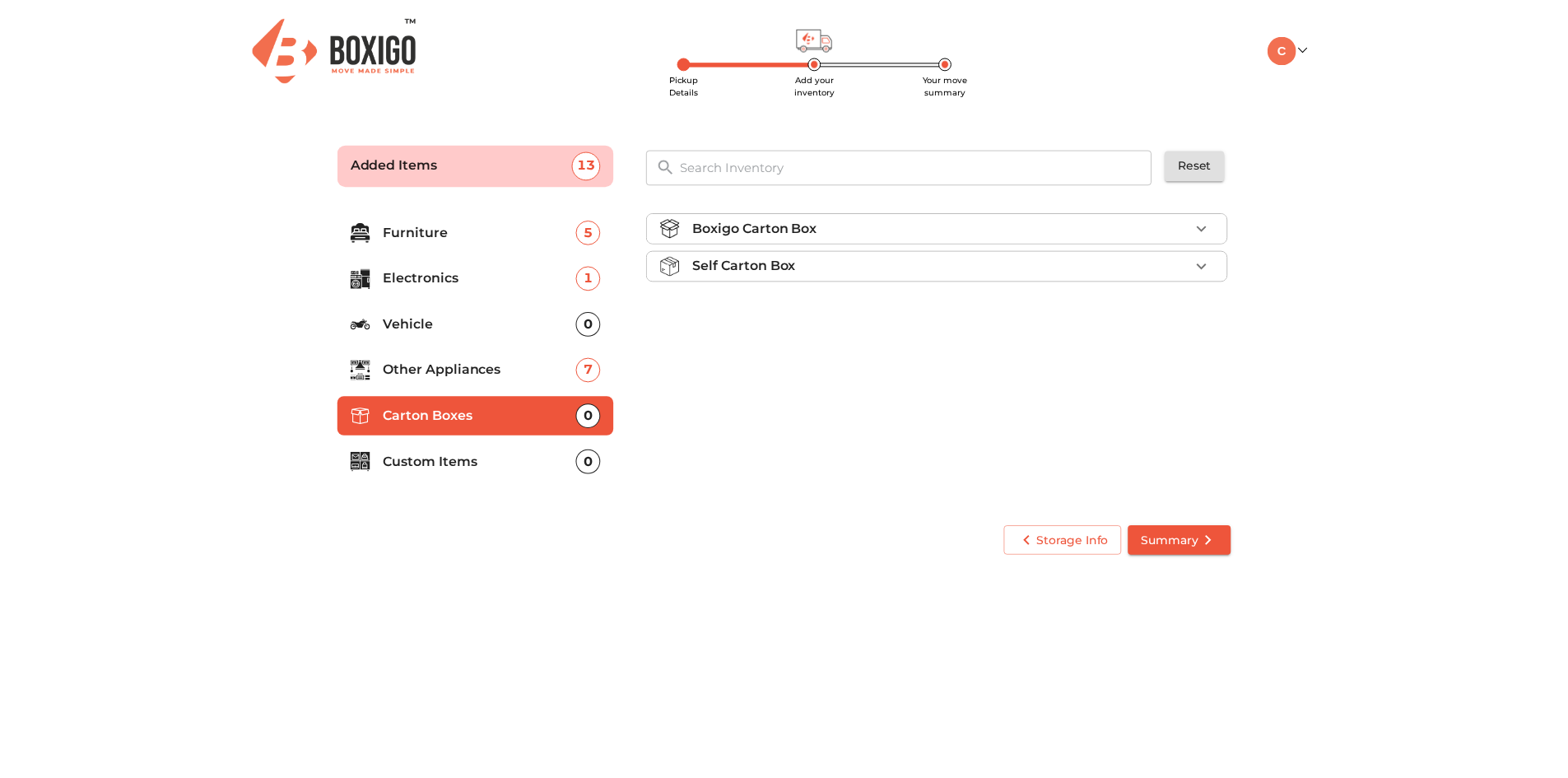
scroll to position [0, 0]
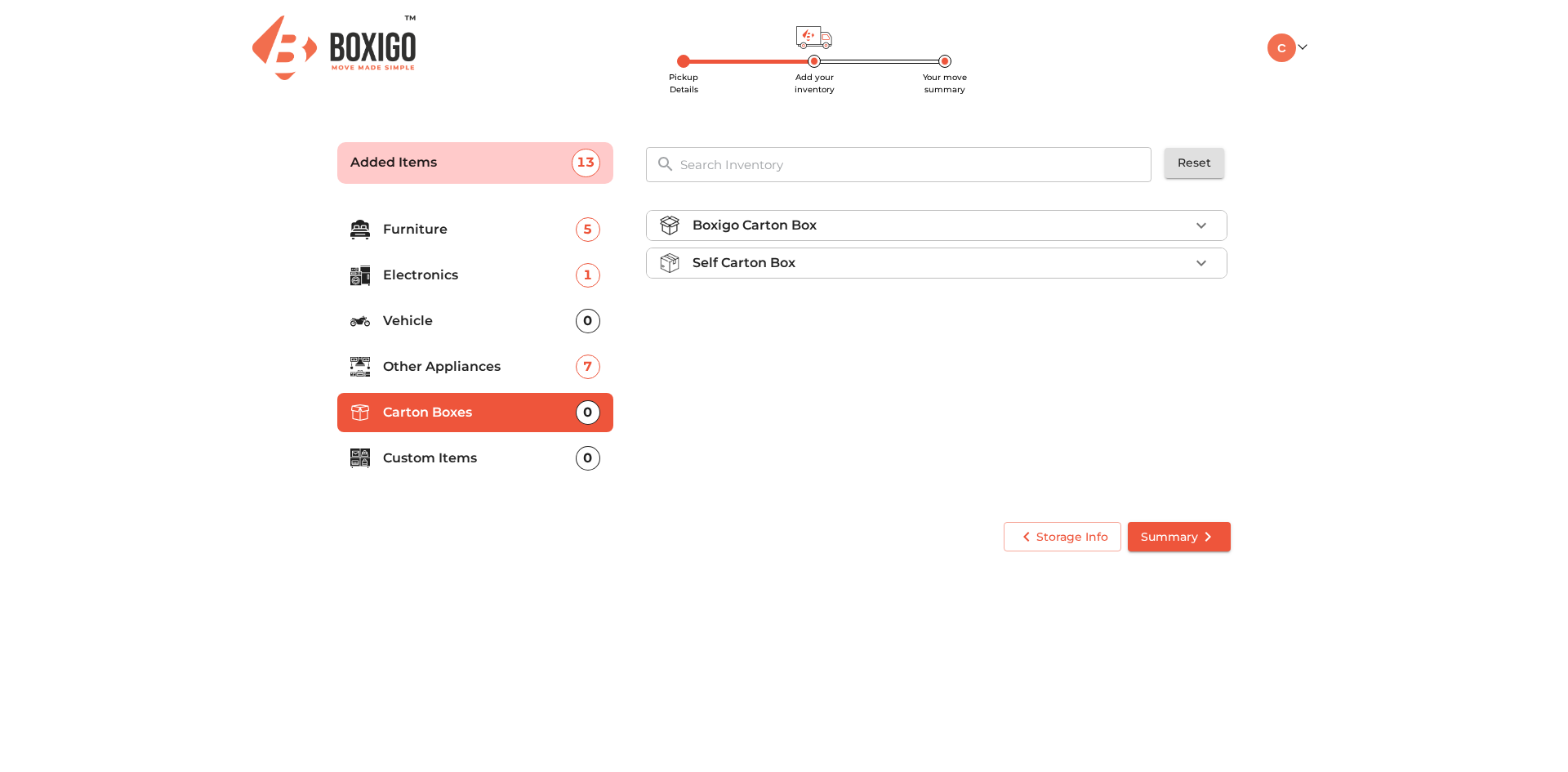
click at [1105, 270] on div "Self Carton Box" at bounding box center [940, 263] width 496 height 19
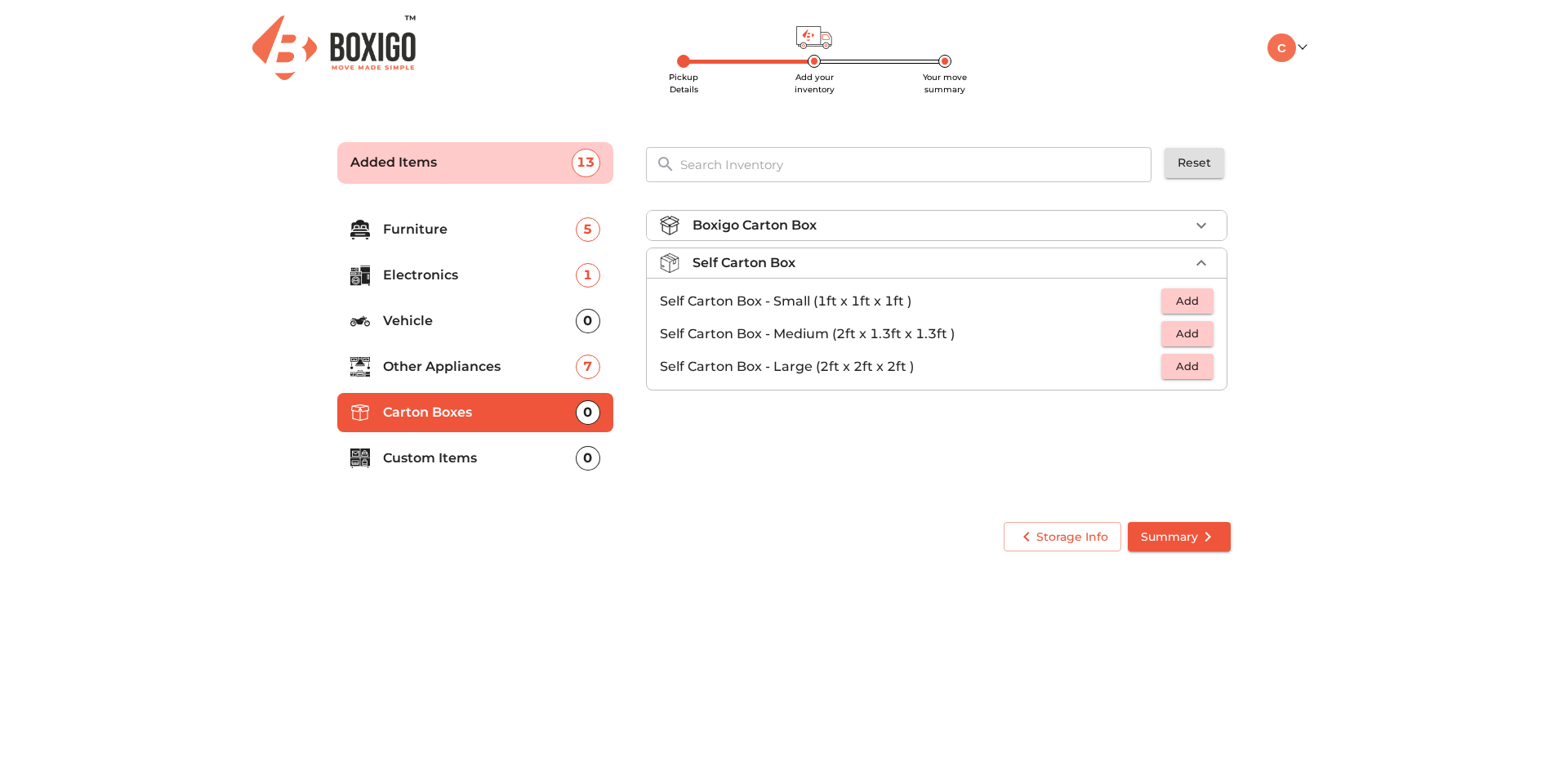
click at [1199, 337] on span "Add" at bounding box center [1187, 334] width 36 height 19
click at [1194, 374] on span "Add" at bounding box center [1187, 367] width 36 height 19
click at [577, 463] on div "0" at bounding box center [589, 459] width 25 height 25
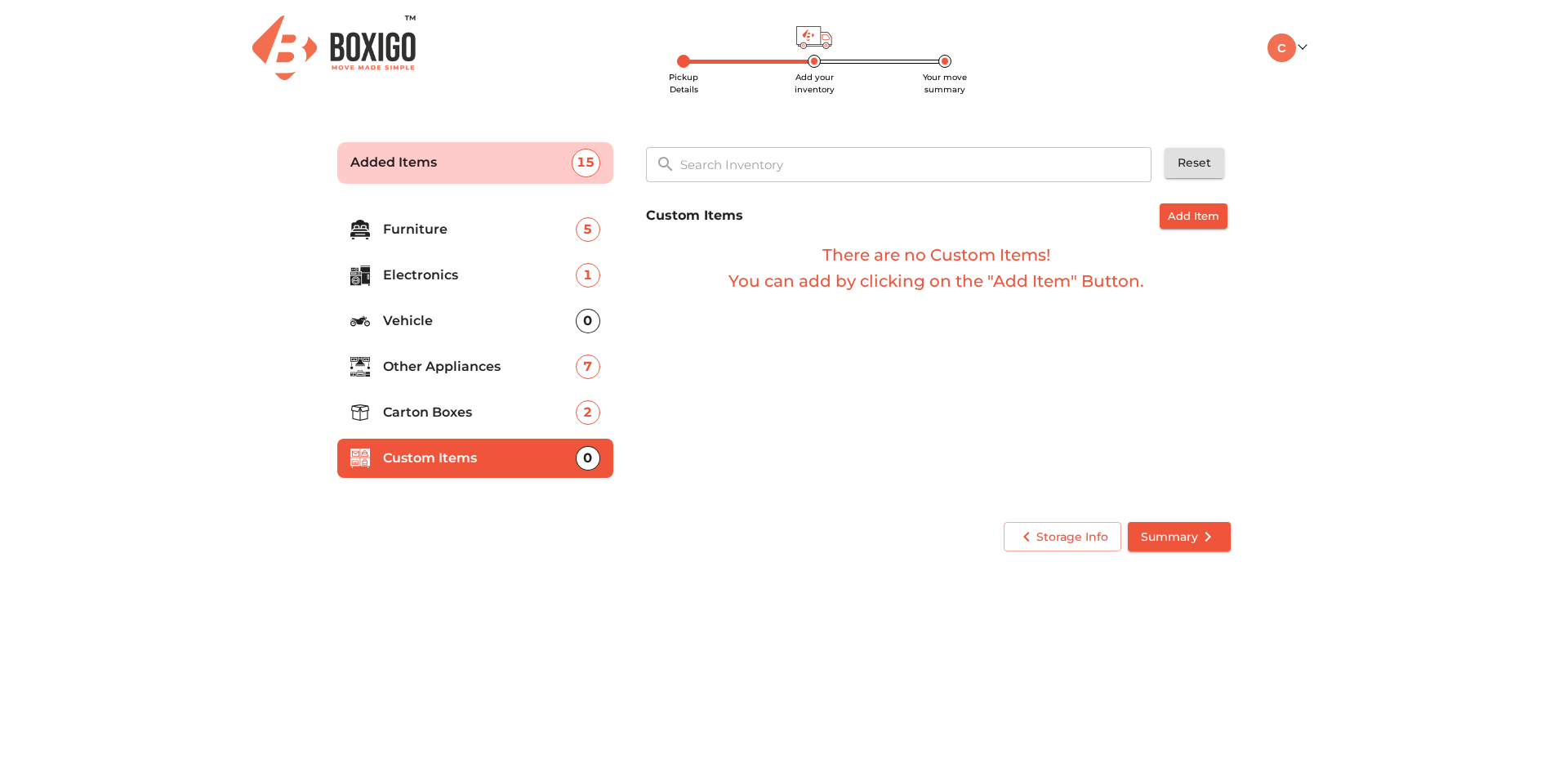
click at [1168, 539] on span "Summary" at bounding box center [1180, 537] width 77 height 20
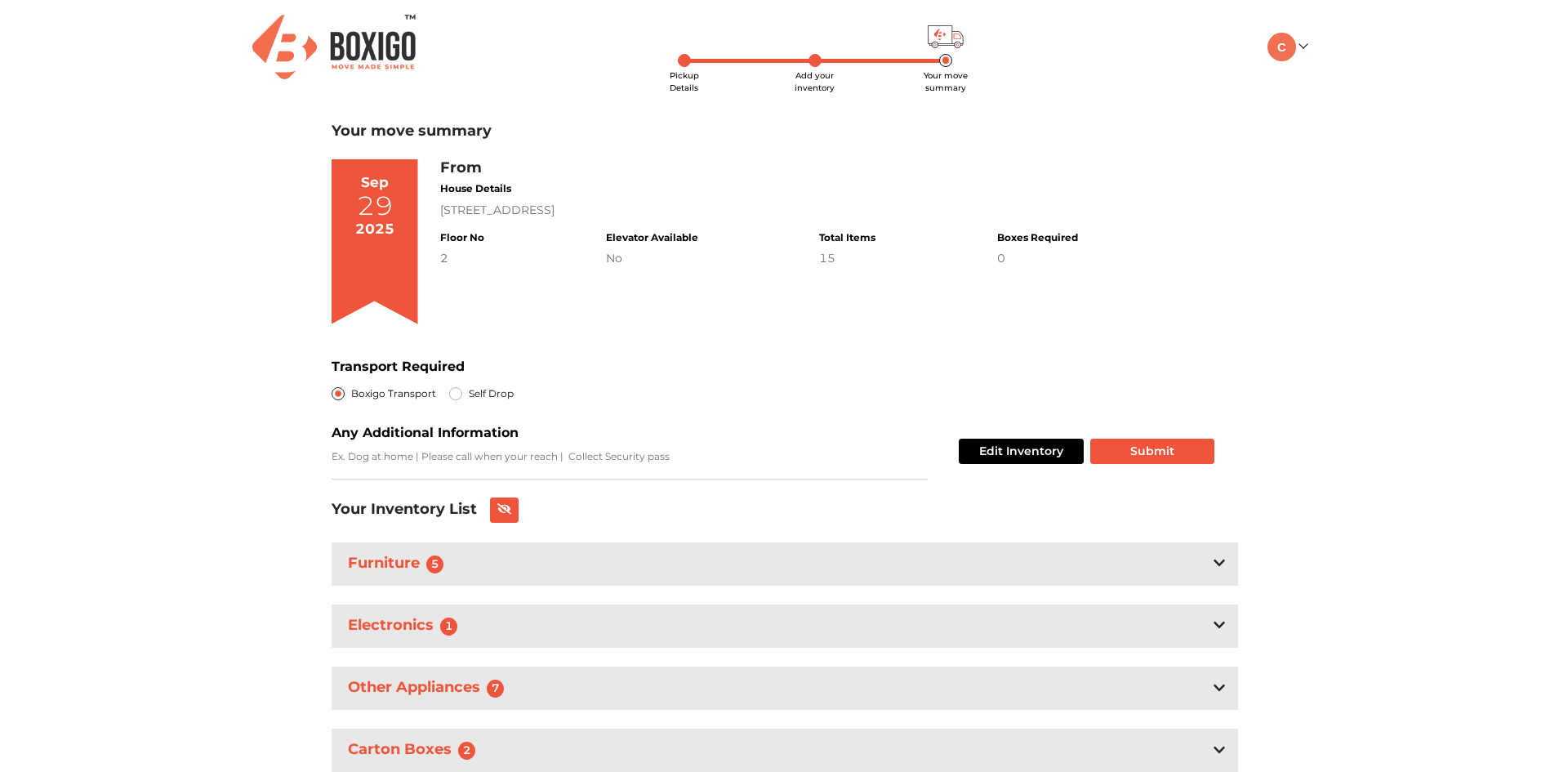
scroll to position [59, 0]
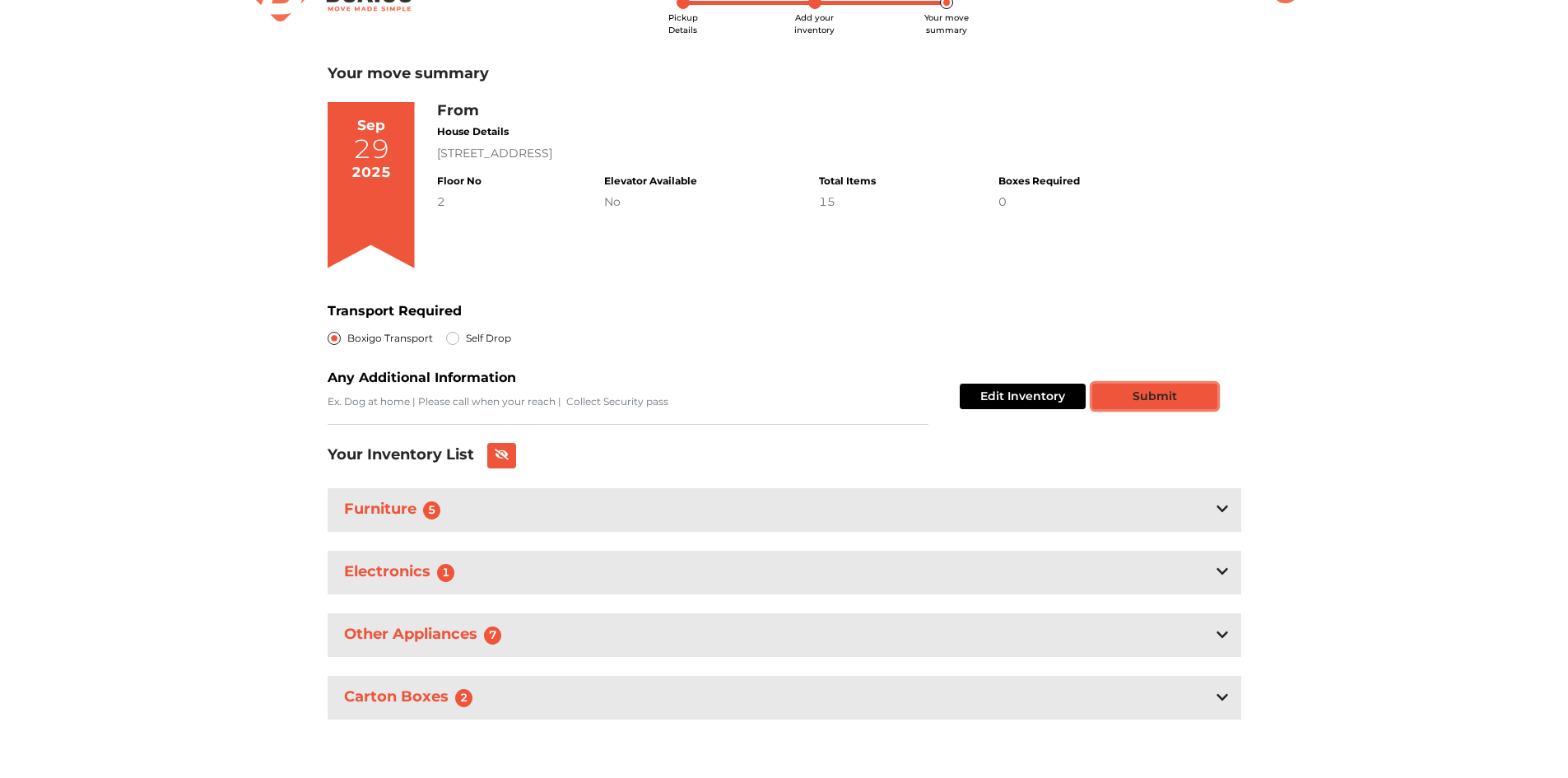
click at [1131, 402] on button "Submit" at bounding box center [1154, 396] width 125 height 25
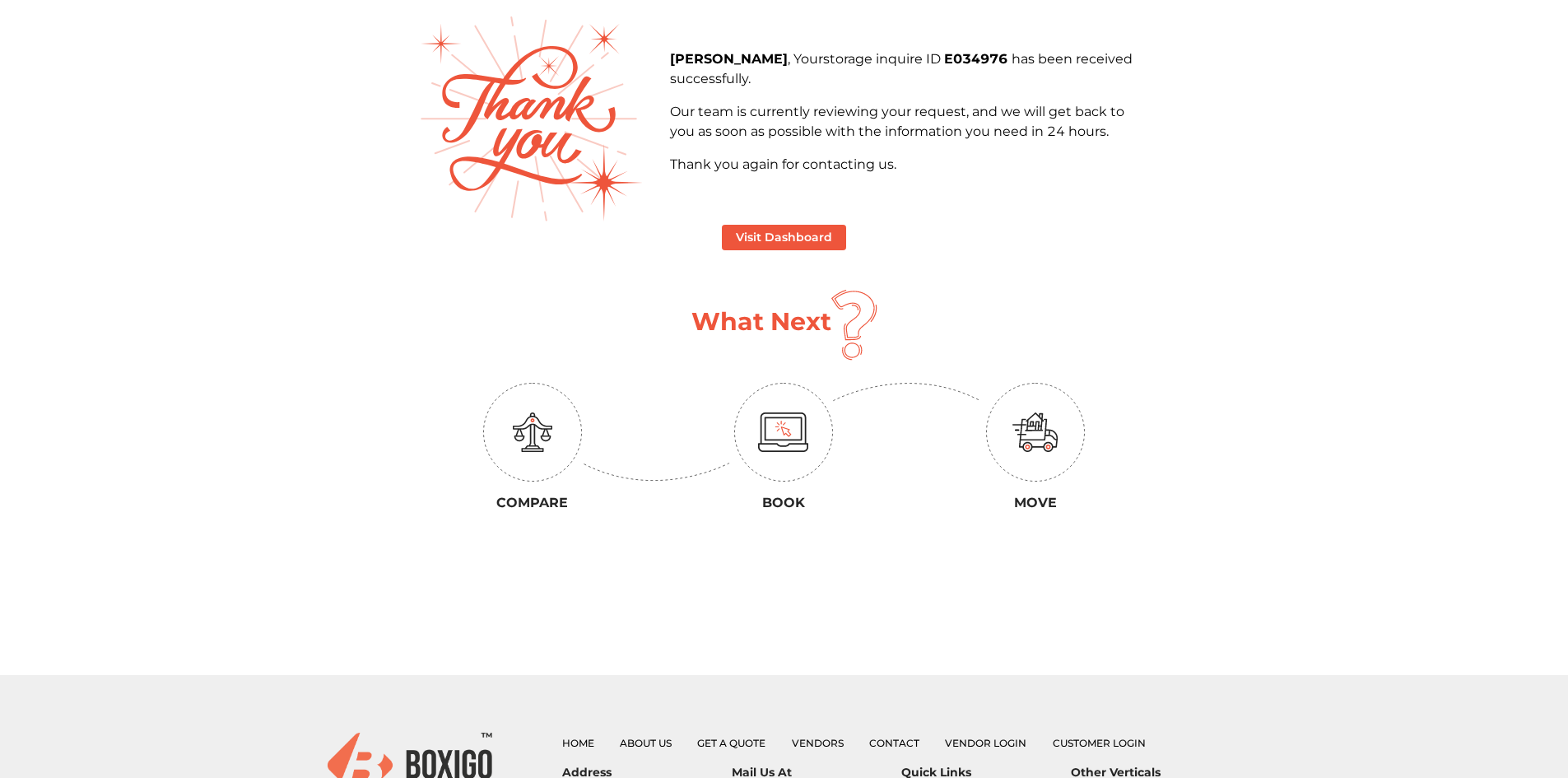
scroll to position [395, 0]
